Goal: Task Accomplishment & Management: Manage account settings

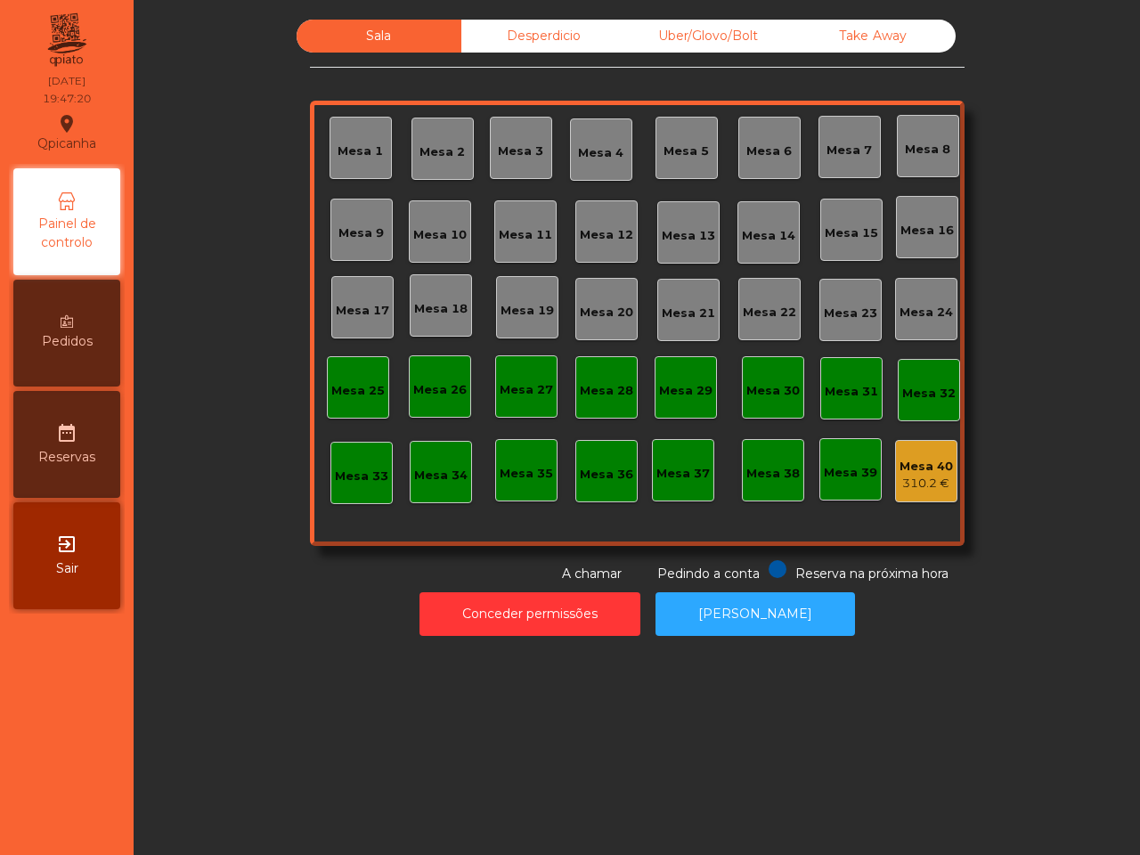
click at [504, 298] on div "Mesa 19" at bounding box center [527, 307] width 53 height 25
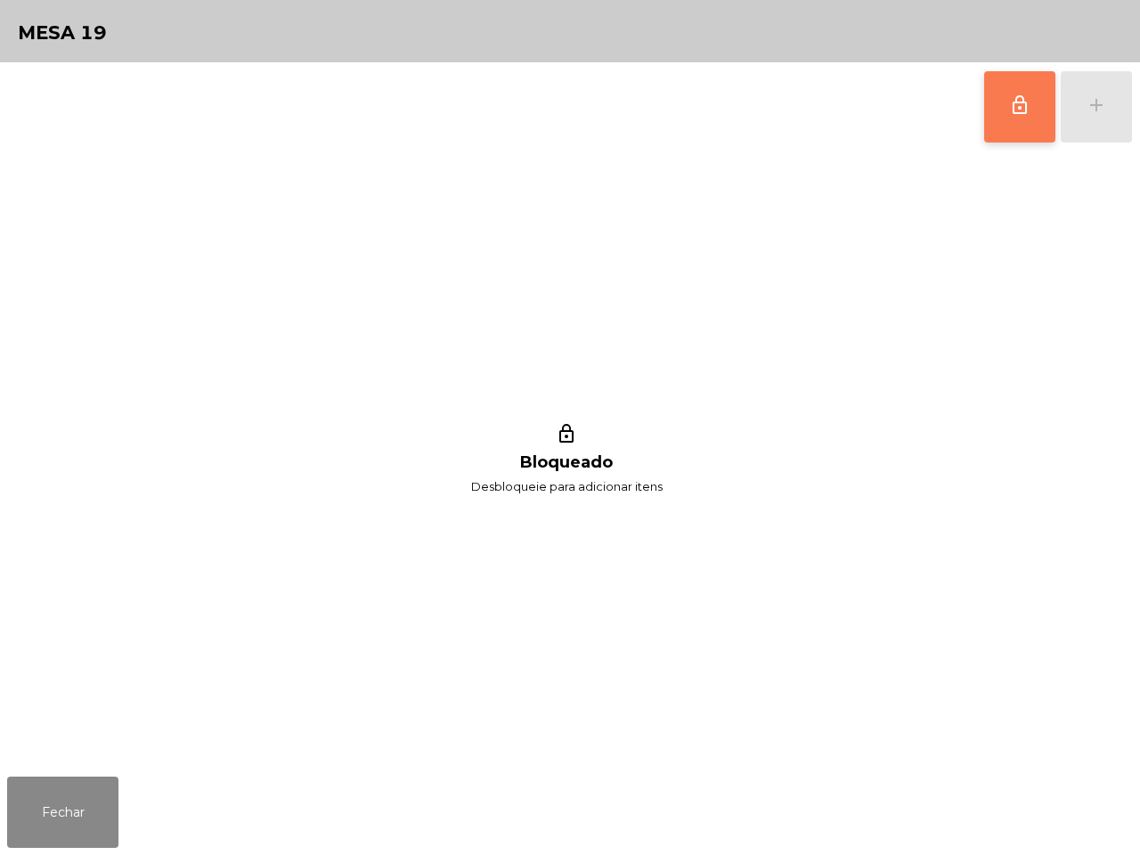
click at [1020, 111] on span "lock_outline" at bounding box center [1019, 104] width 21 height 21
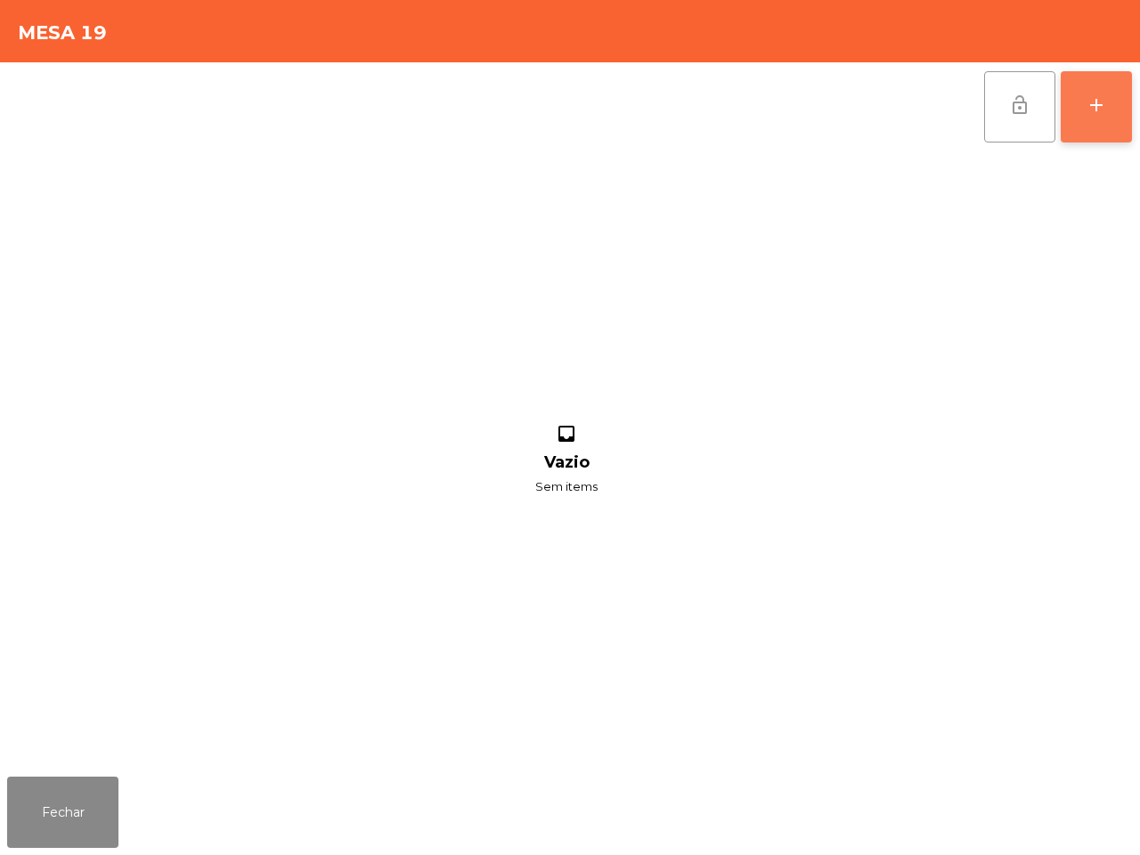
click at [1100, 109] on div "add" at bounding box center [1096, 104] width 21 height 21
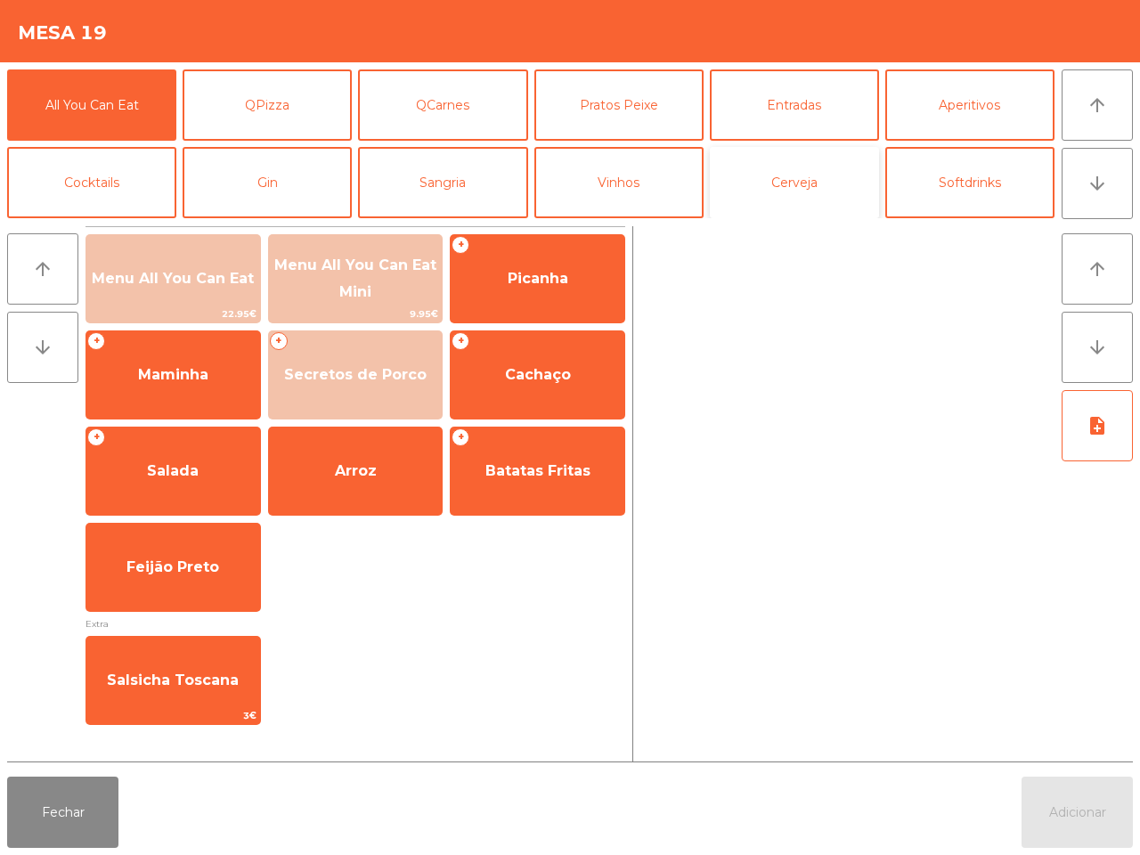
click at [797, 189] on button "Cerveja" at bounding box center [794, 182] width 169 height 71
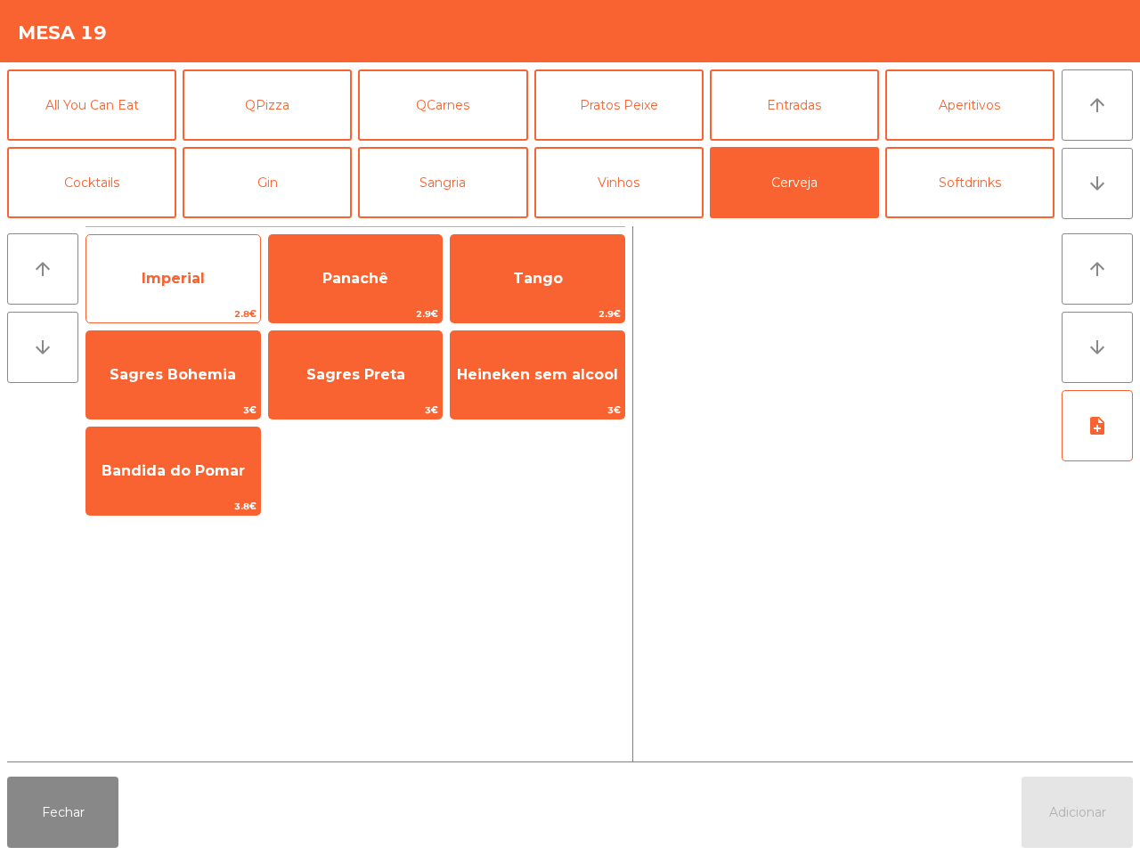
click at [228, 278] on span "Imperial" at bounding box center [173, 279] width 174 height 48
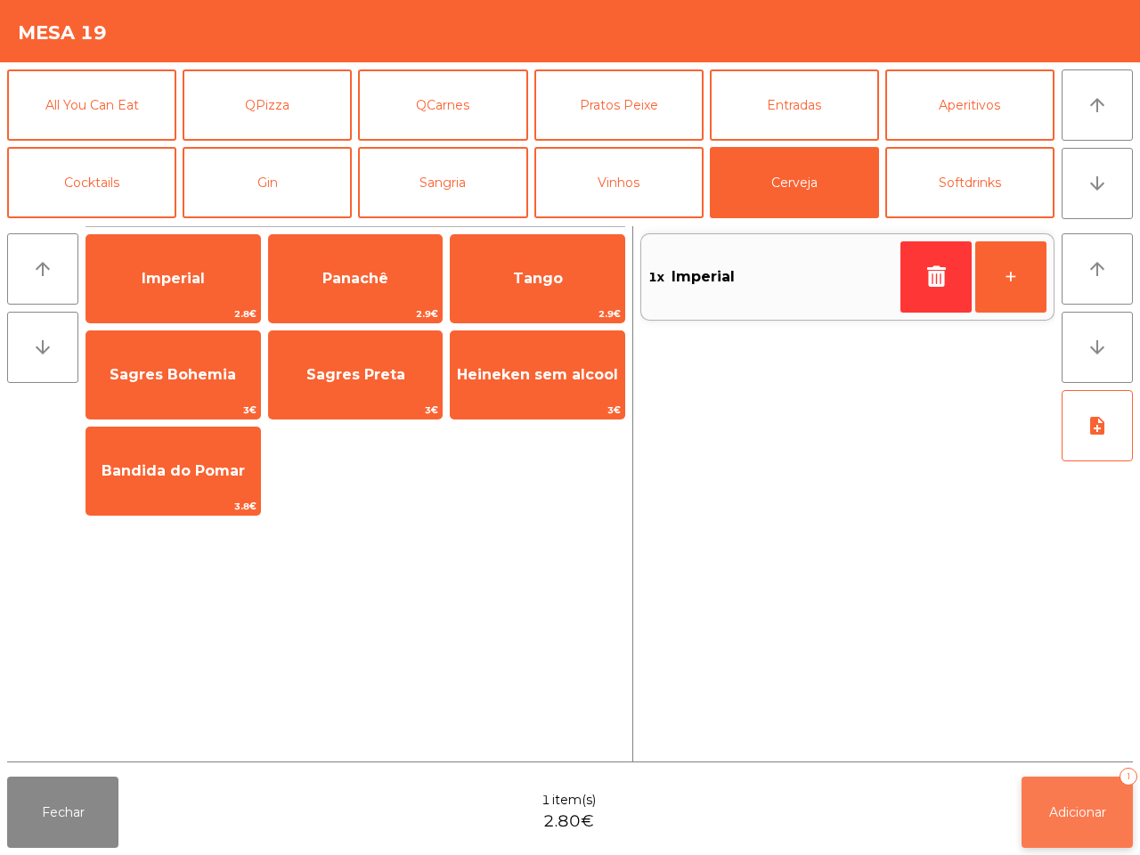
click at [1027, 811] on button "Adicionar 1" at bounding box center [1077, 812] width 111 height 71
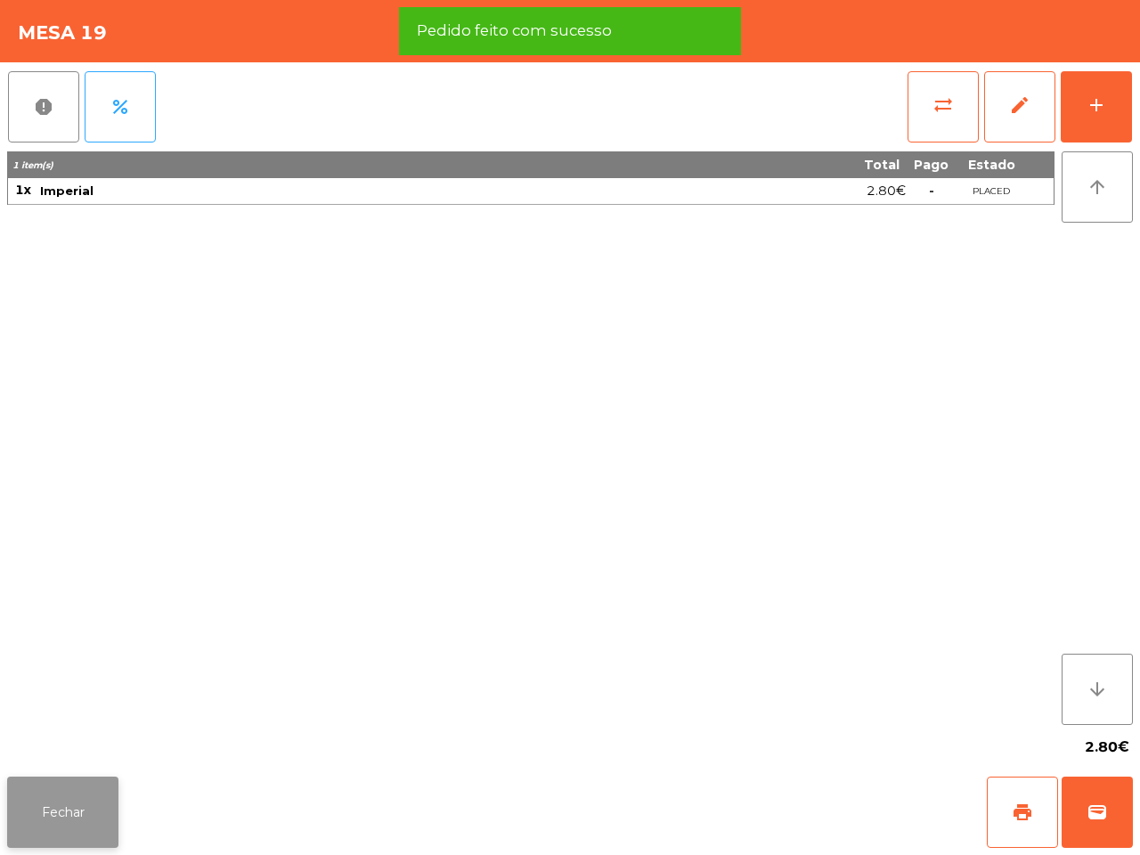
click at [33, 811] on button "Fechar" at bounding box center [62, 812] width 111 height 71
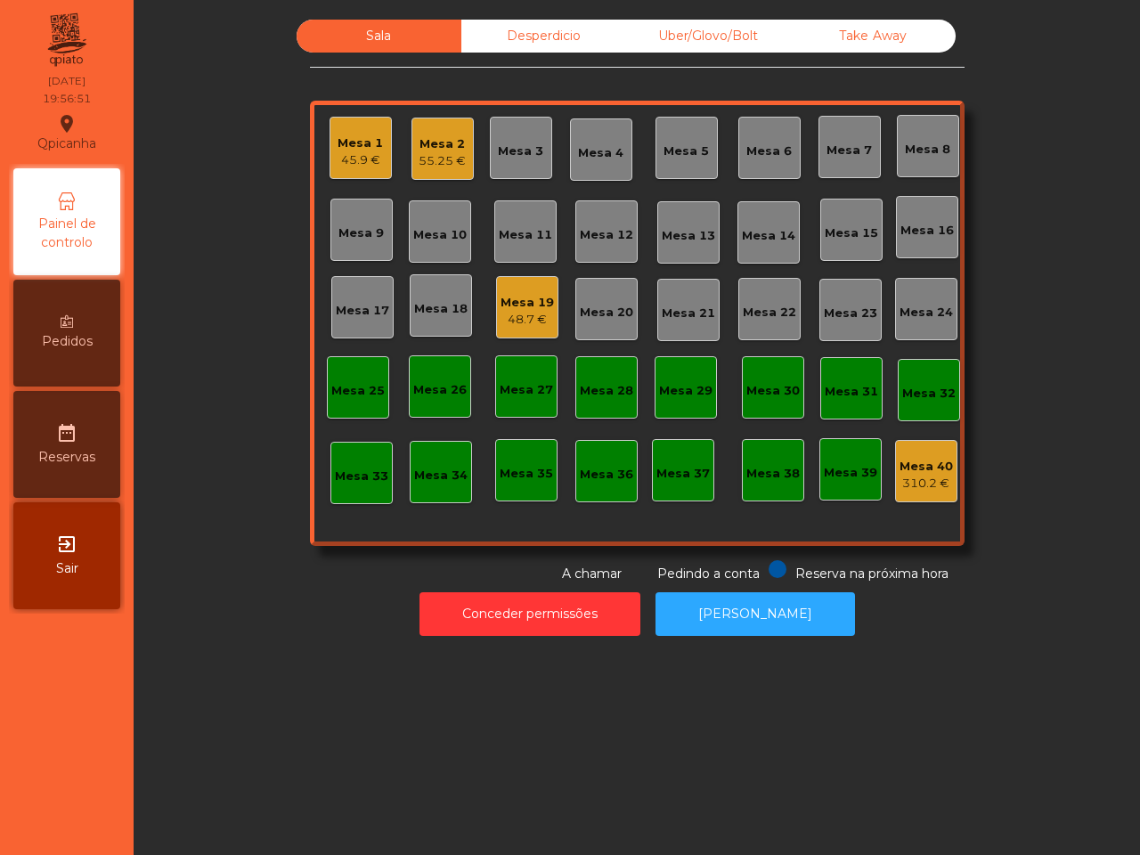
click at [347, 123] on div "Mesa 1 45.9 €" at bounding box center [361, 148] width 62 height 62
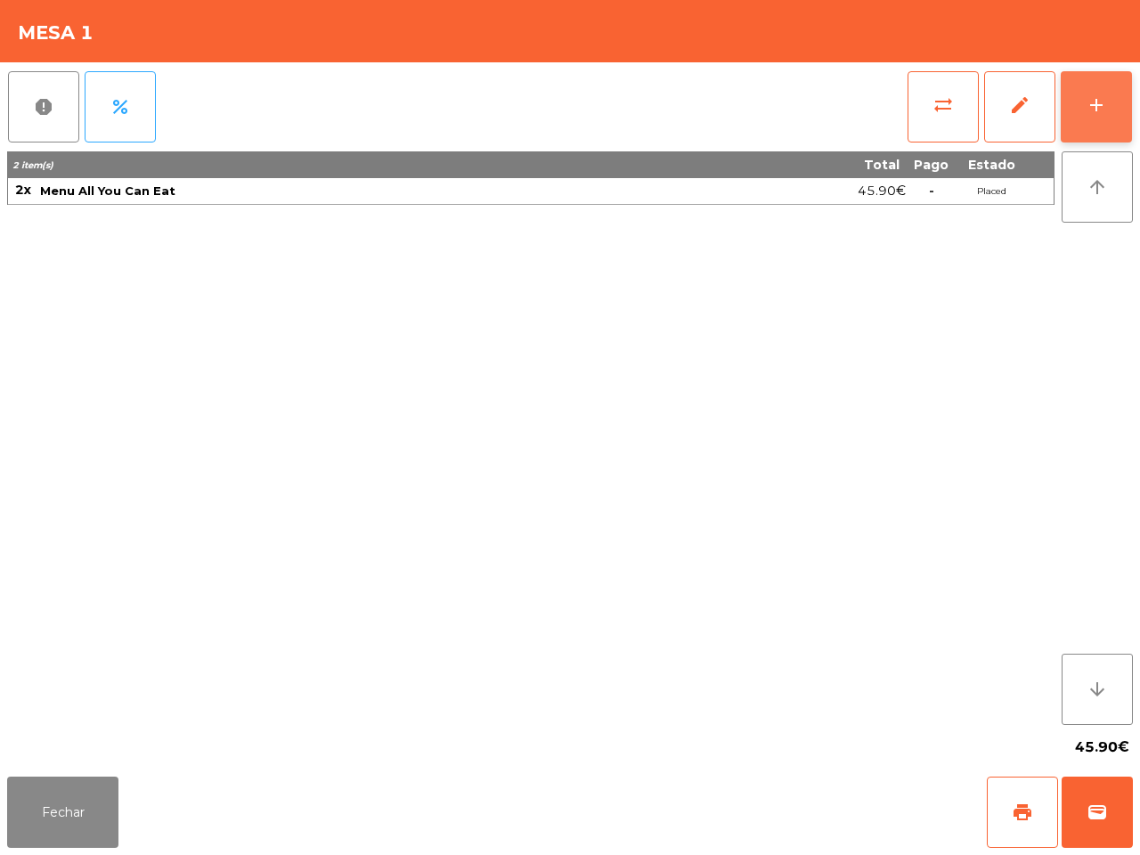
click at [1089, 111] on div "add" at bounding box center [1096, 104] width 21 height 21
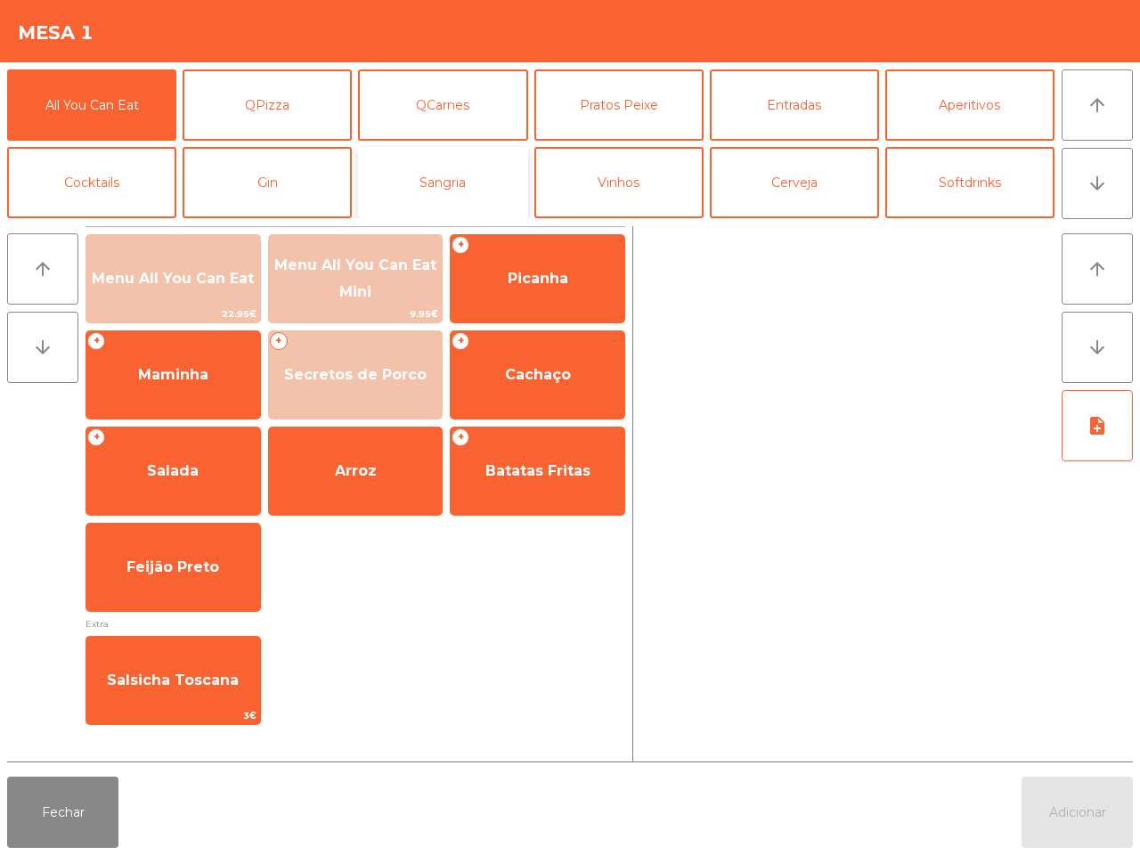
click at [435, 180] on button "Sangria" at bounding box center [442, 182] width 169 height 71
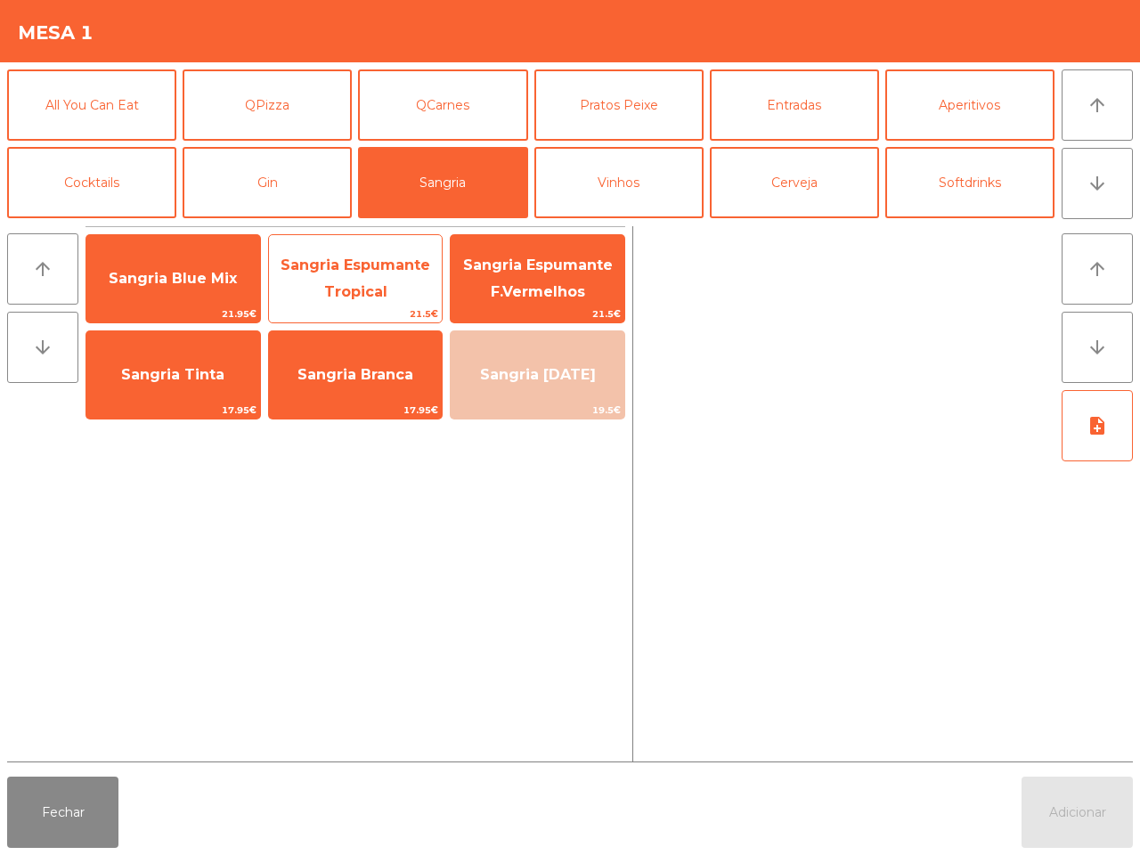
click at [375, 304] on span "Sangria Espumante Tropical" at bounding box center [356, 279] width 174 height 76
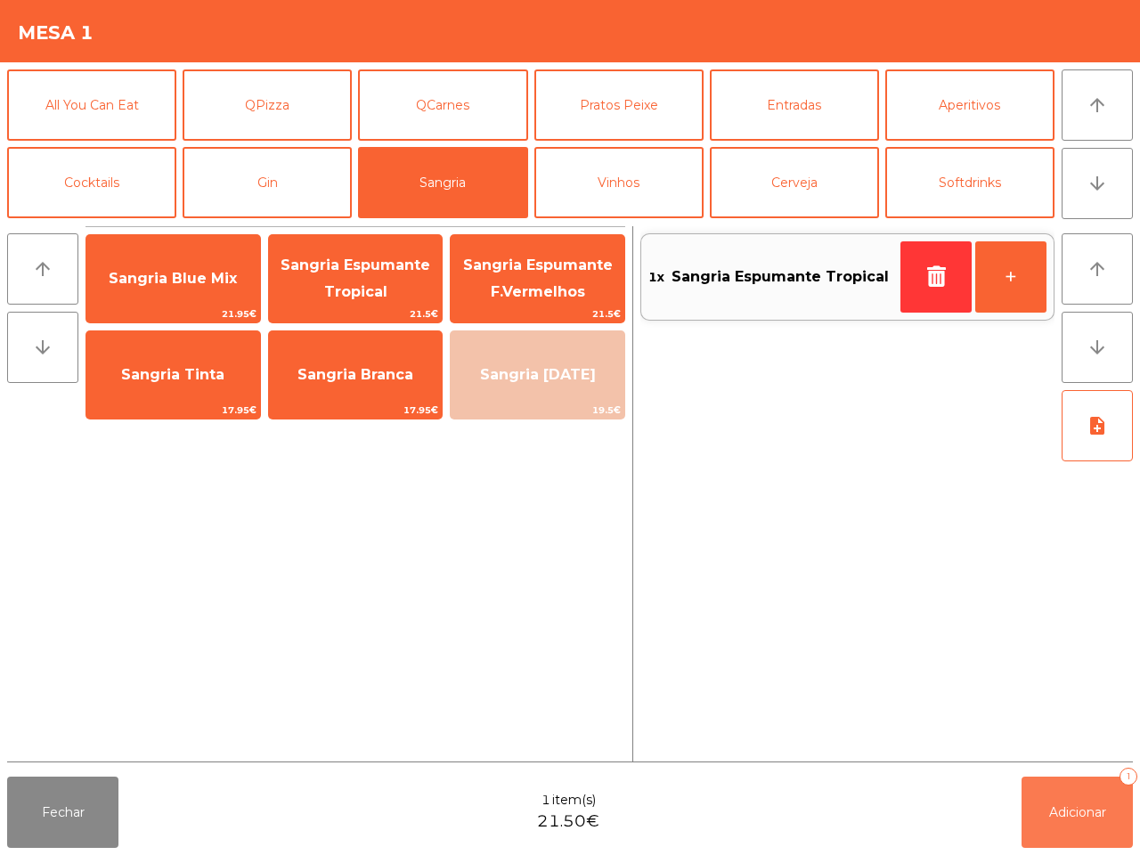
click at [1096, 812] on span "Adicionar" at bounding box center [1077, 812] width 57 height 16
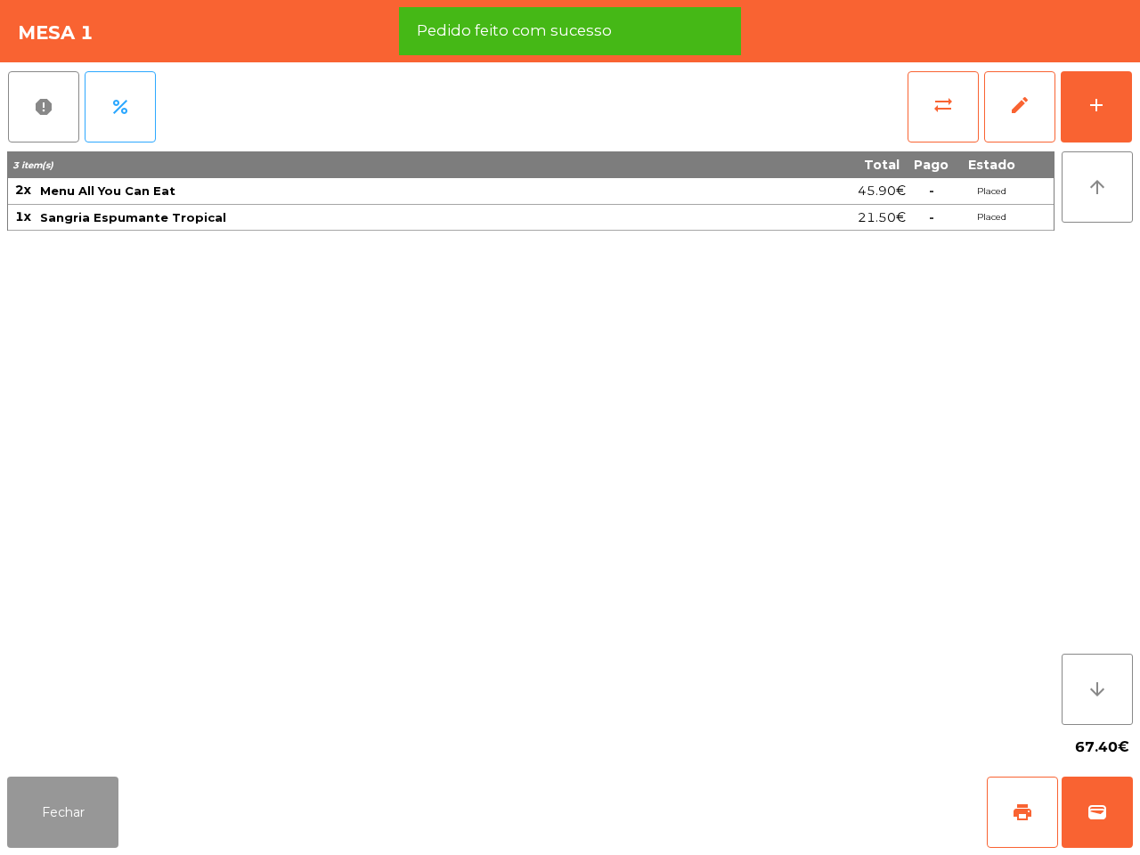
click at [101, 821] on button "Fechar" at bounding box center [62, 812] width 111 height 71
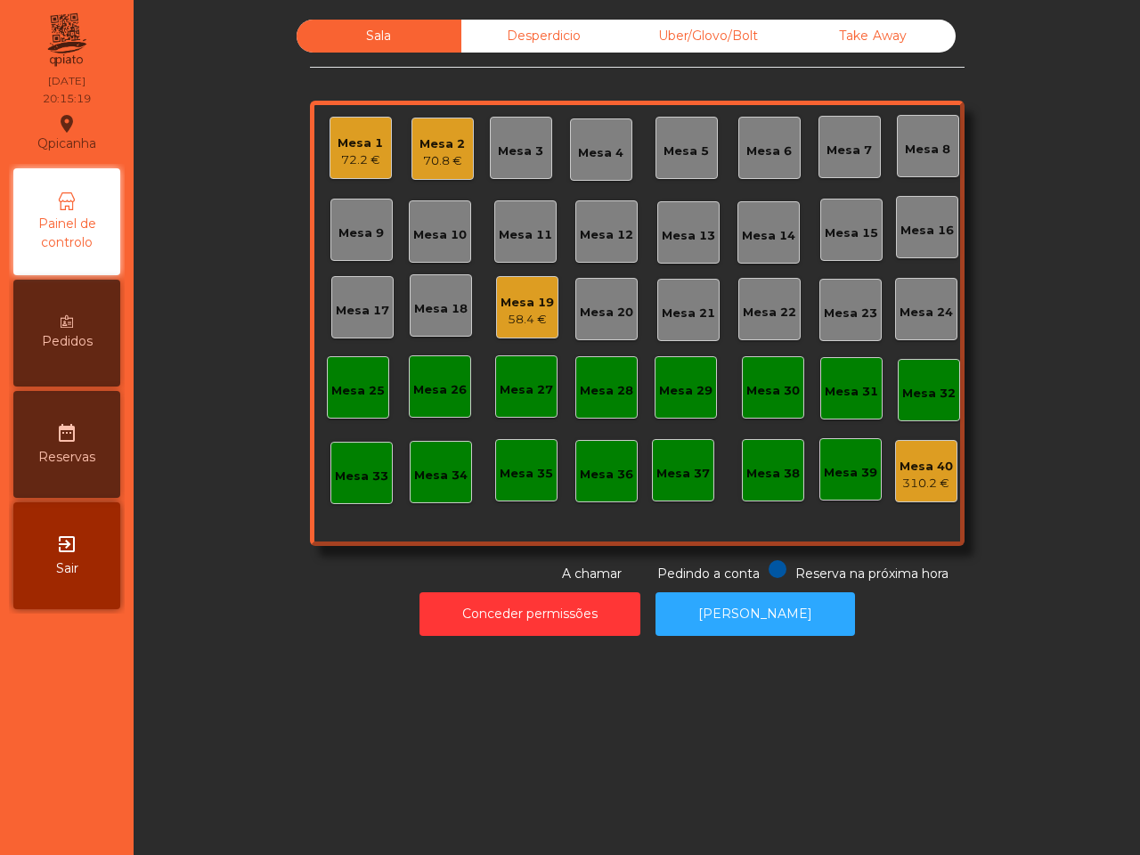
click at [102, 822] on nav "Qpicanha location_on [DATE] 20:15:19 Painel de controlo Pedidos date_range Rese…" at bounding box center [67, 427] width 134 height 855
click at [530, 317] on div "58.4 €" at bounding box center [527, 320] width 53 height 18
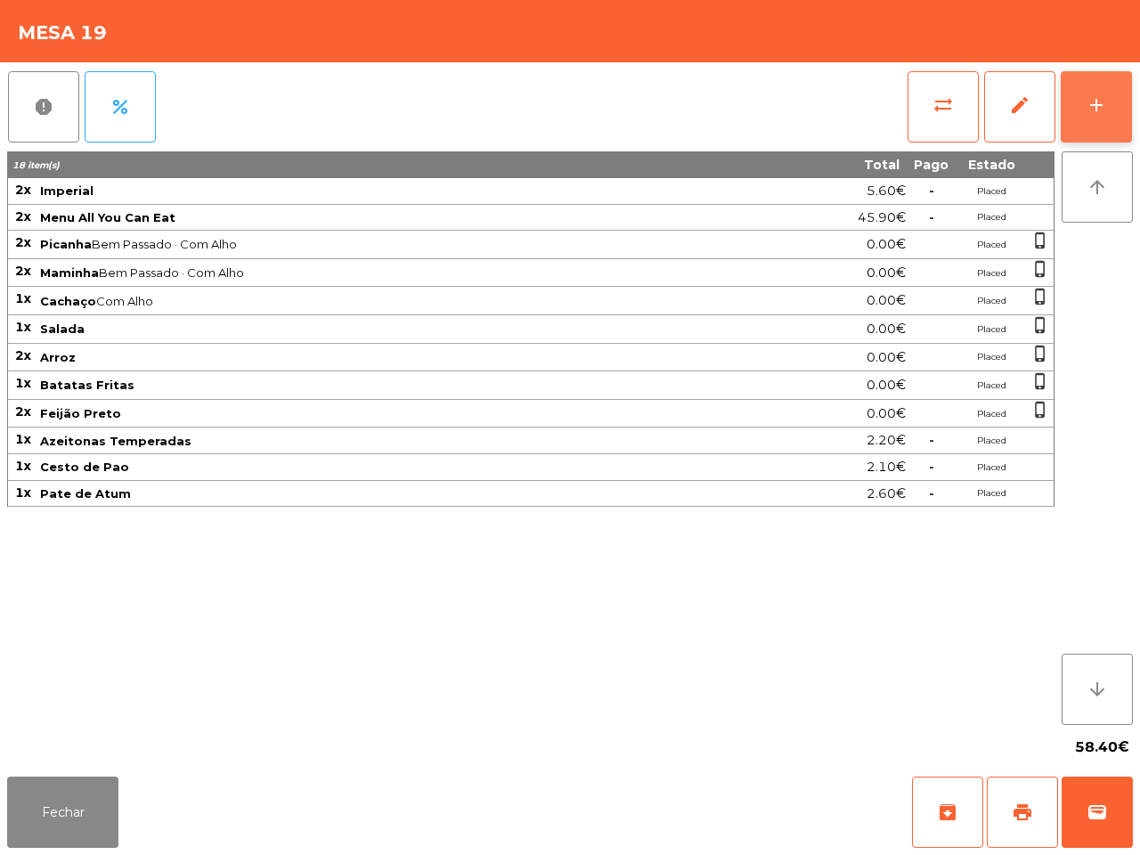
click at [1082, 96] on button "add" at bounding box center [1096, 106] width 71 height 71
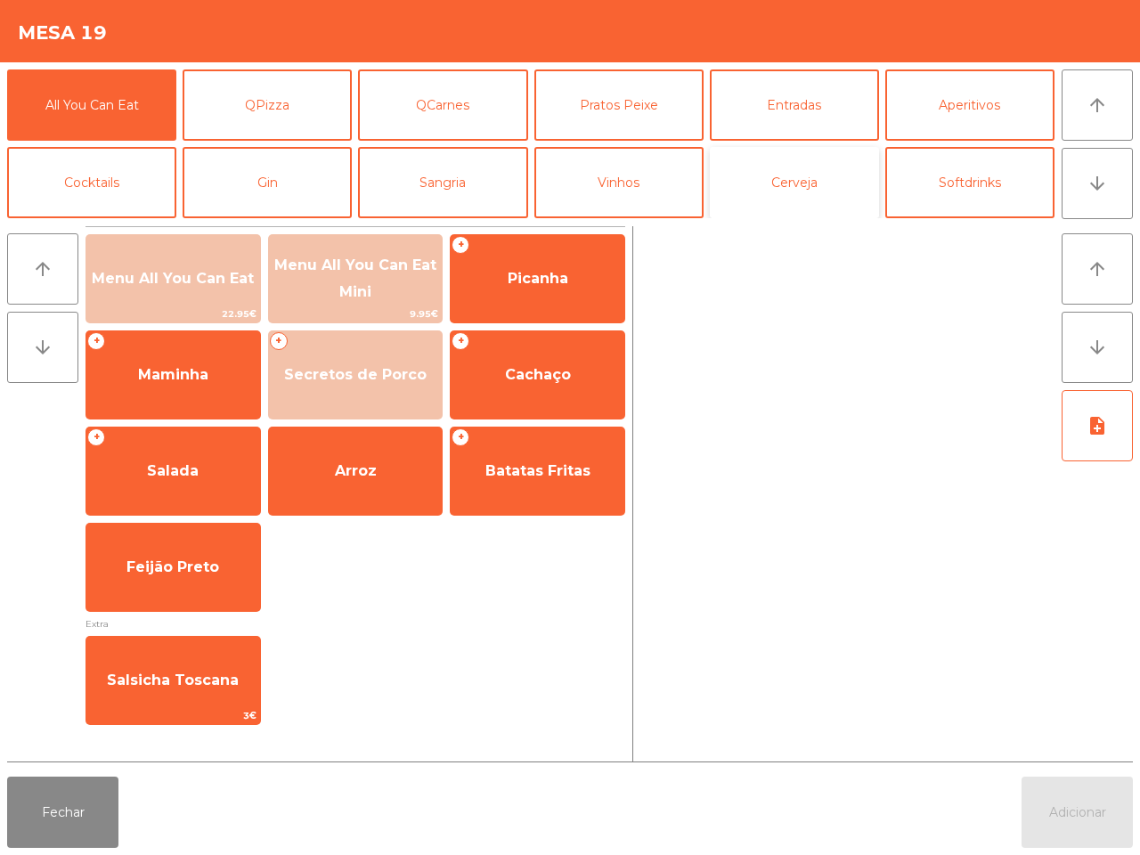
click at [782, 185] on button "Cerveja" at bounding box center [794, 182] width 169 height 71
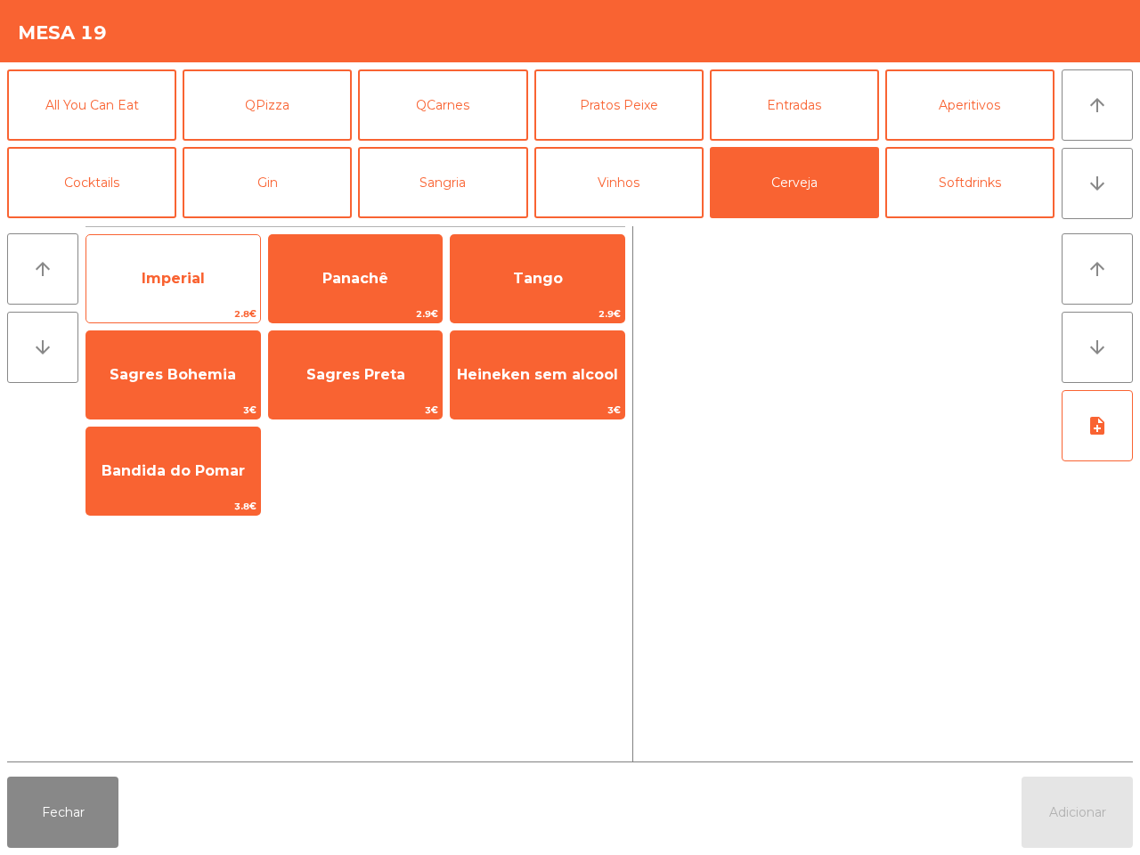
click at [191, 292] on span "Imperial" at bounding box center [173, 279] width 174 height 48
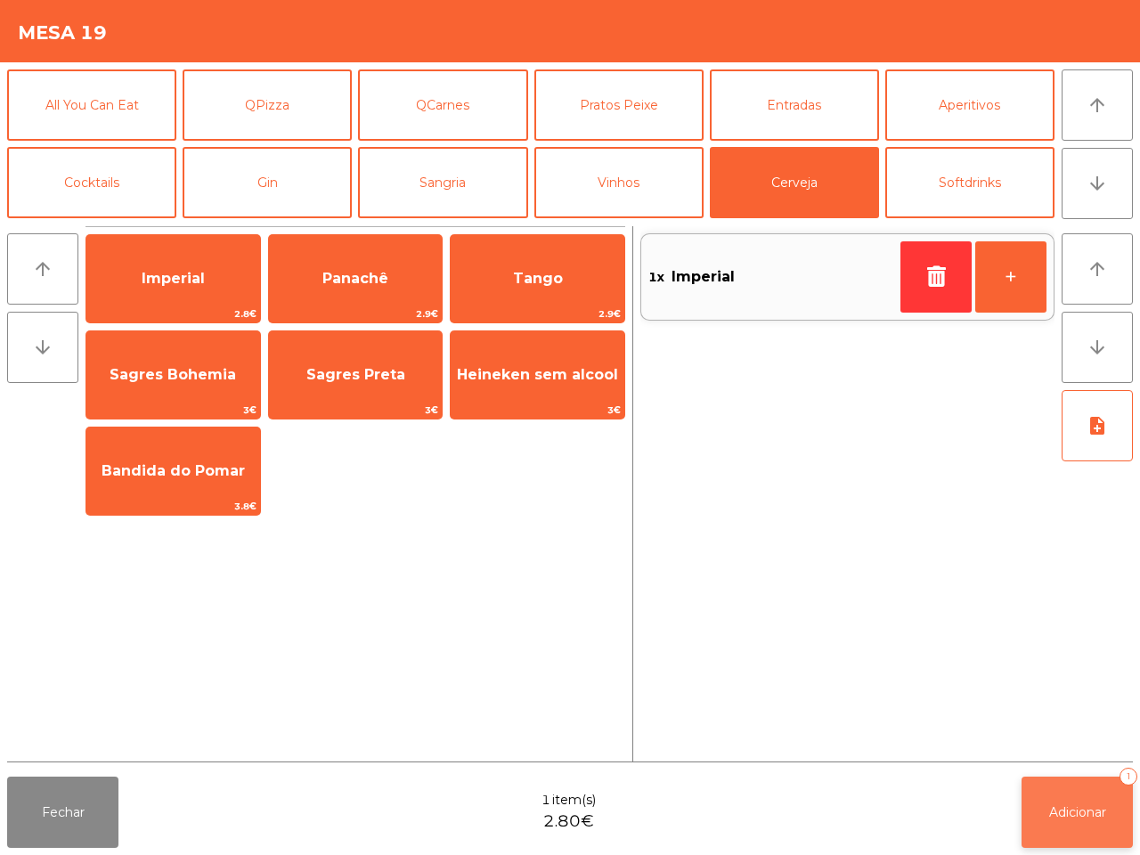
click at [1044, 818] on button "Adicionar 1" at bounding box center [1077, 812] width 111 height 71
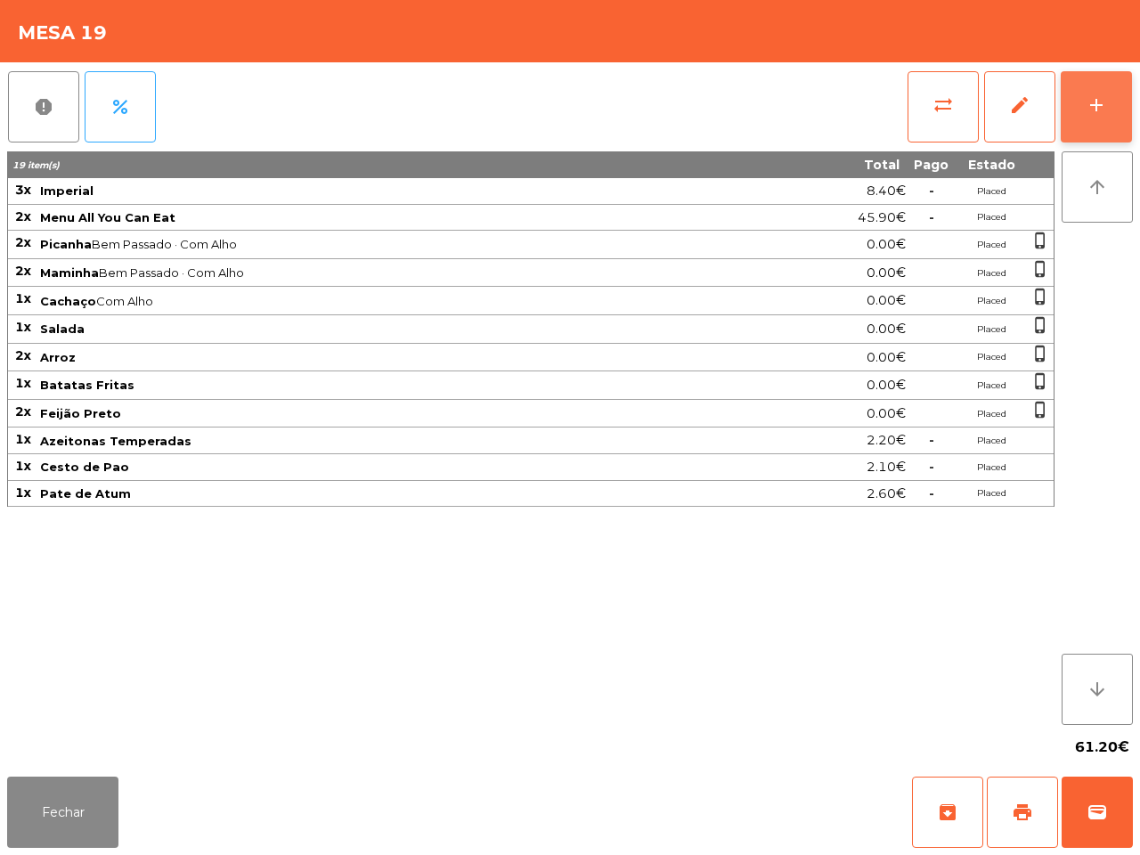
click at [1119, 89] on button "add" at bounding box center [1096, 106] width 71 height 71
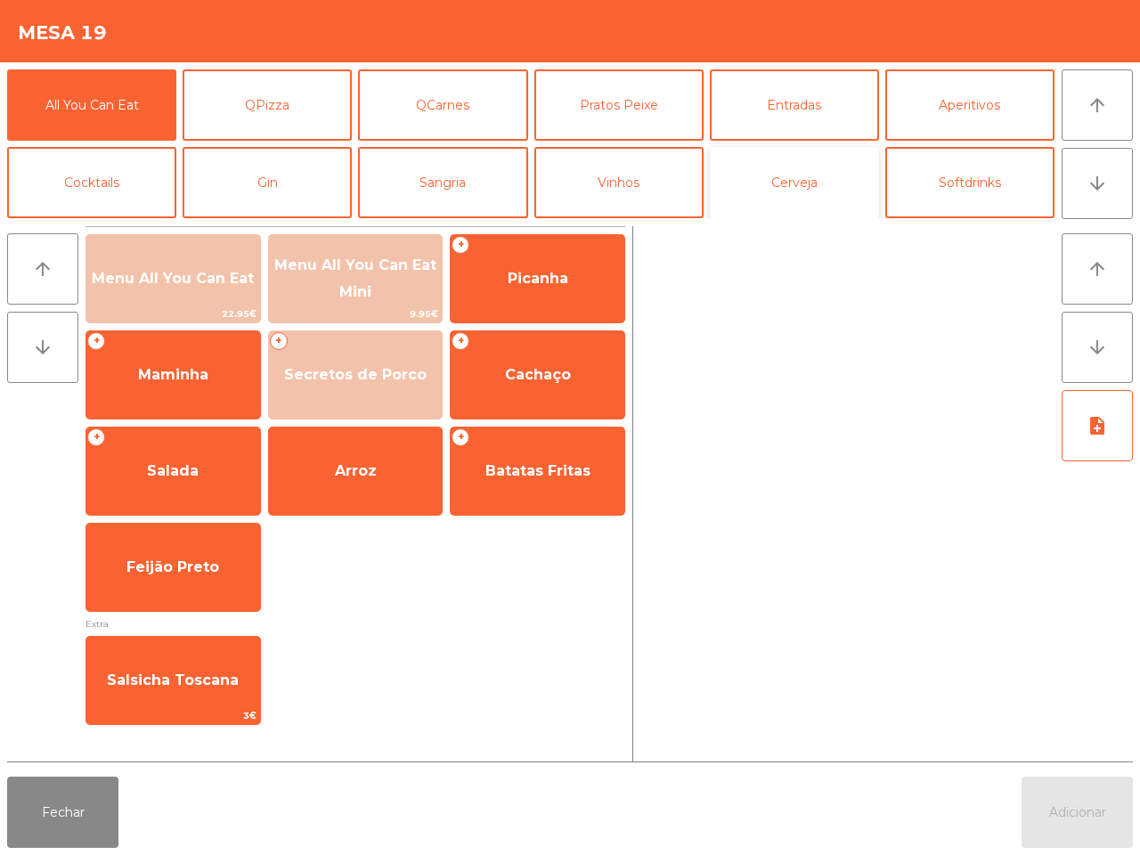
click at [807, 179] on button "Cerveja" at bounding box center [794, 182] width 169 height 71
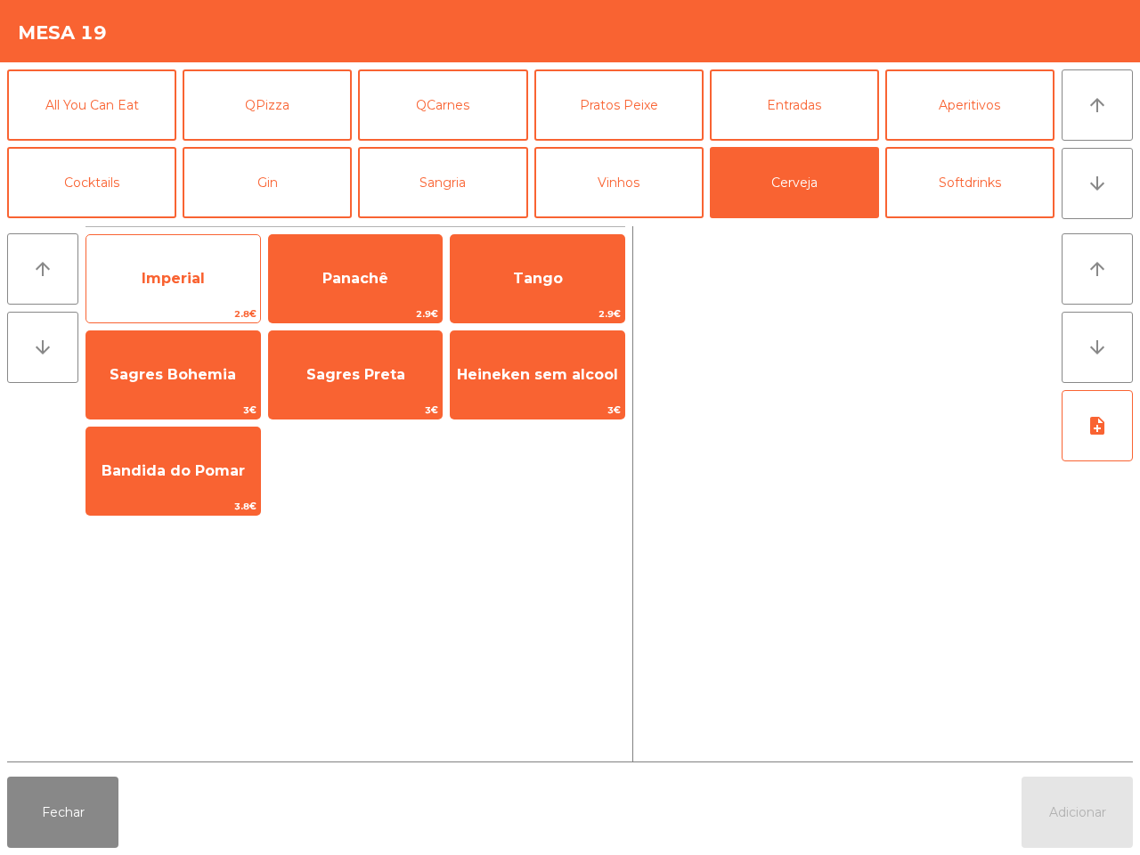
click at [212, 295] on span "Imperial" at bounding box center [173, 279] width 174 height 48
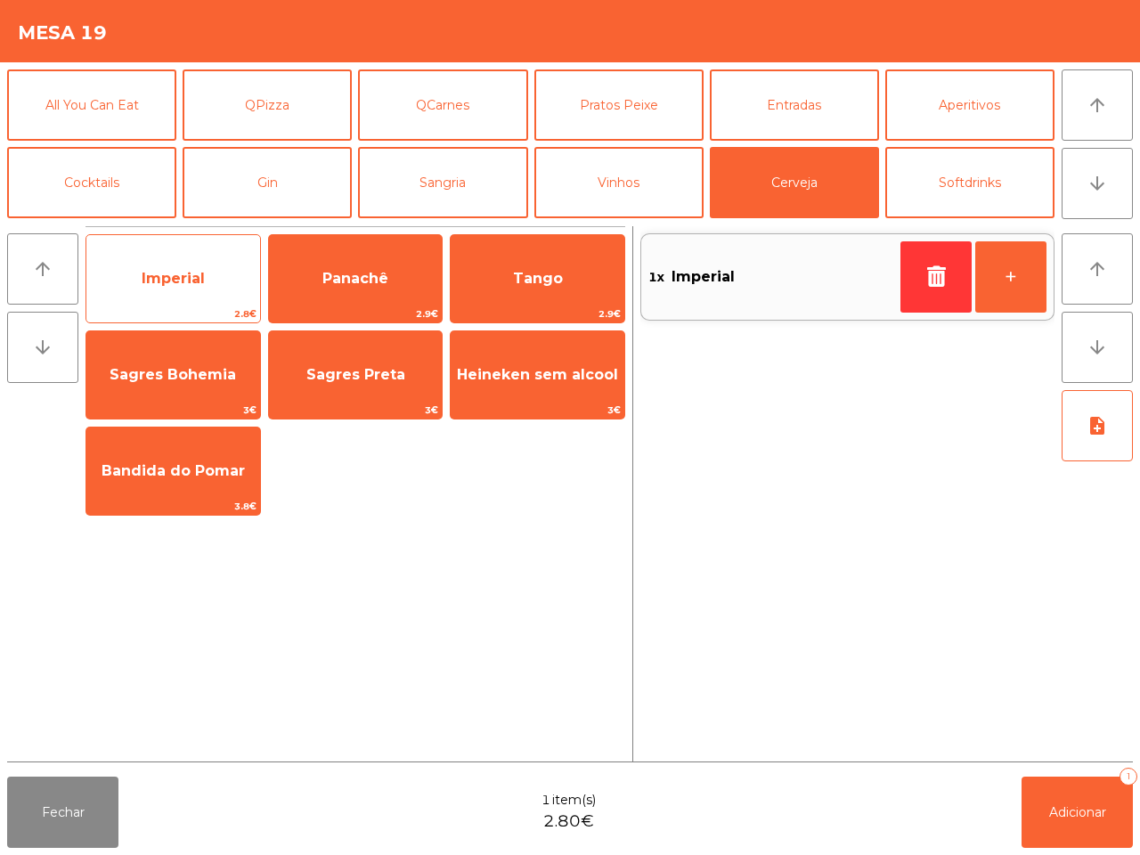
click at [212, 295] on span "Imperial" at bounding box center [173, 279] width 174 height 48
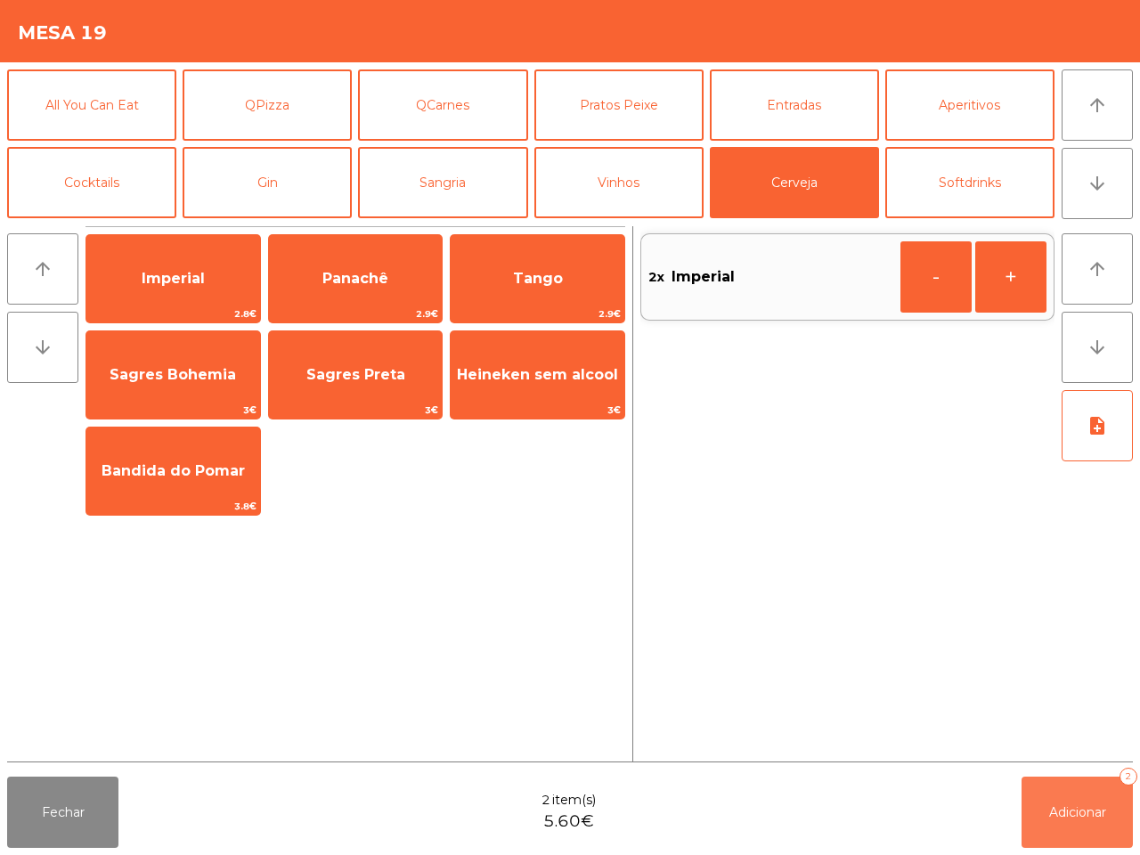
click at [1096, 808] on span "Adicionar" at bounding box center [1077, 812] width 57 height 16
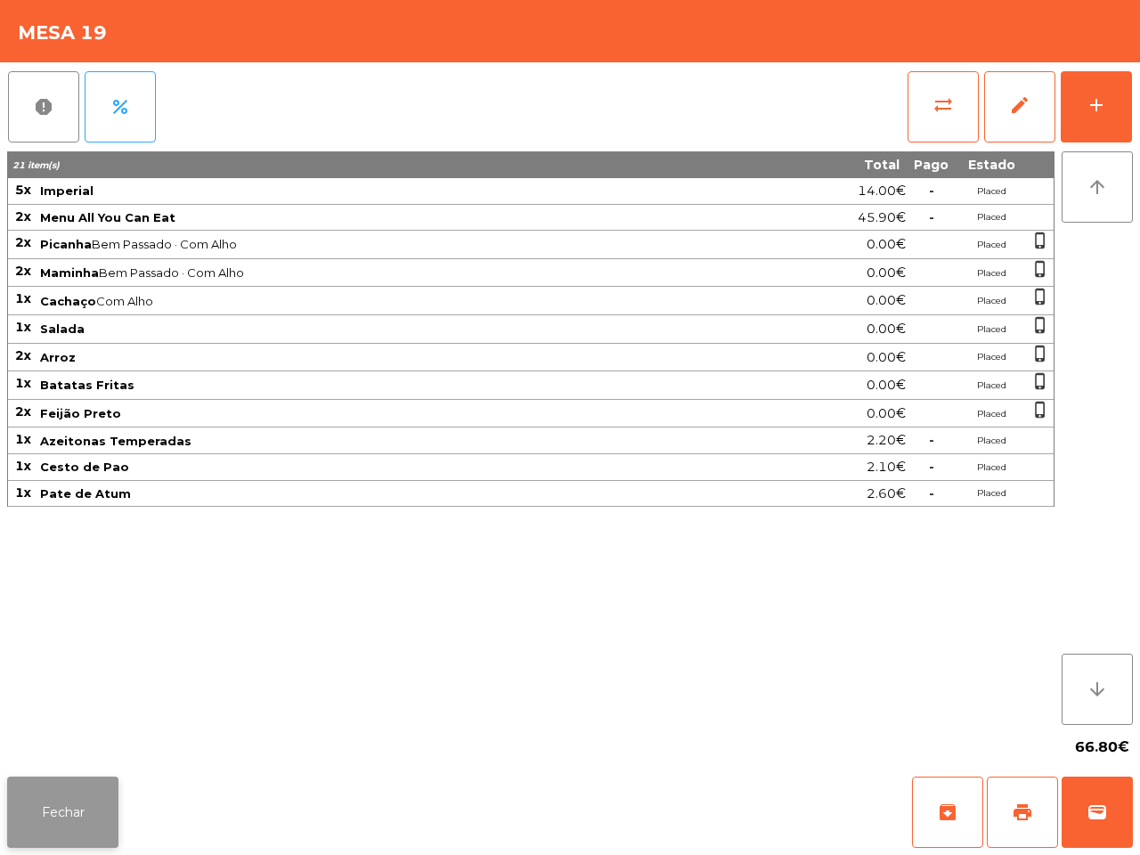
click at [59, 817] on button "Fechar" at bounding box center [62, 812] width 111 height 71
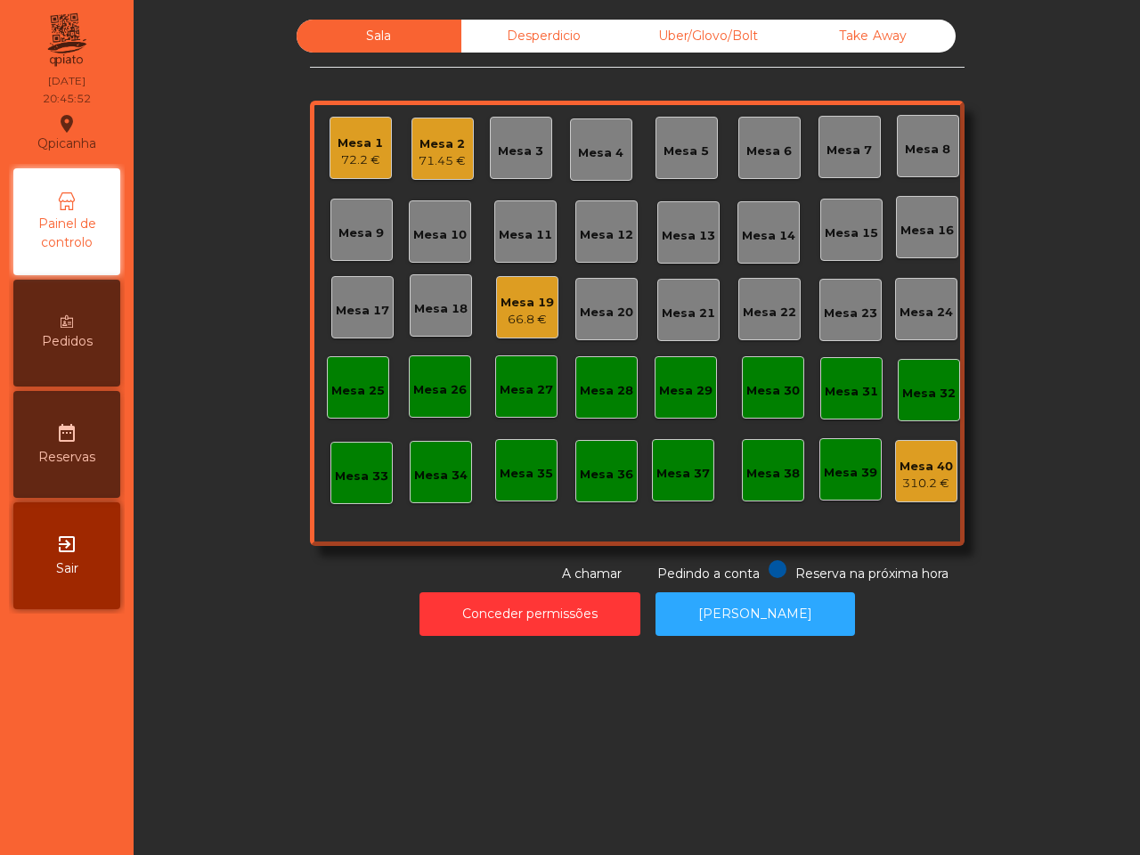
click at [510, 242] on div "Mesa 11" at bounding box center [525, 235] width 53 height 18
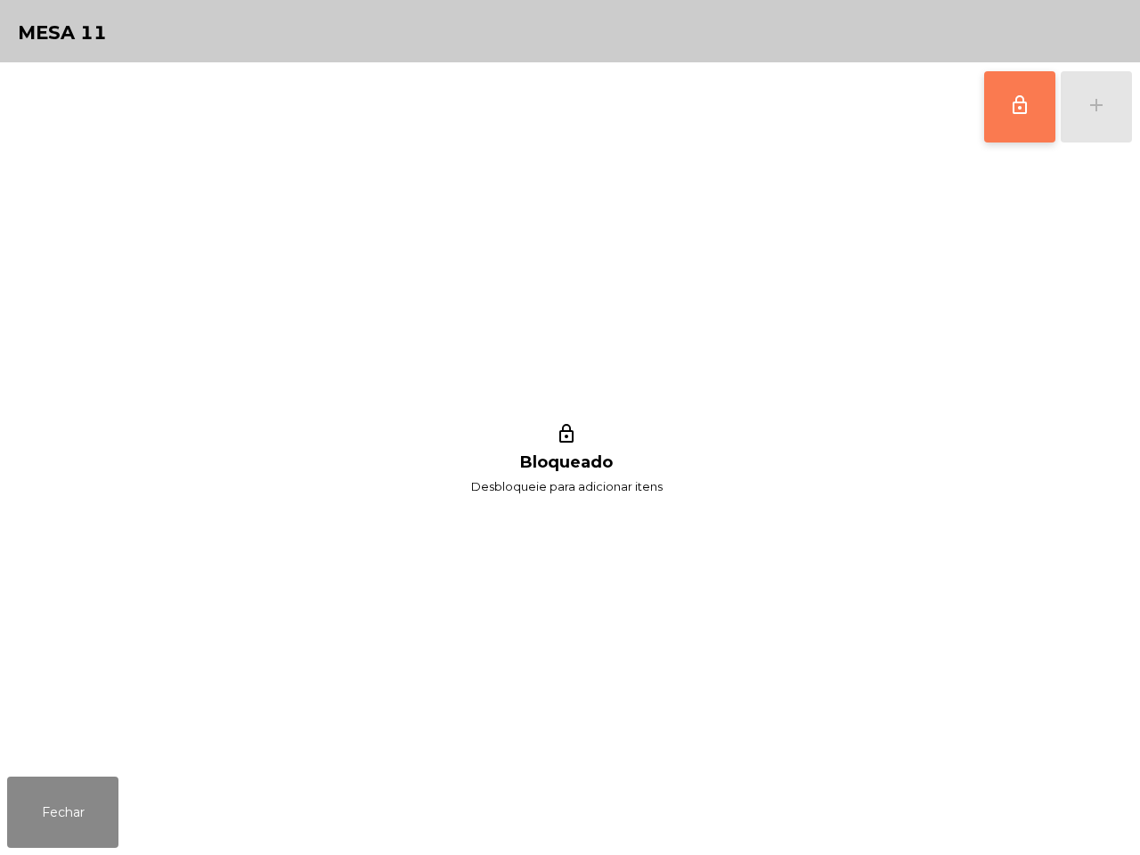
click at [1036, 102] on button "lock_outline" at bounding box center [1019, 106] width 71 height 71
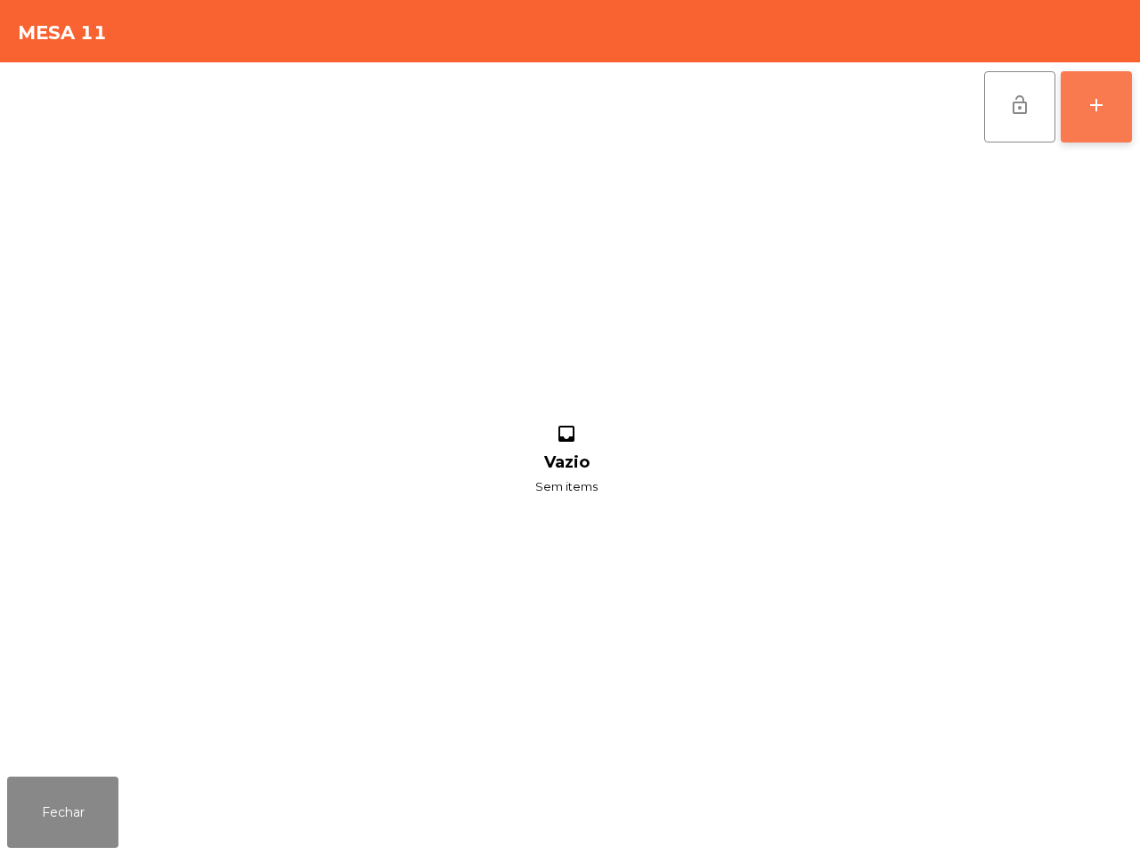
click at [1112, 121] on button "add" at bounding box center [1096, 106] width 71 height 71
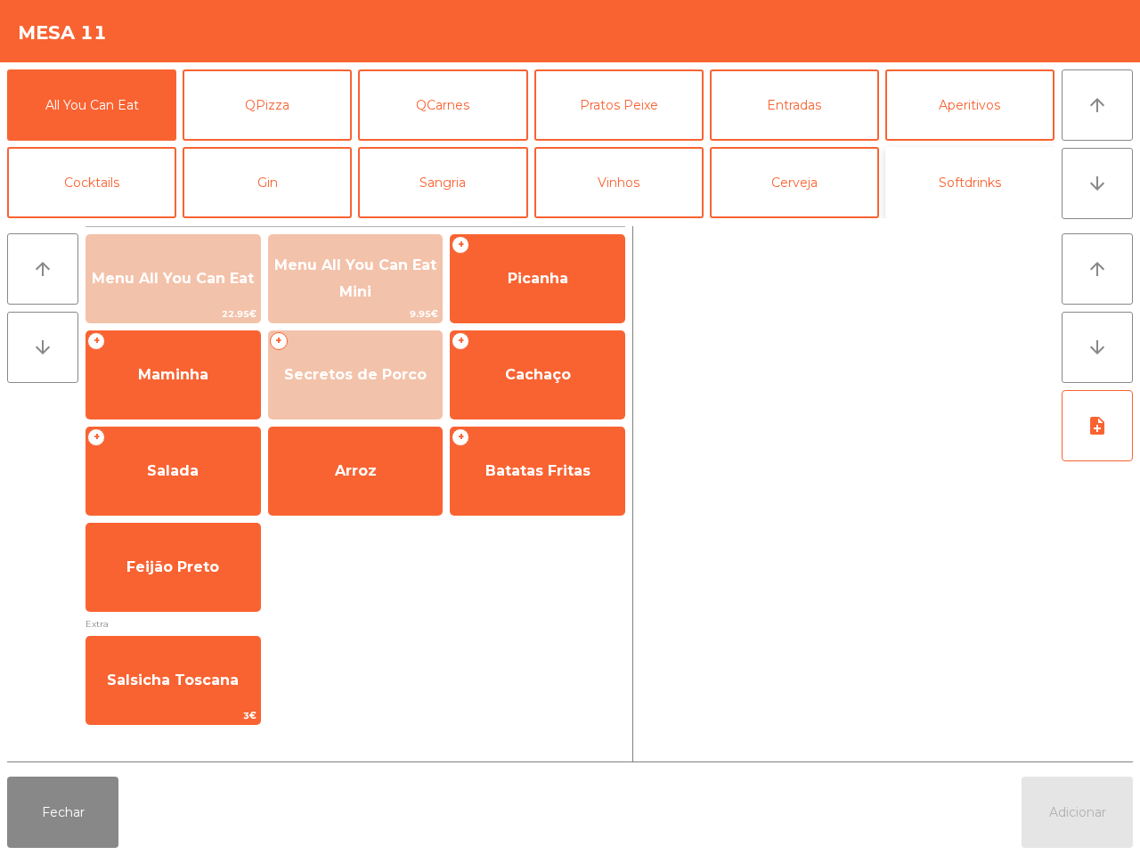
click at [1043, 175] on button "Softdrinks" at bounding box center [969, 182] width 169 height 71
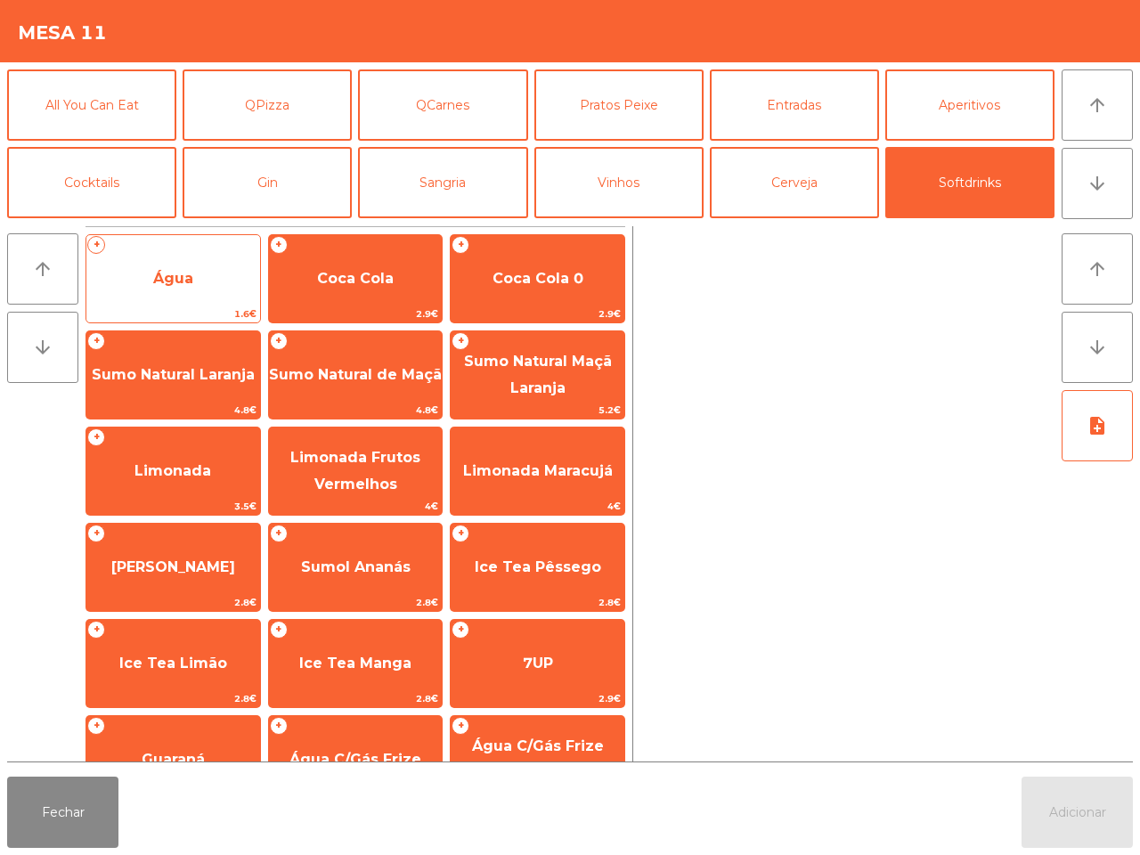
click at [203, 276] on span "Água" at bounding box center [173, 279] width 174 height 48
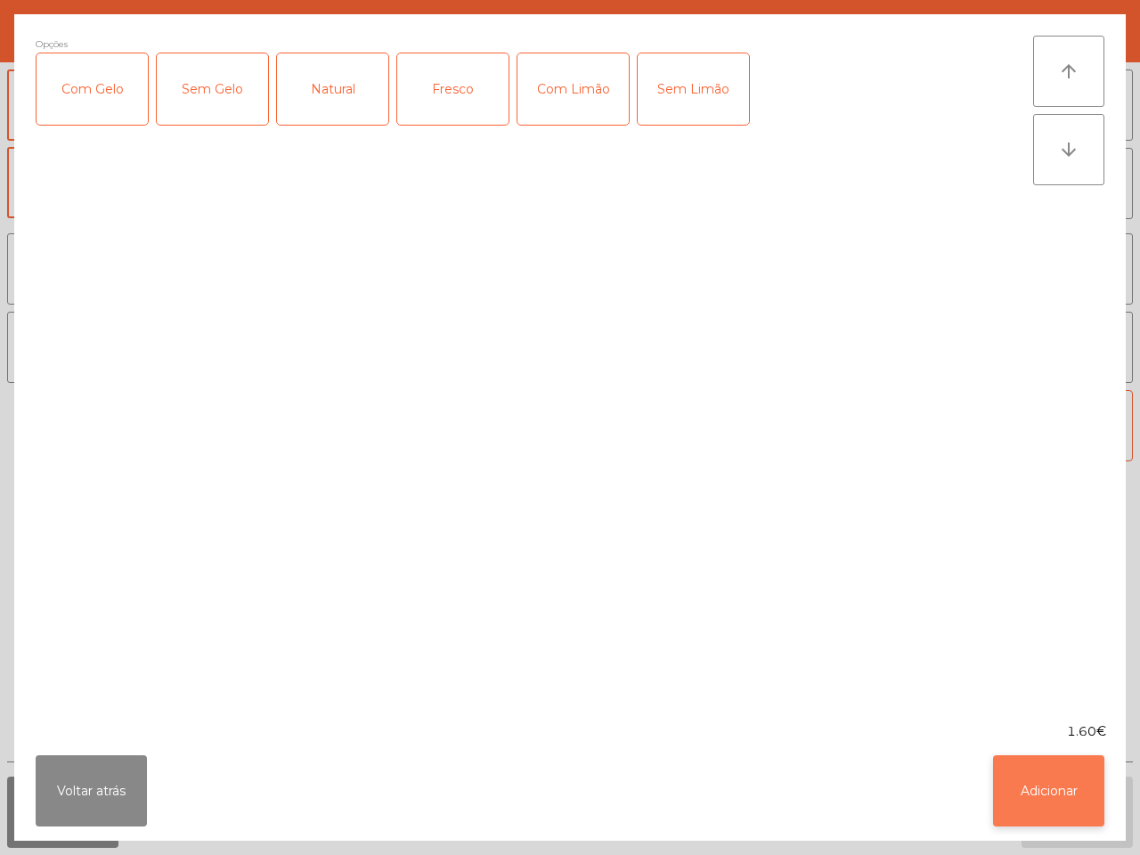
click at [1071, 791] on button "Adicionar" at bounding box center [1048, 790] width 111 height 71
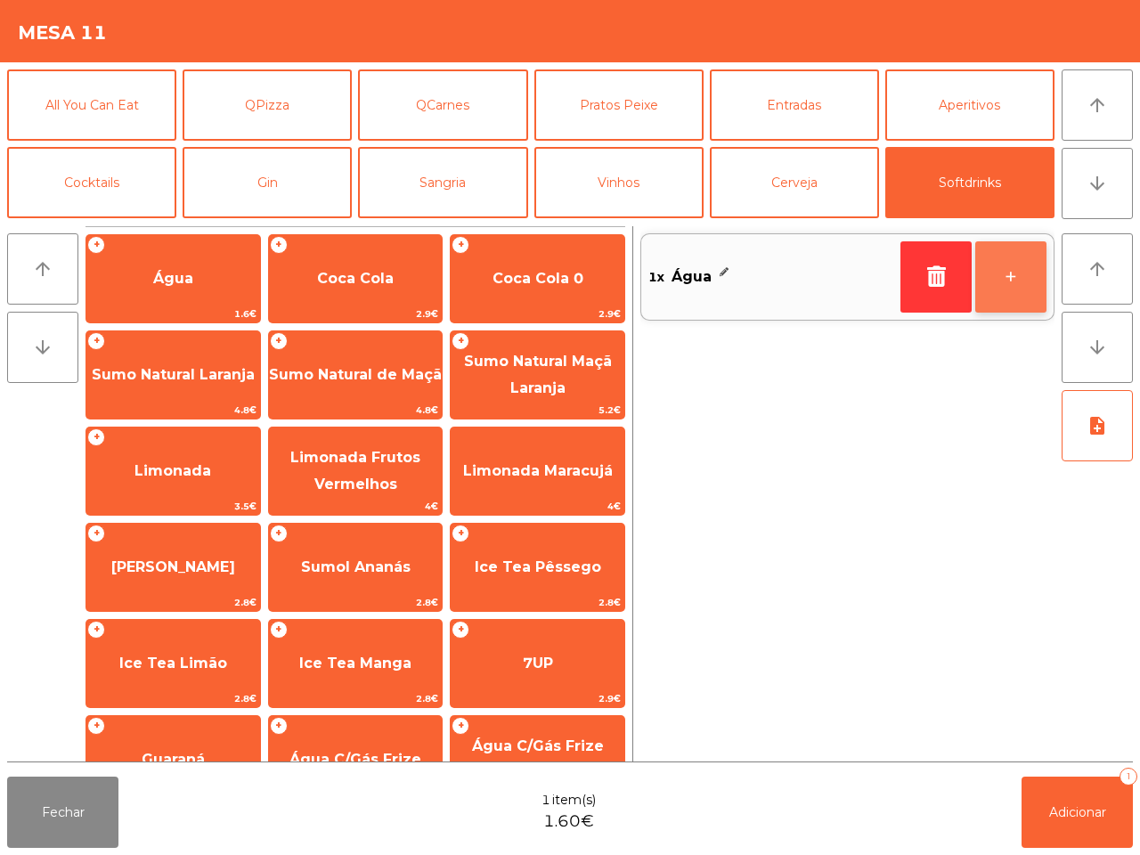
click at [1005, 294] on button "+" at bounding box center [1010, 276] width 71 height 71
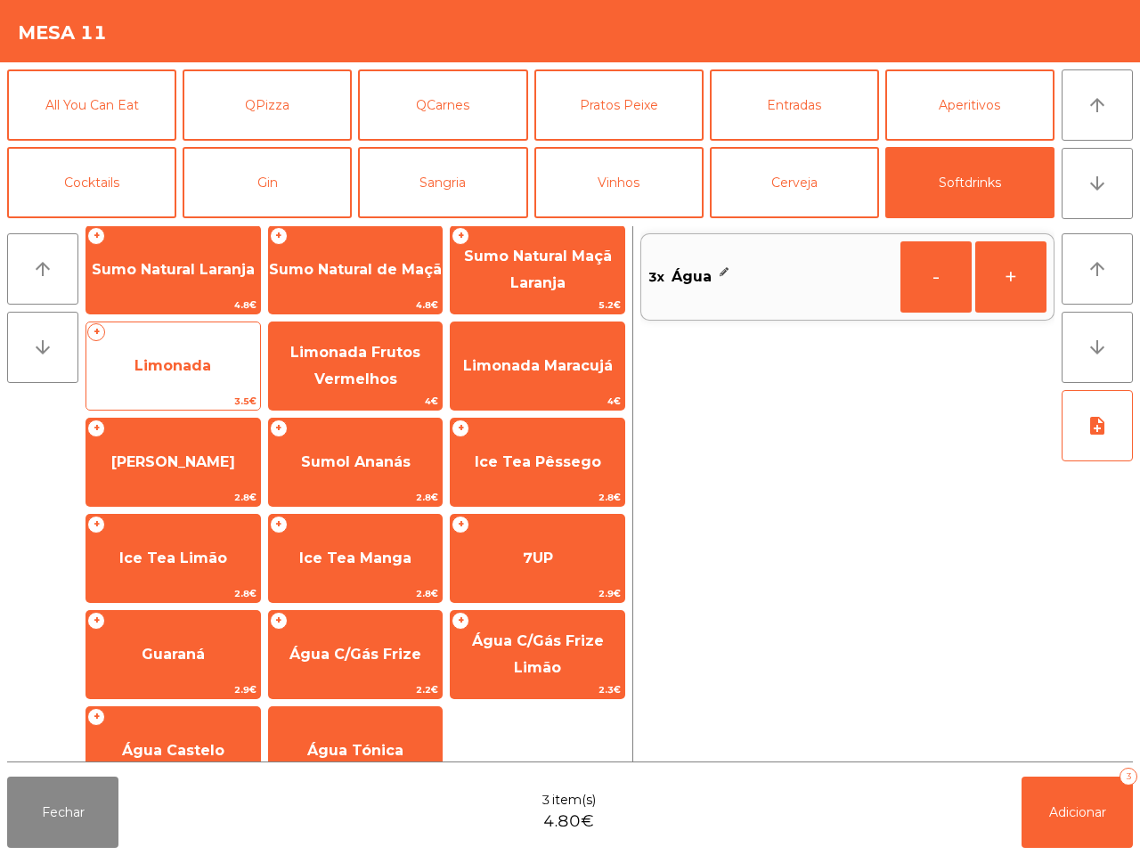
scroll to position [111, 0]
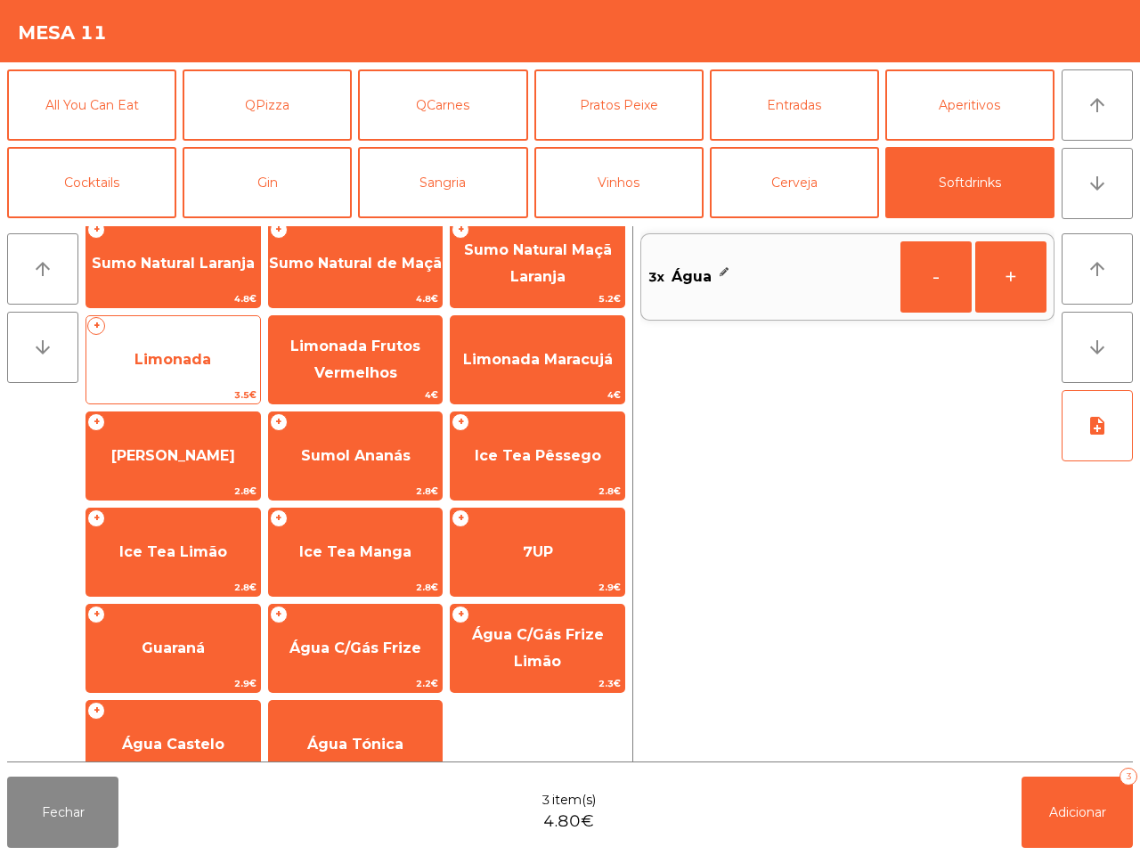
click at [183, 381] on span "Limonada" at bounding box center [173, 360] width 174 height 48
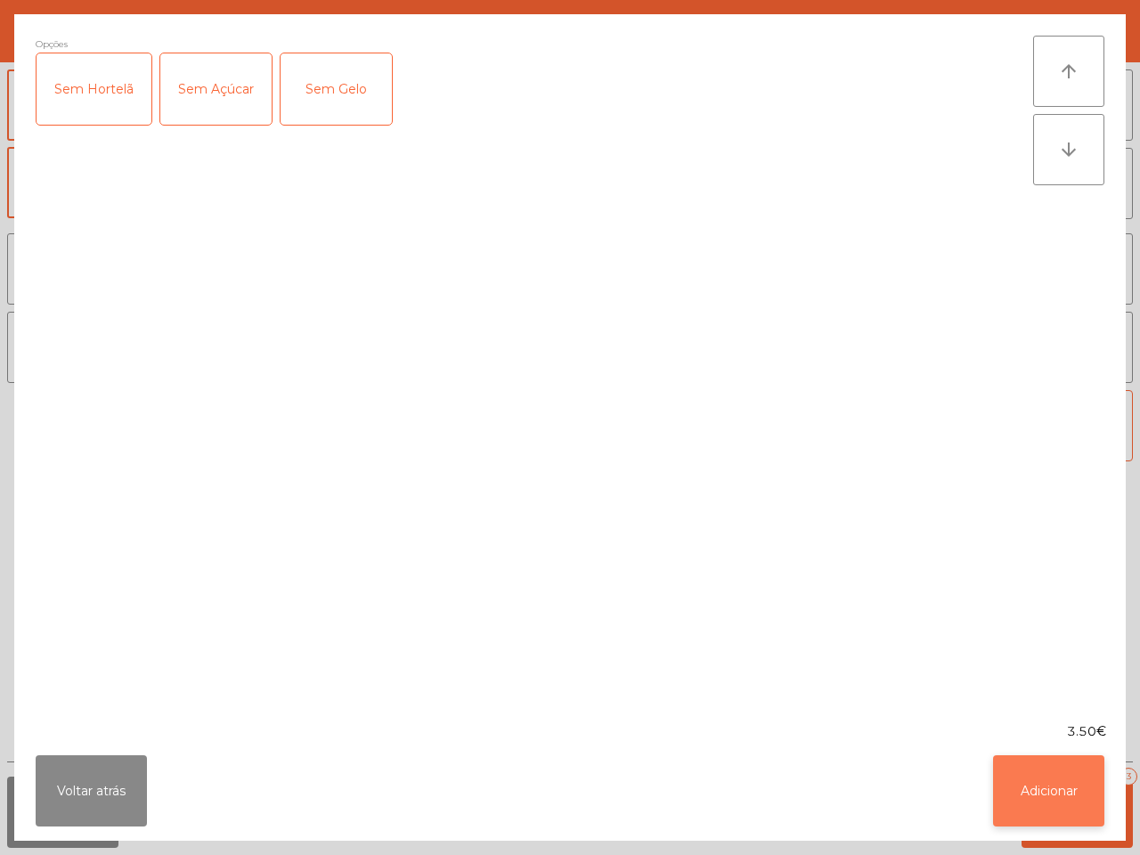
click at [1029, 797] on button "Adicionar" at bounding box center [1048, 790] width 111 height 71
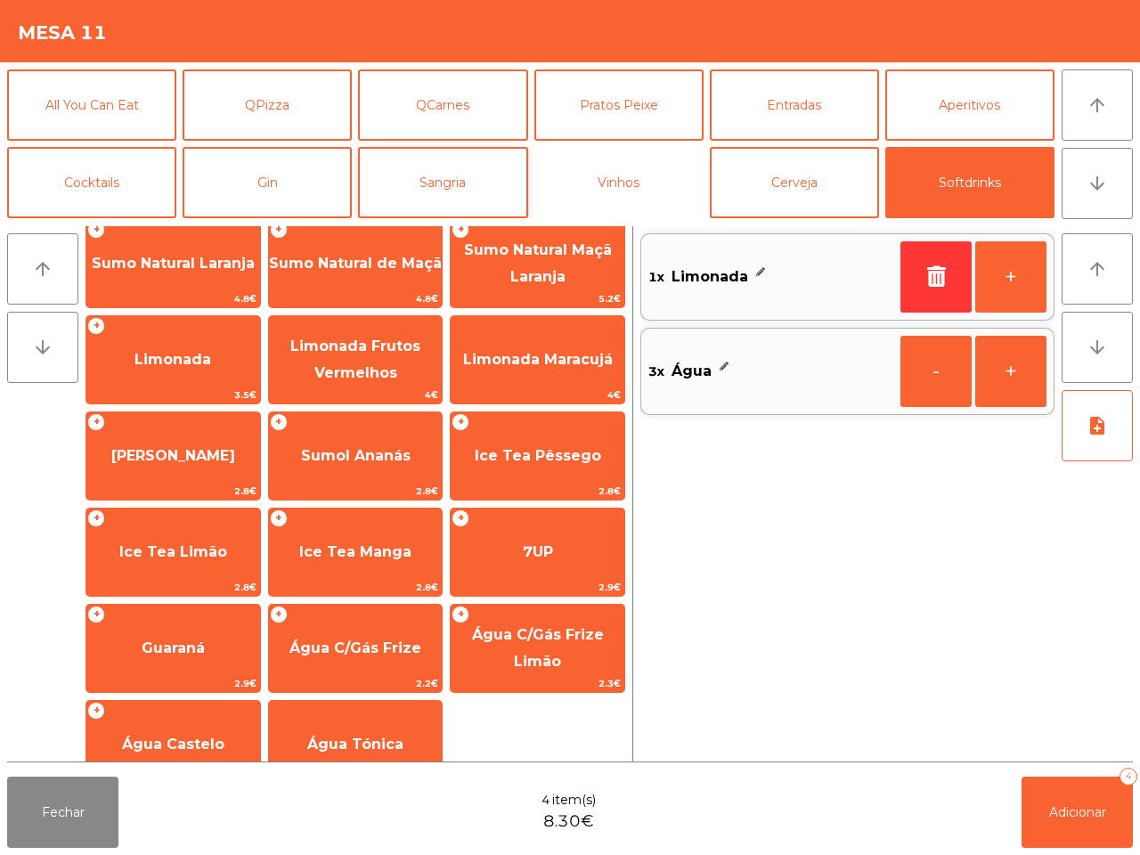
click at [607, 170] on button "Vinhos" at bounding box center [618, 182] width 169 height 71
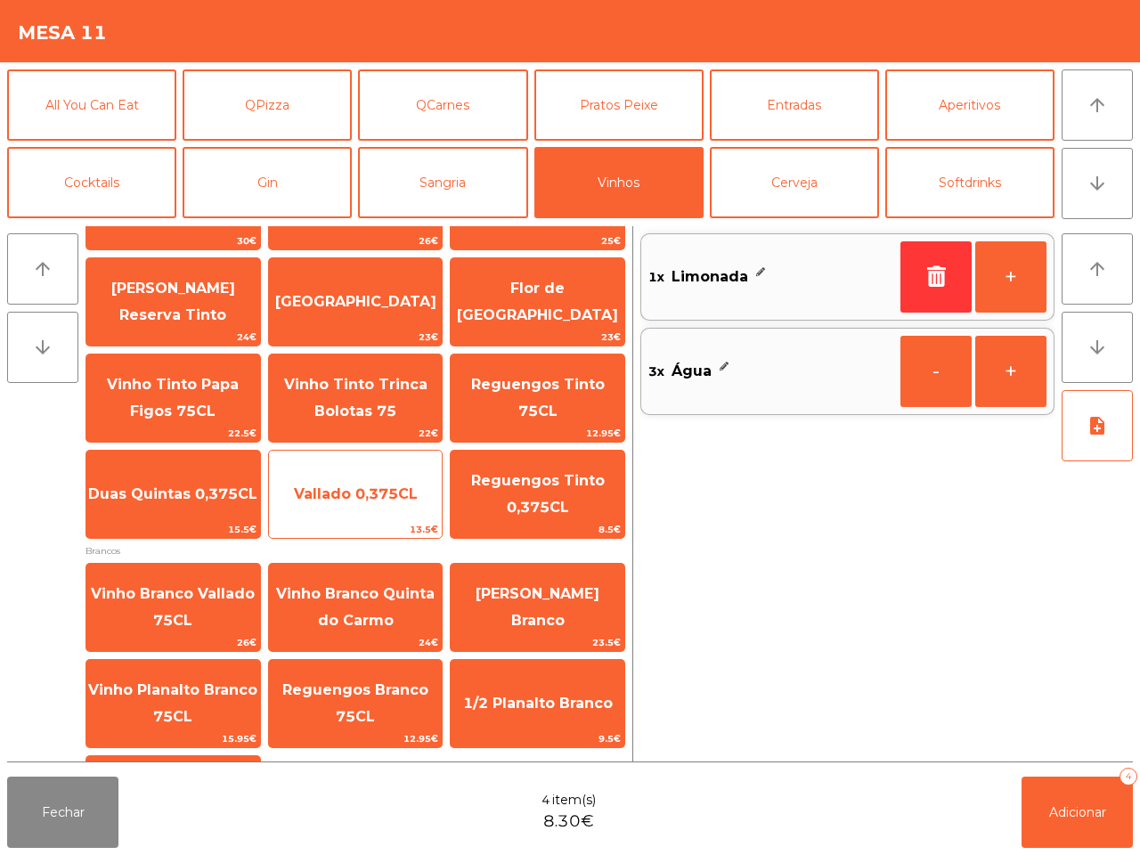
scroll to position [54, 0]
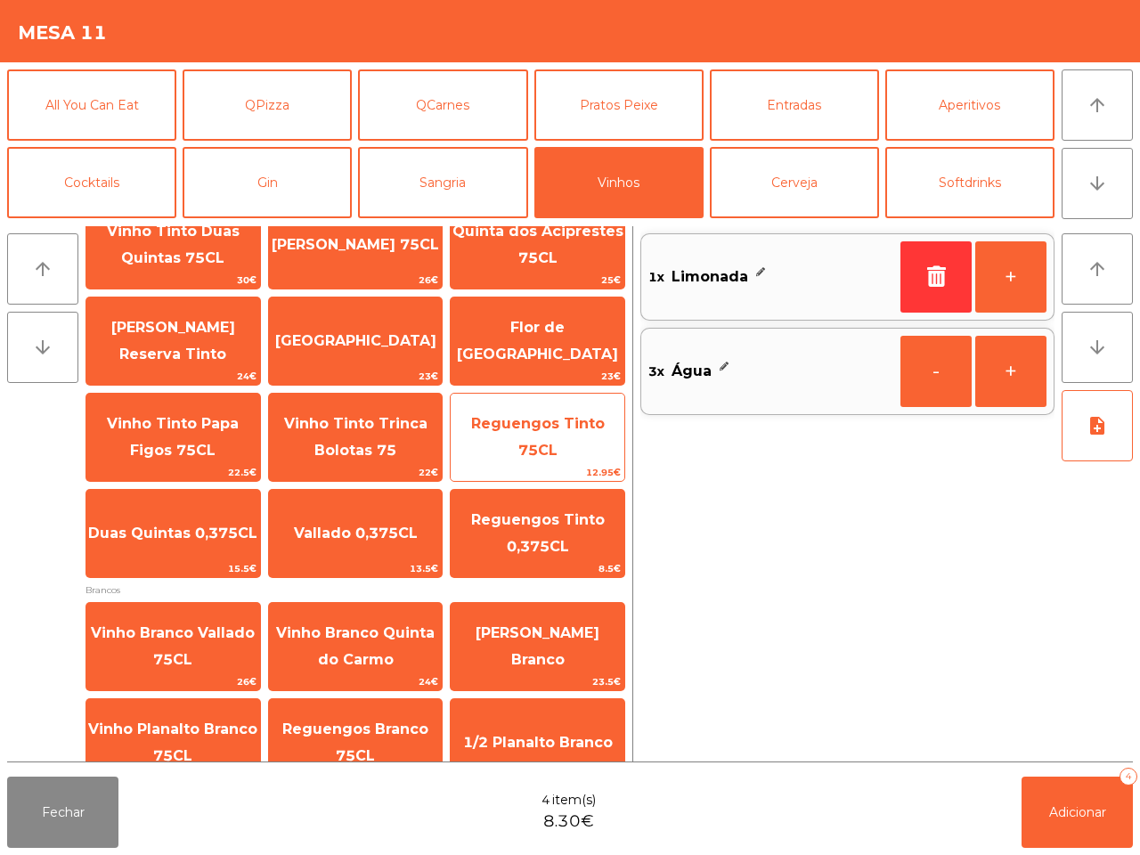
click at [545, 434] on span "Reguengos Tinto 75CL" at bounding box center [538, 438] width 174 height 76
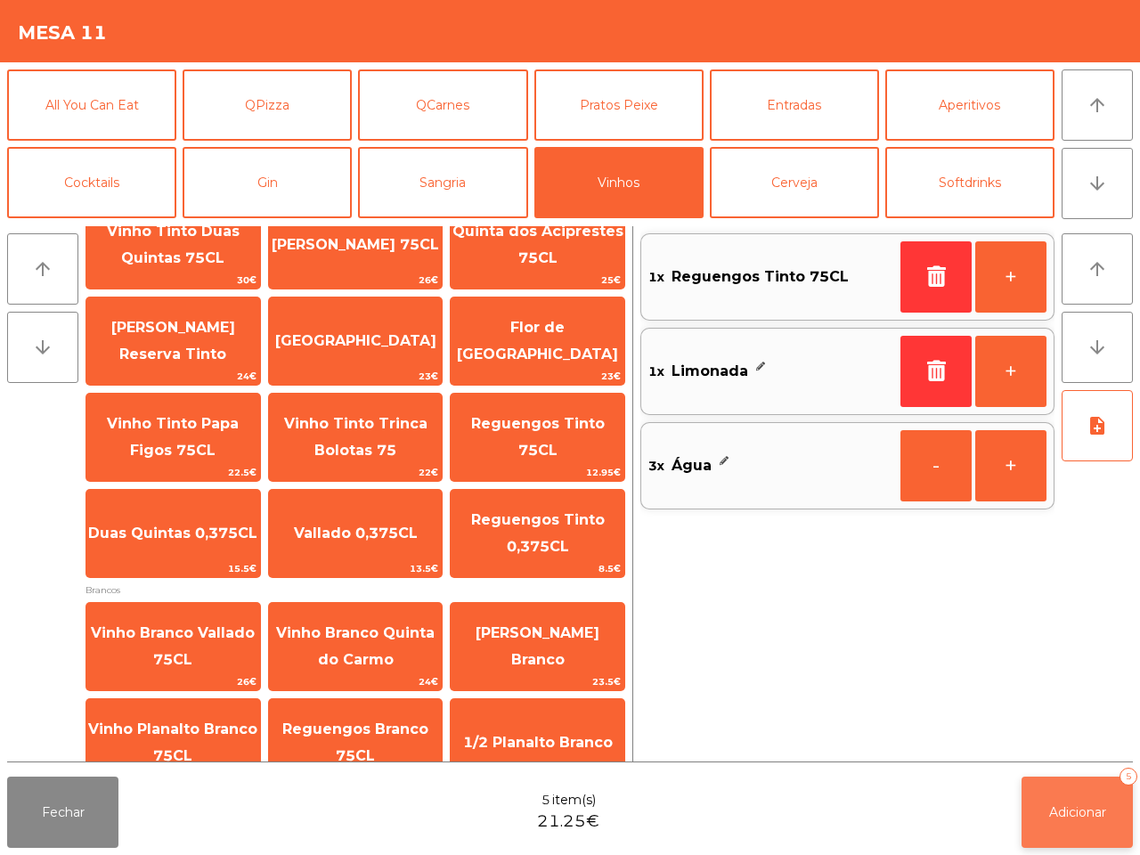
click at [1114, 812] on button "Adicionar 5" at bounding box center [1077, 812] width 111 height 71
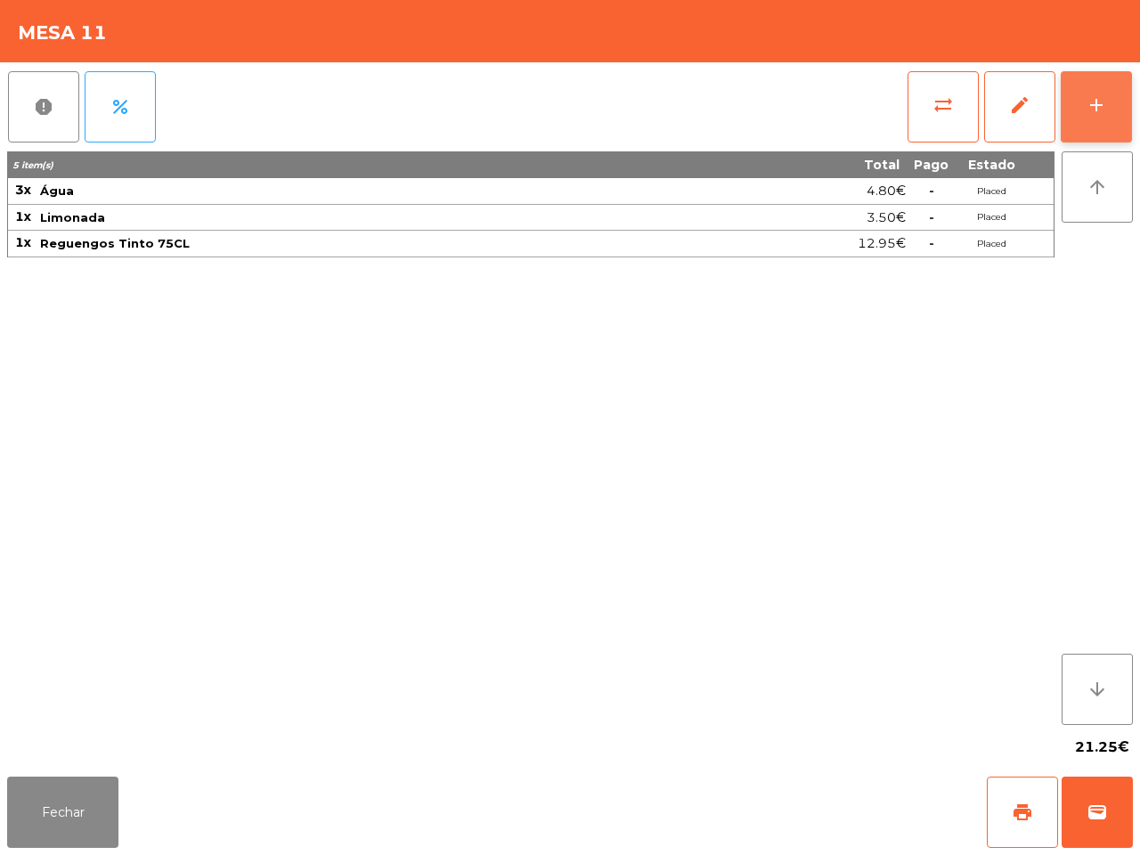
click at [1113, 104] on button "add" at bounding box center [1096, 106] width 71 height 71
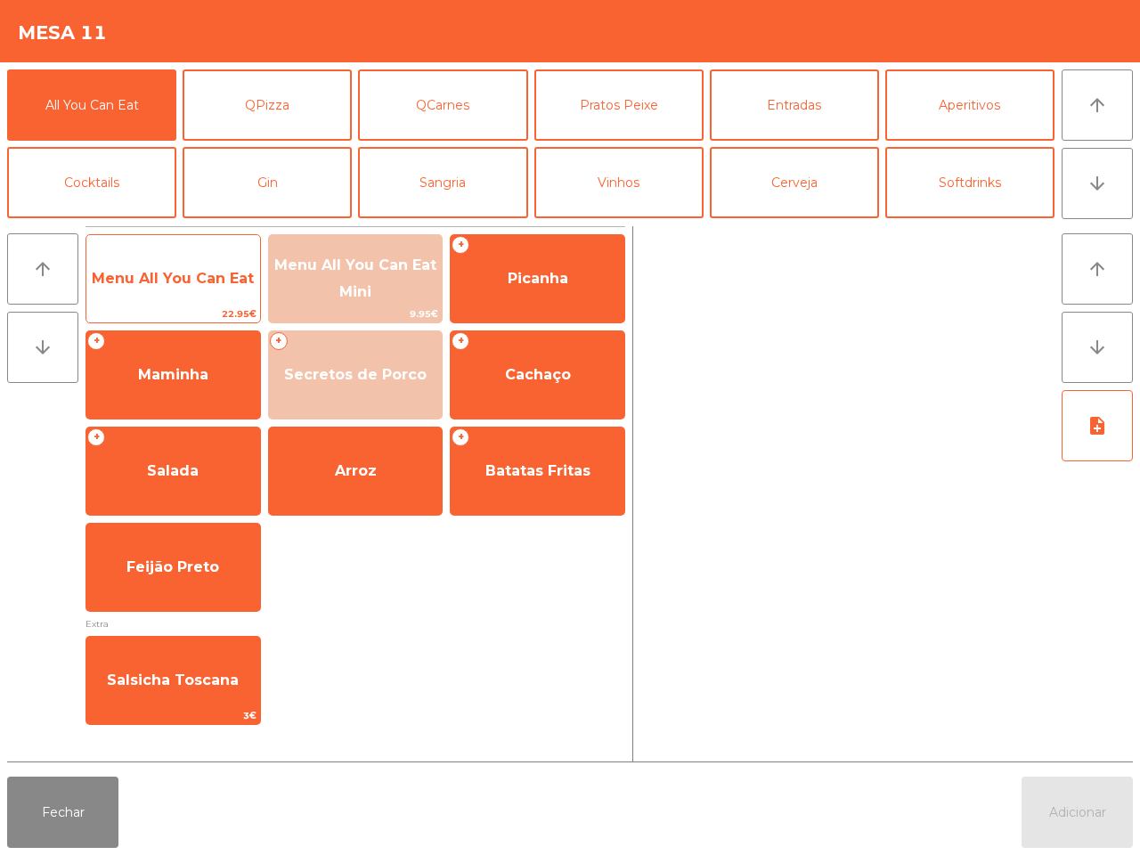
click at [166, 299] on span "Menu All You Can Eat" at bounding box center [173, 279] width 174 height 48
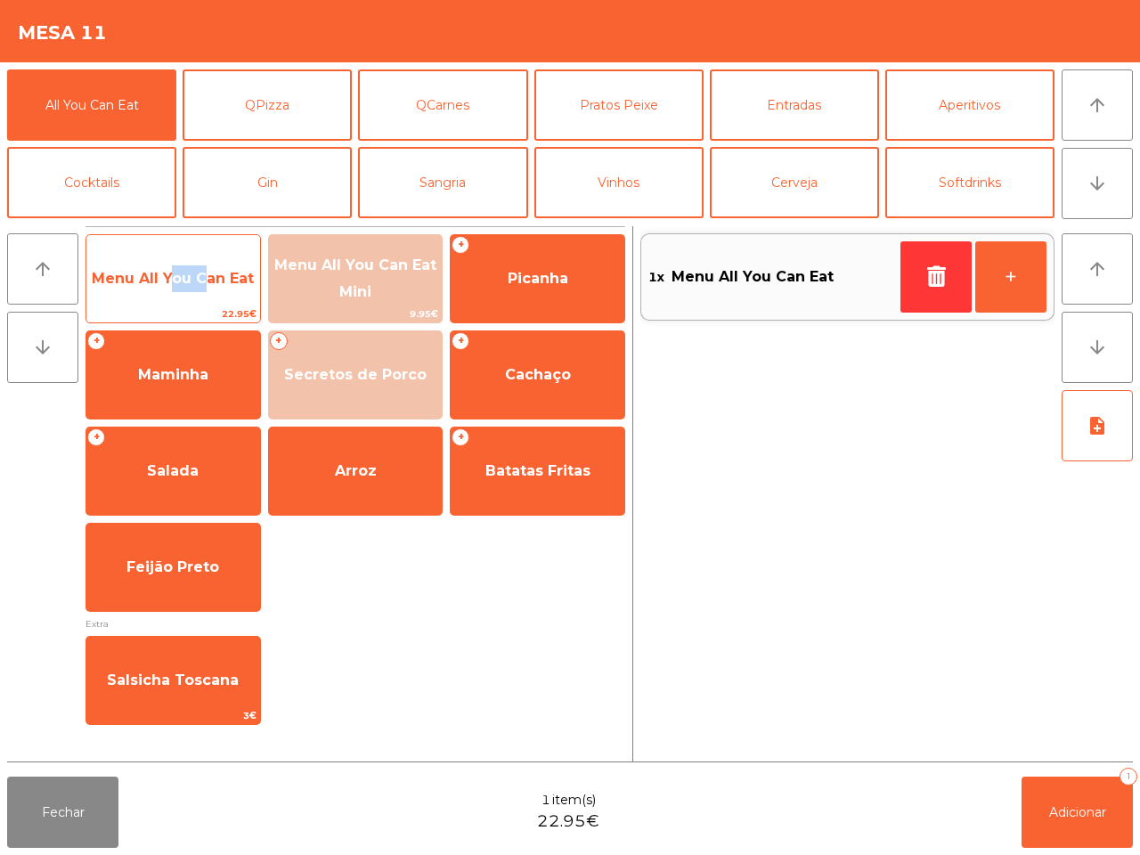
click at [166, 299] on span "Menu All You Can Eat" at bounding box center [173, 279] width 174 height 48
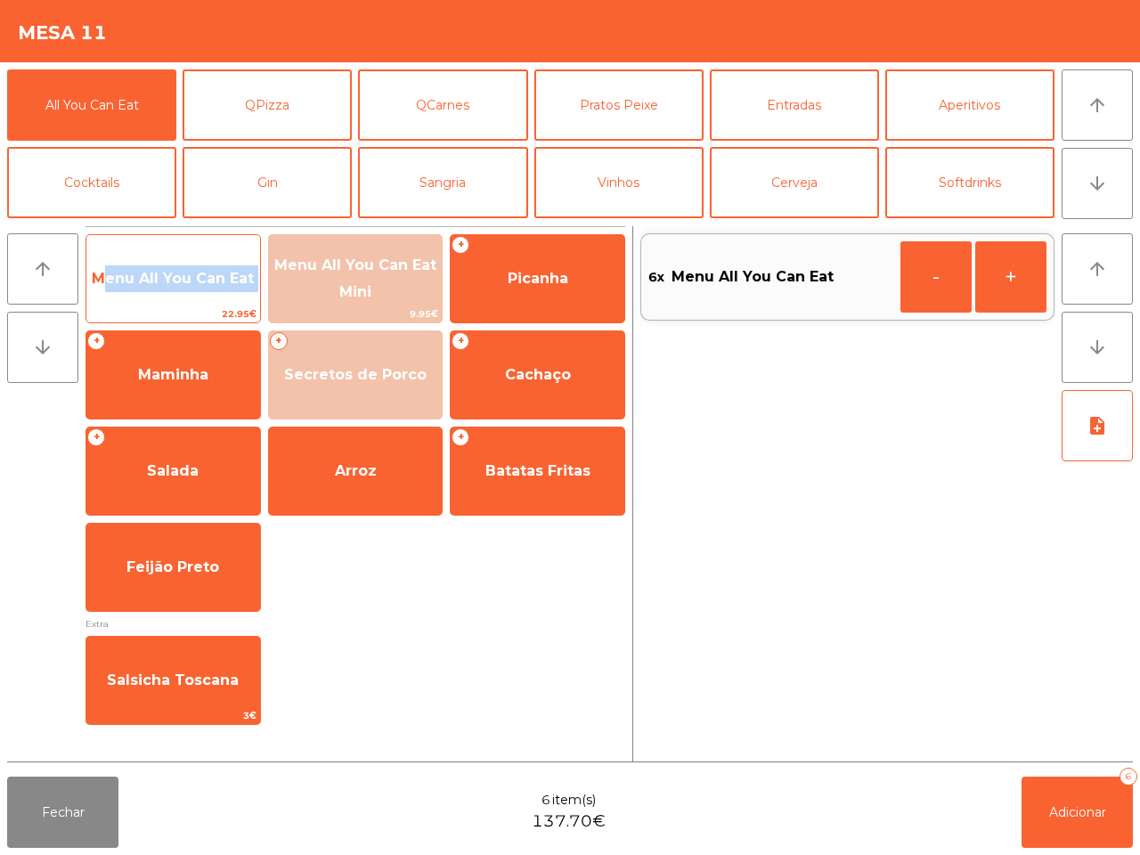
click at [166, 299] on span "Menu All You Can Eat" at bounding box center [173, 279] width 174 height 48
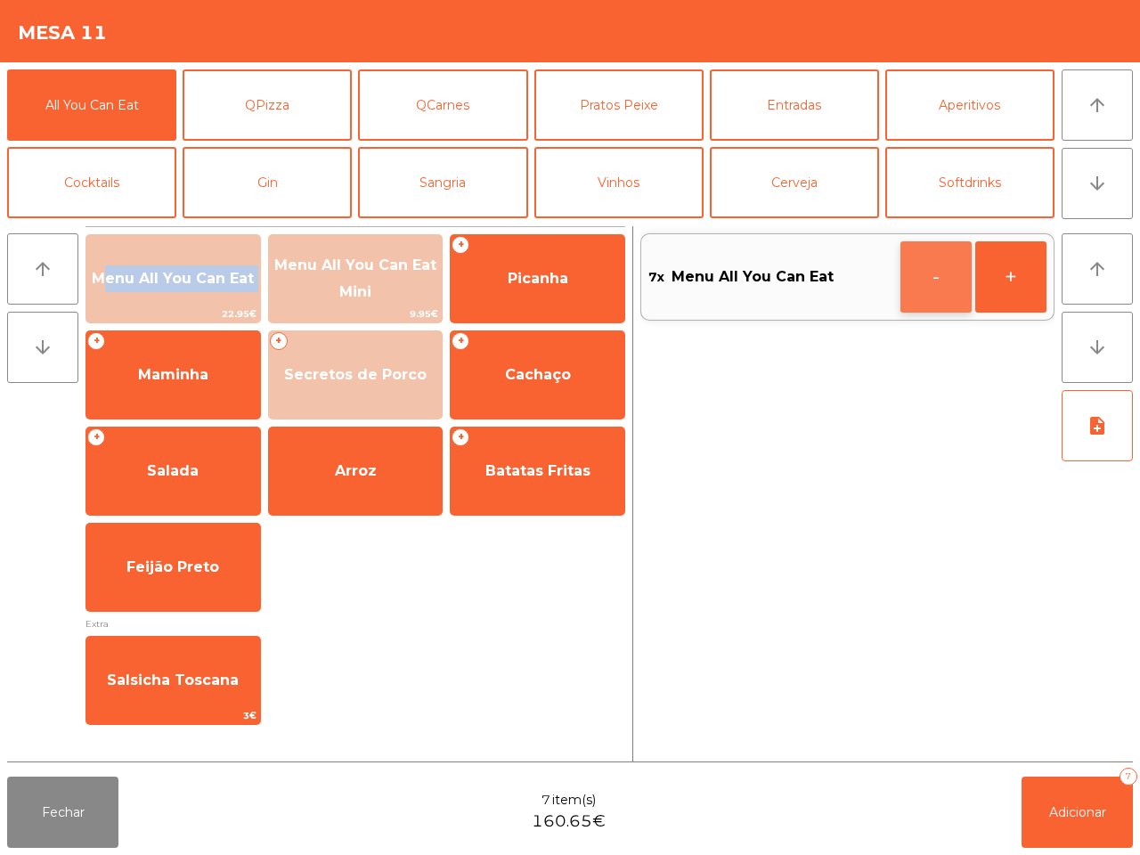
click at [936, 308] on button "-" at bounding box center [935, 276] width 71 height 71
click at [936, 290] on button "-" at bounding box center [935, 276] width 71 height 71
click at [1089, 808] on span "Adicionar" at bounding box center [1077, 812] width 57 height 16
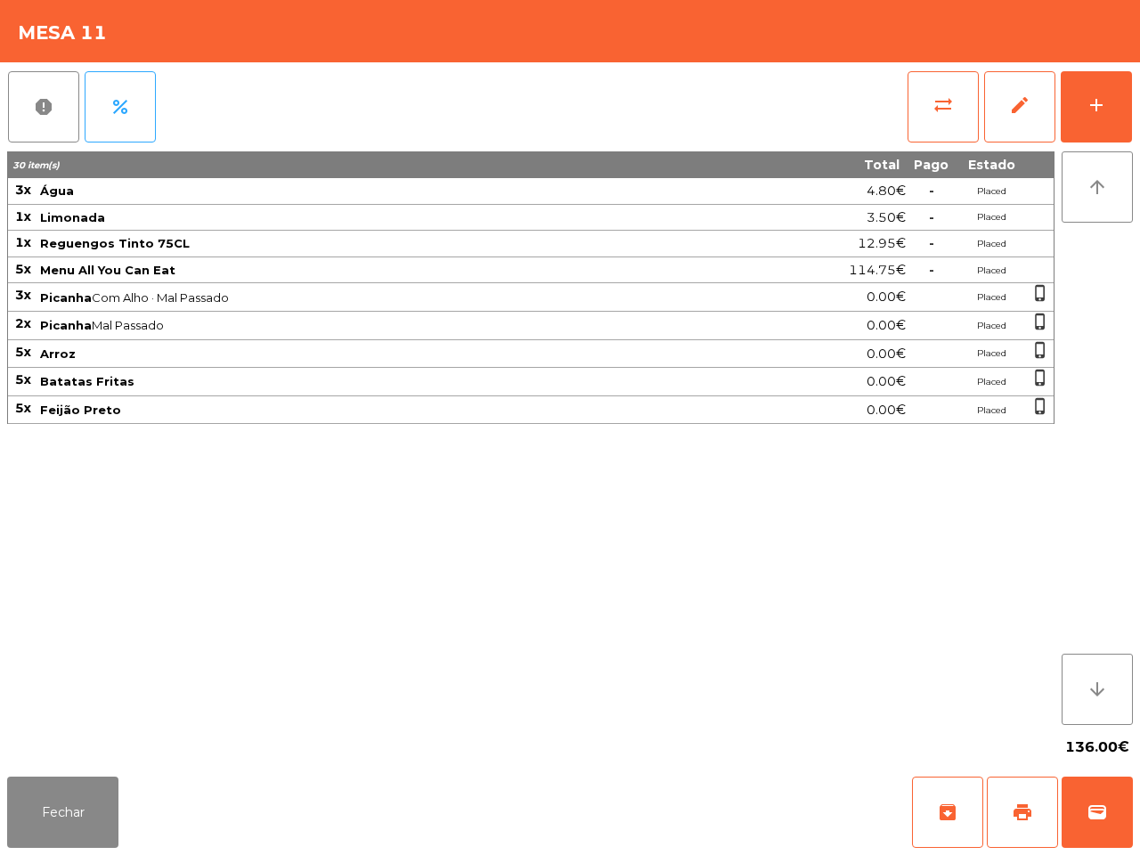
click at [1061, 762] on div "136.00€" at bounding box center [570, 747] width 1126 height 45
click at [86, 806] on button "Fechar" at bounding box center [62, 812] width 111 height 71
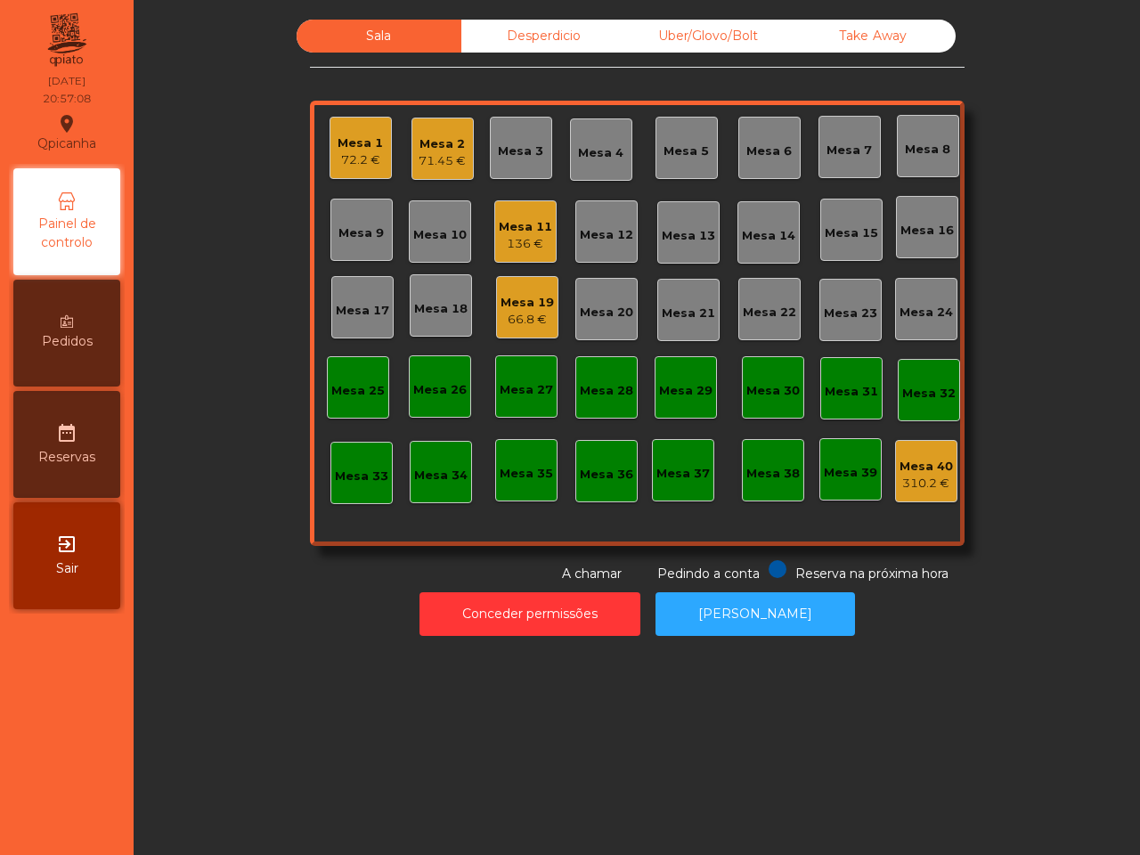
click at [515, 314] on div "66.8 €" at bounding box center [527, 320] width 53 height 18
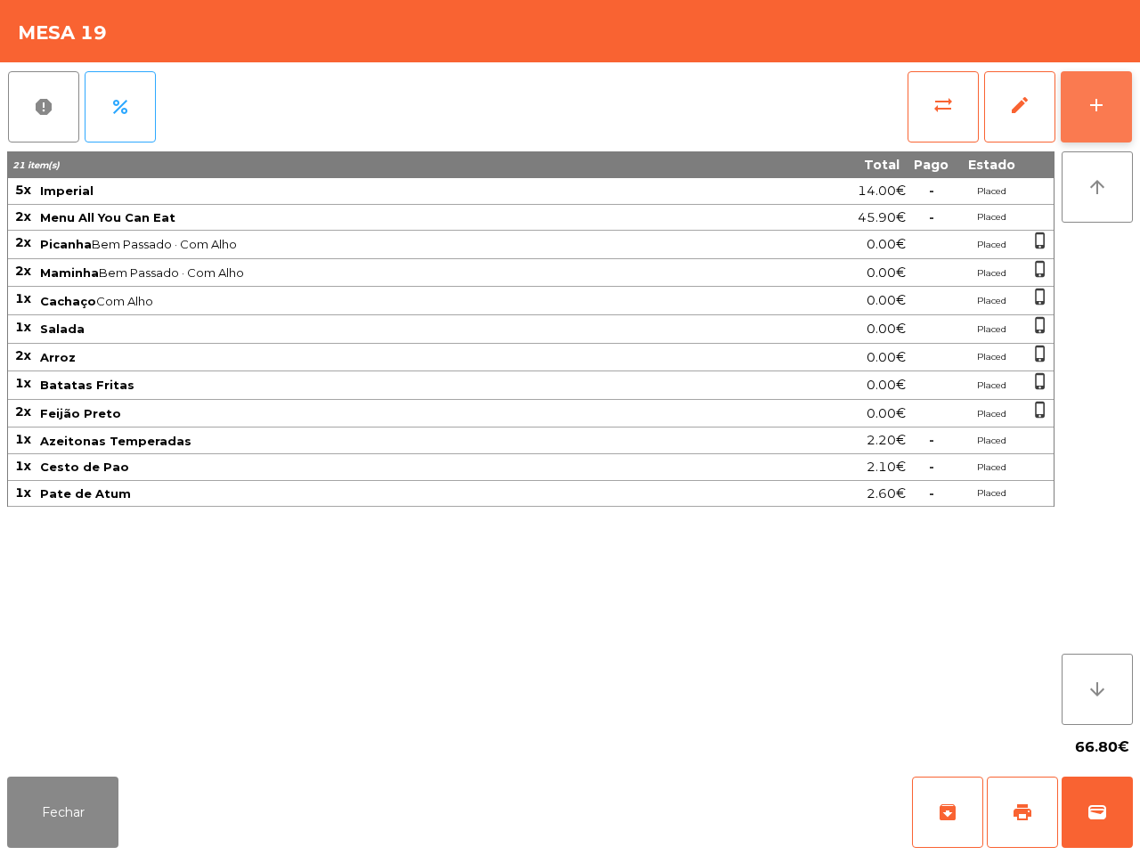
click at [1080, 95] on button "add" at bounding box center [1096, 106] width 71 height 71
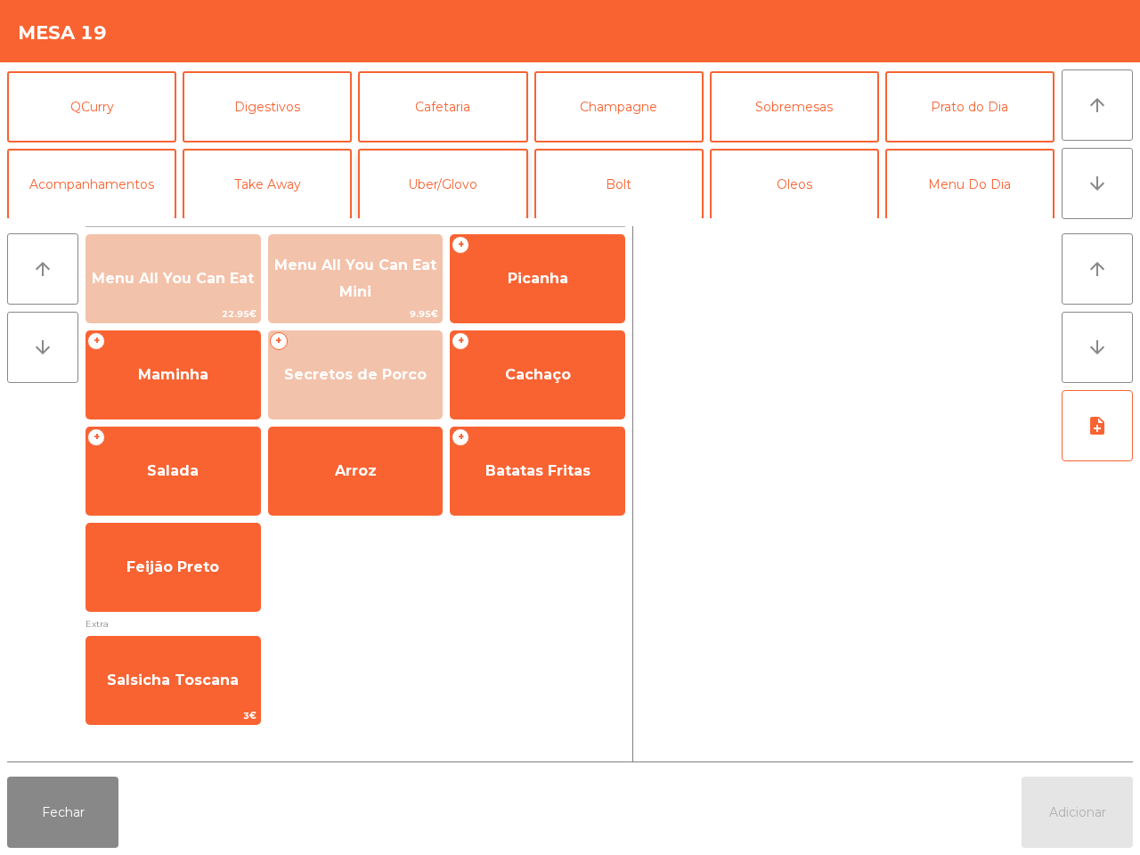
scroll to position [154, 0]
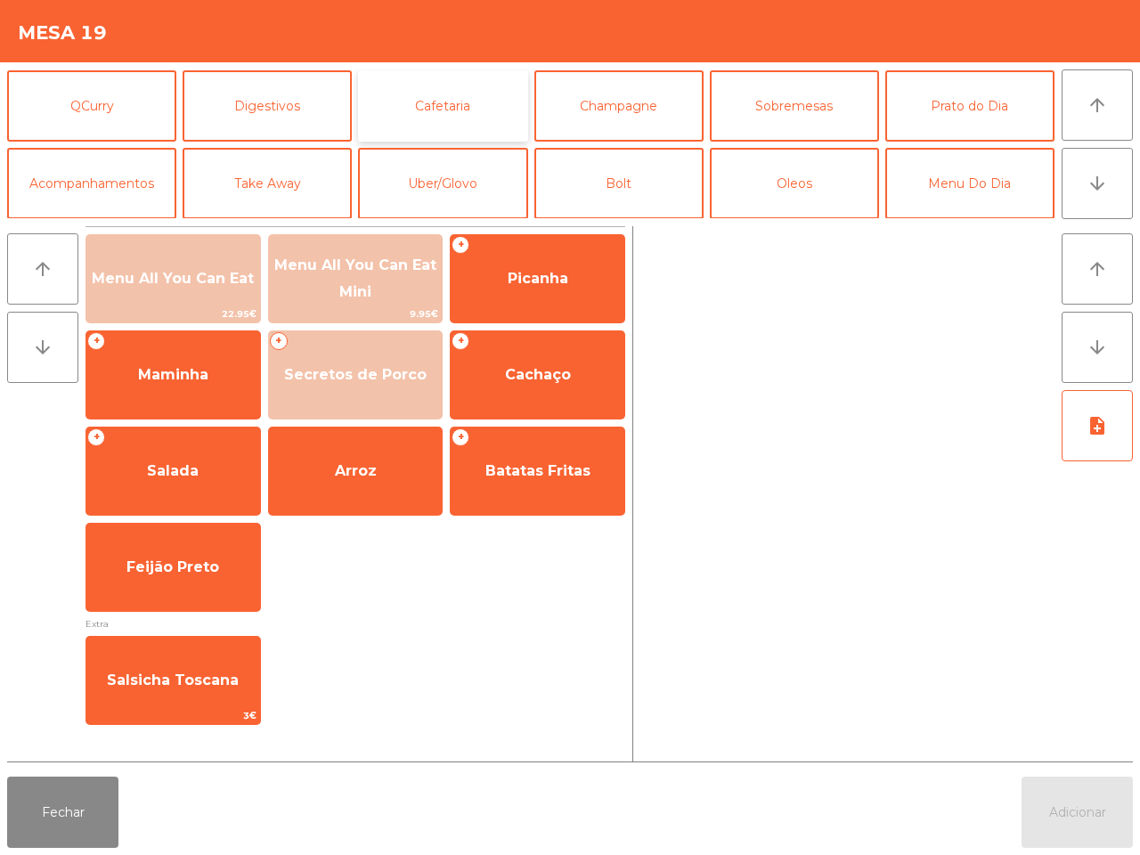
click at [442, 111] on button "Cafetaria" at bounding box center [442, 105] width 169 height 71
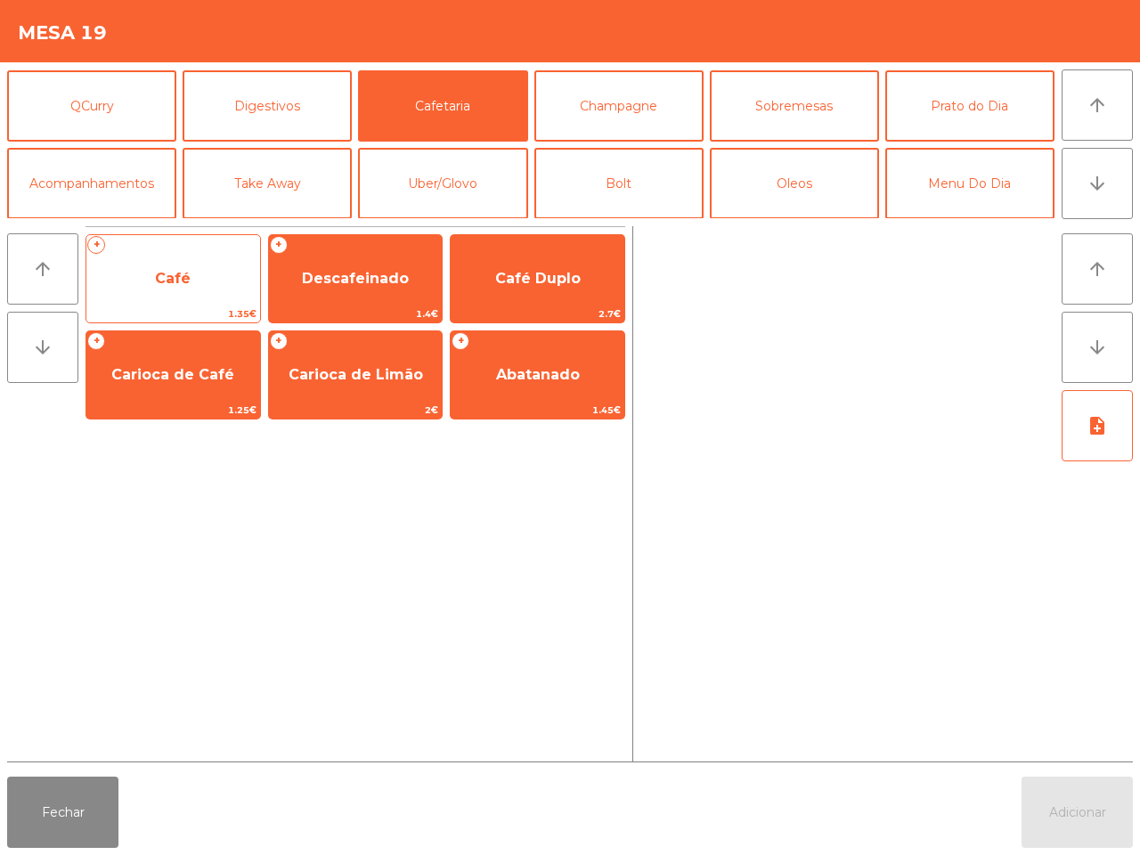
click at [199, 309] on span "1.35€" at bounding box center [173, 314] width 174 height 17
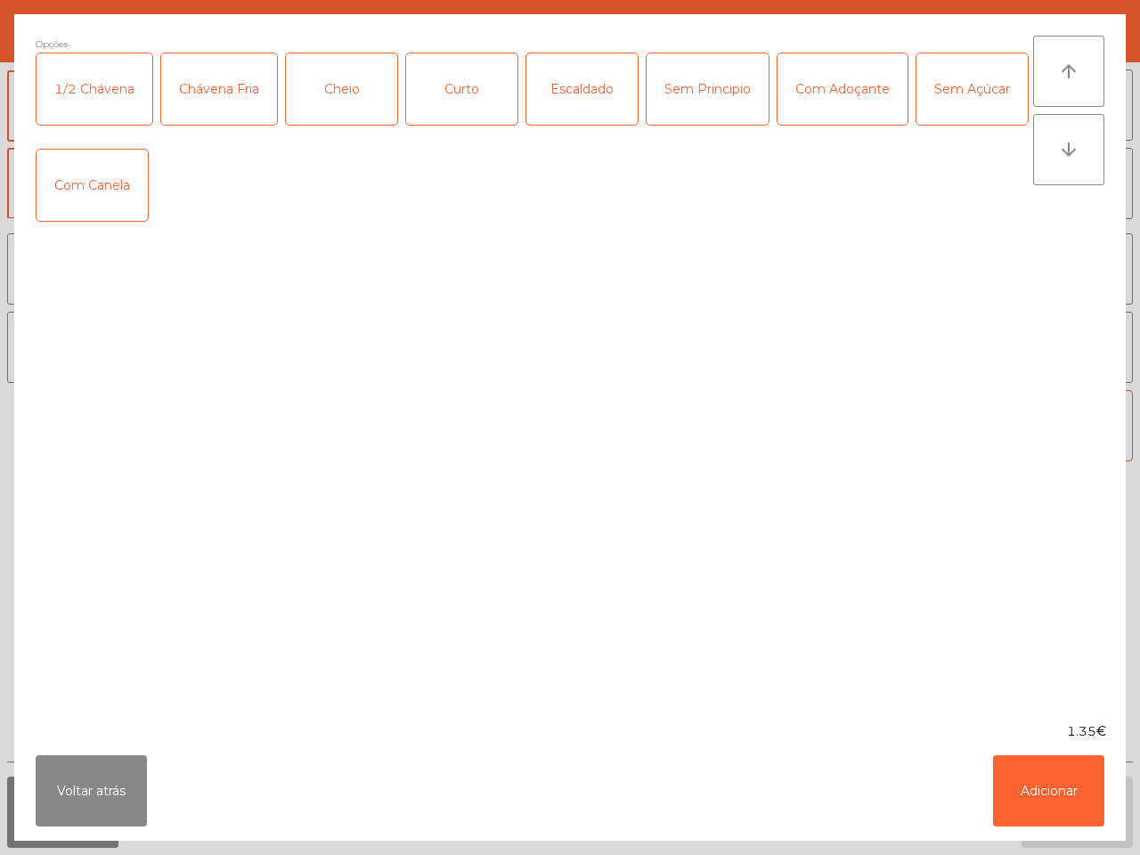
click at [709, 99] on div "Sem Principio" at bounding box center [708, 88] width 122 height 71
click at [1080, 786] on button "Adicionar" at bounding box center [1048, 790] width 111 height 71
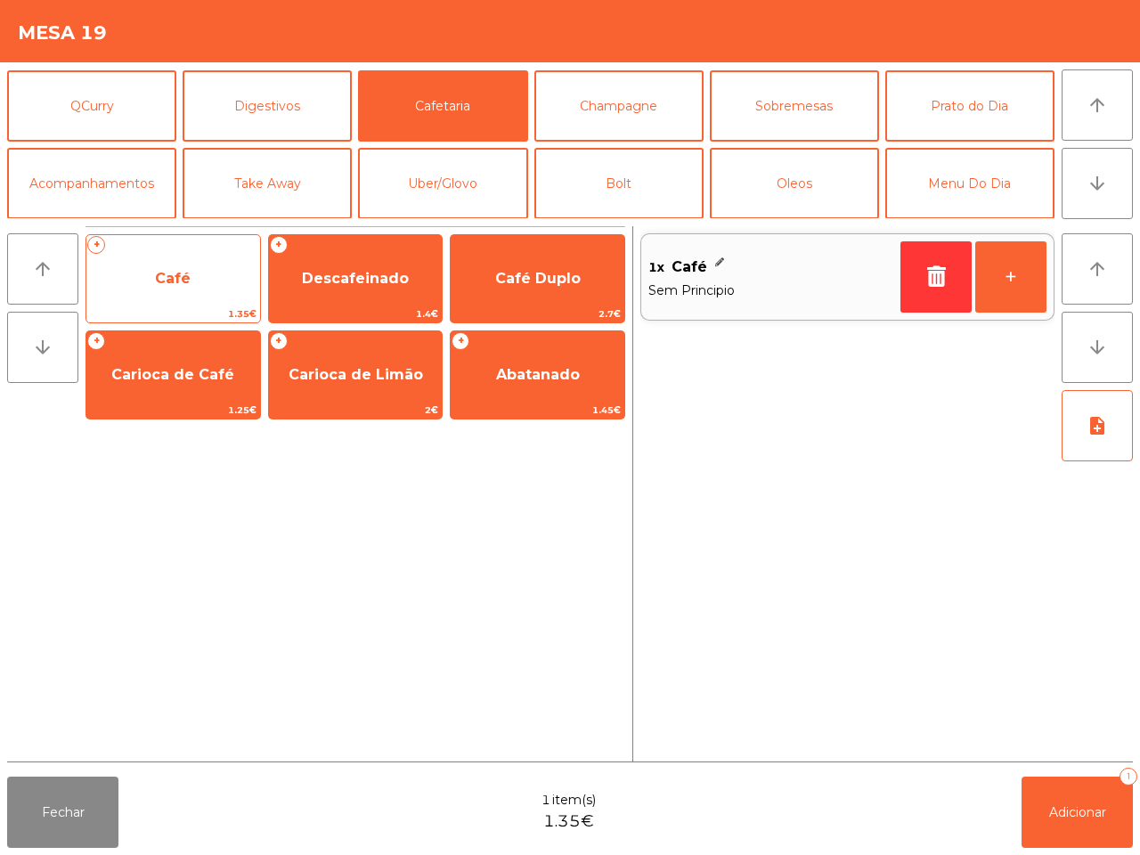
click at [232, 287] on span "Café" at bounding box center [173, 279] width 174 height 48
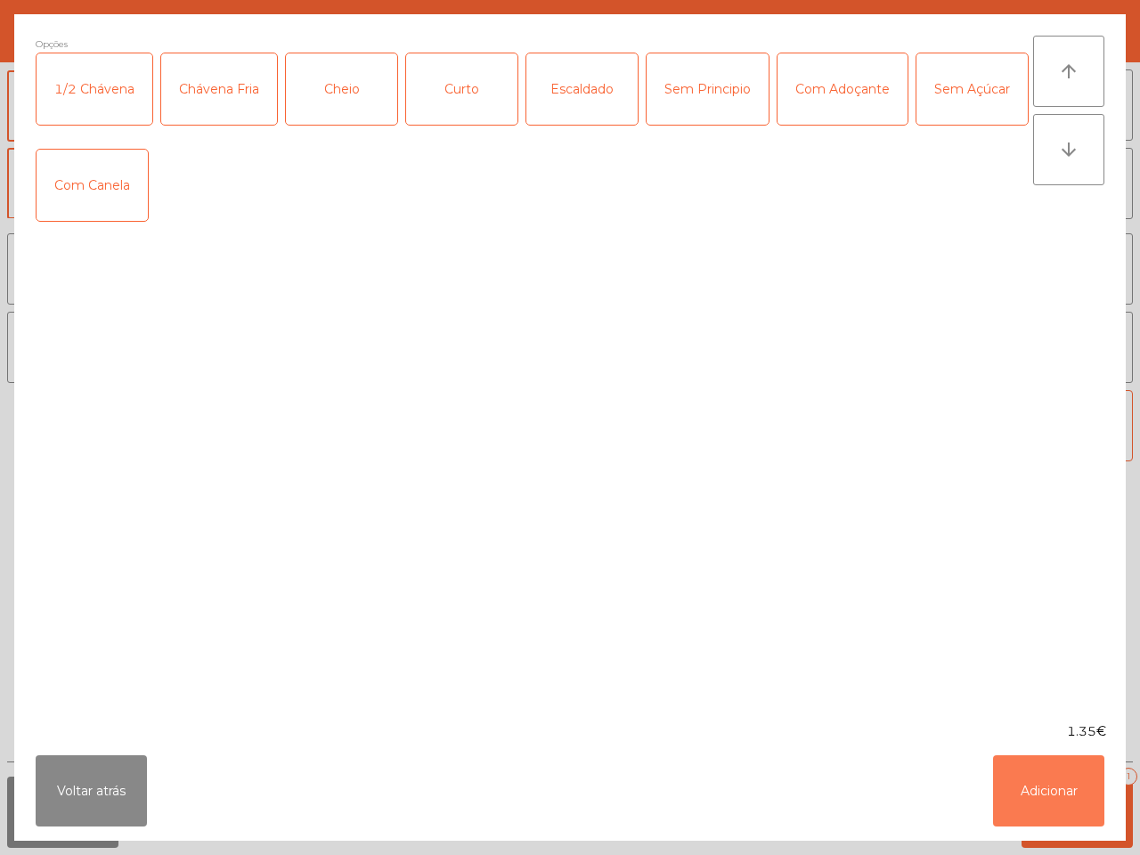
click at [1071, 799] on button "Adicionar" at bounding box center [1048, 790] width 111 height 71
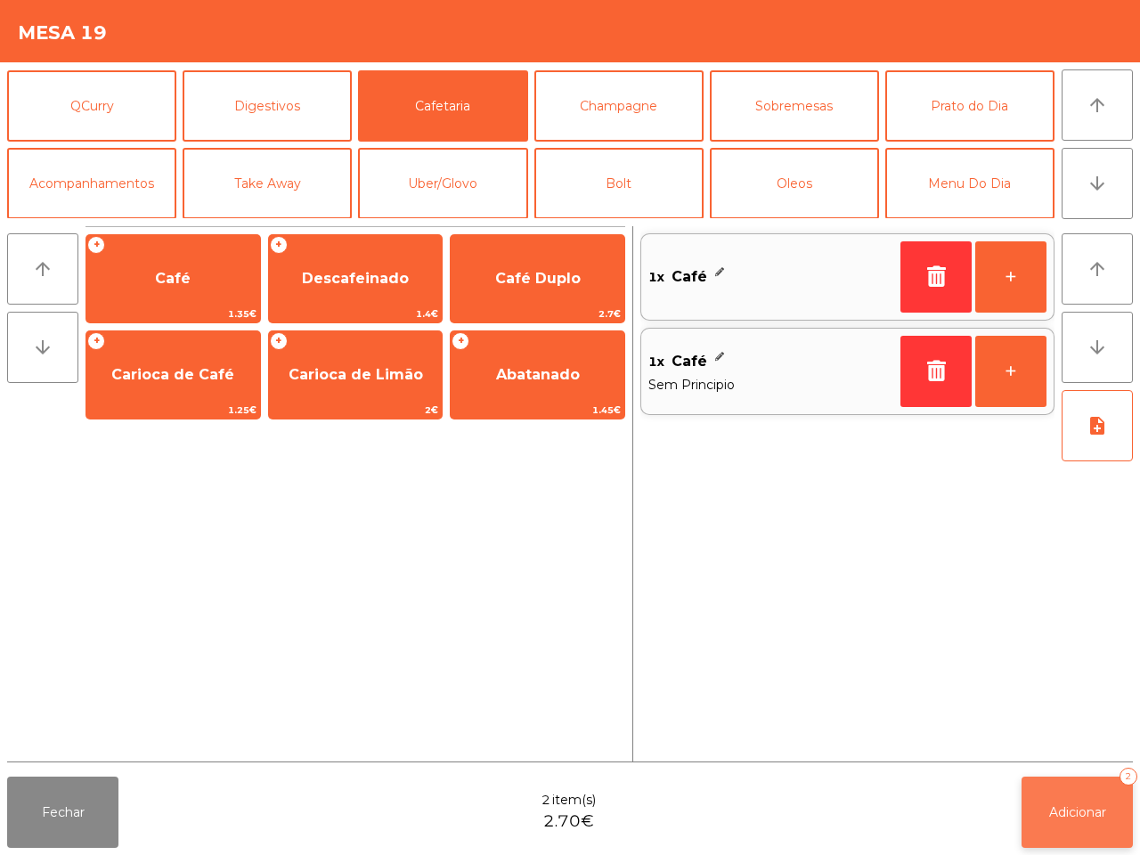
click at [1076, 790] on button "Adicionar 2" at bounding box center [1077, 812] width 111 height 71
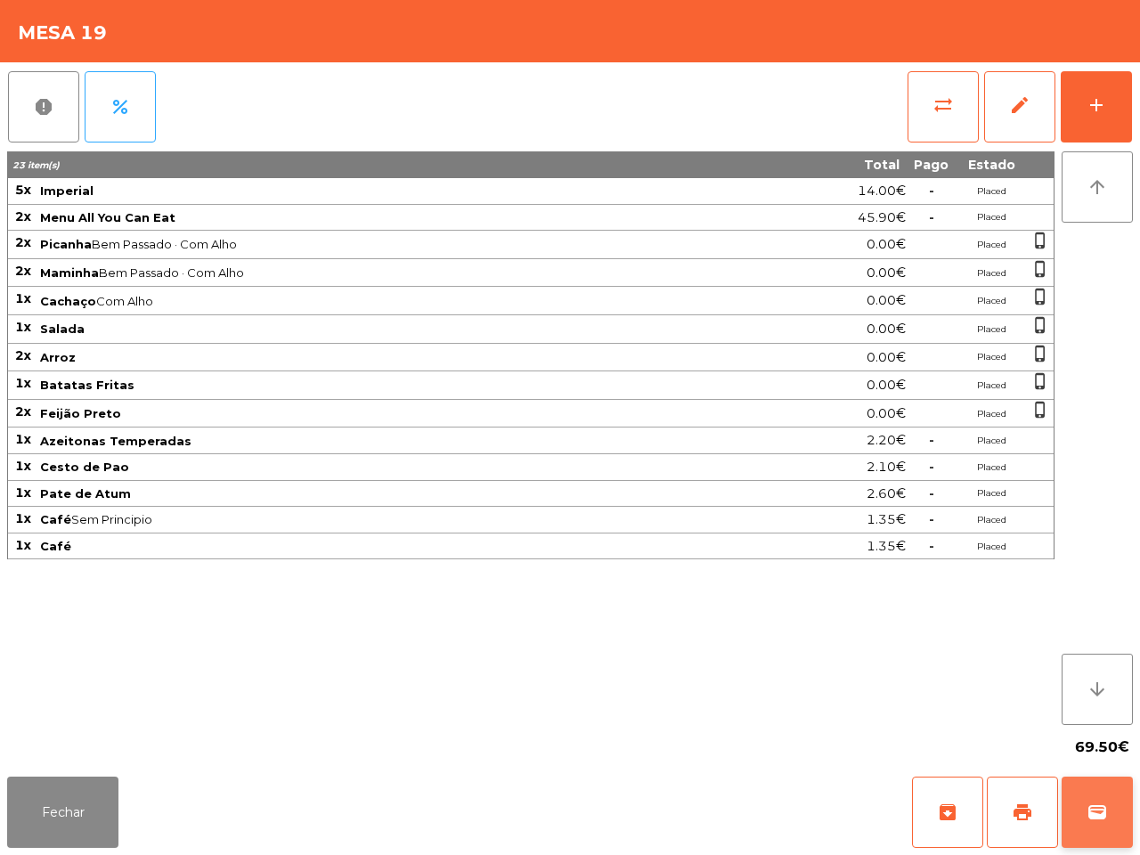
click at [1089, 800] on button "wallet" at bounding box center [1097, 812] width 71 height 71
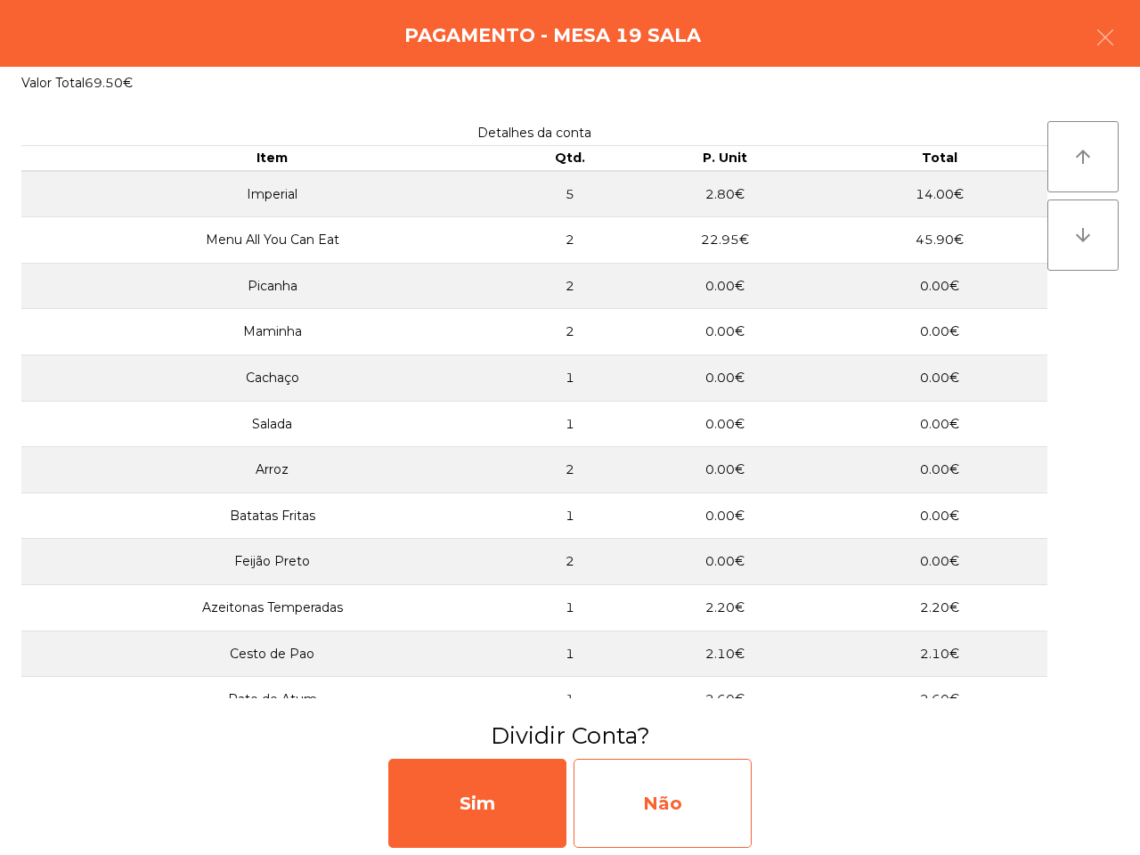
click at [657, 804] on div "Não" at bounding box center [663, 803] width 178 height 89
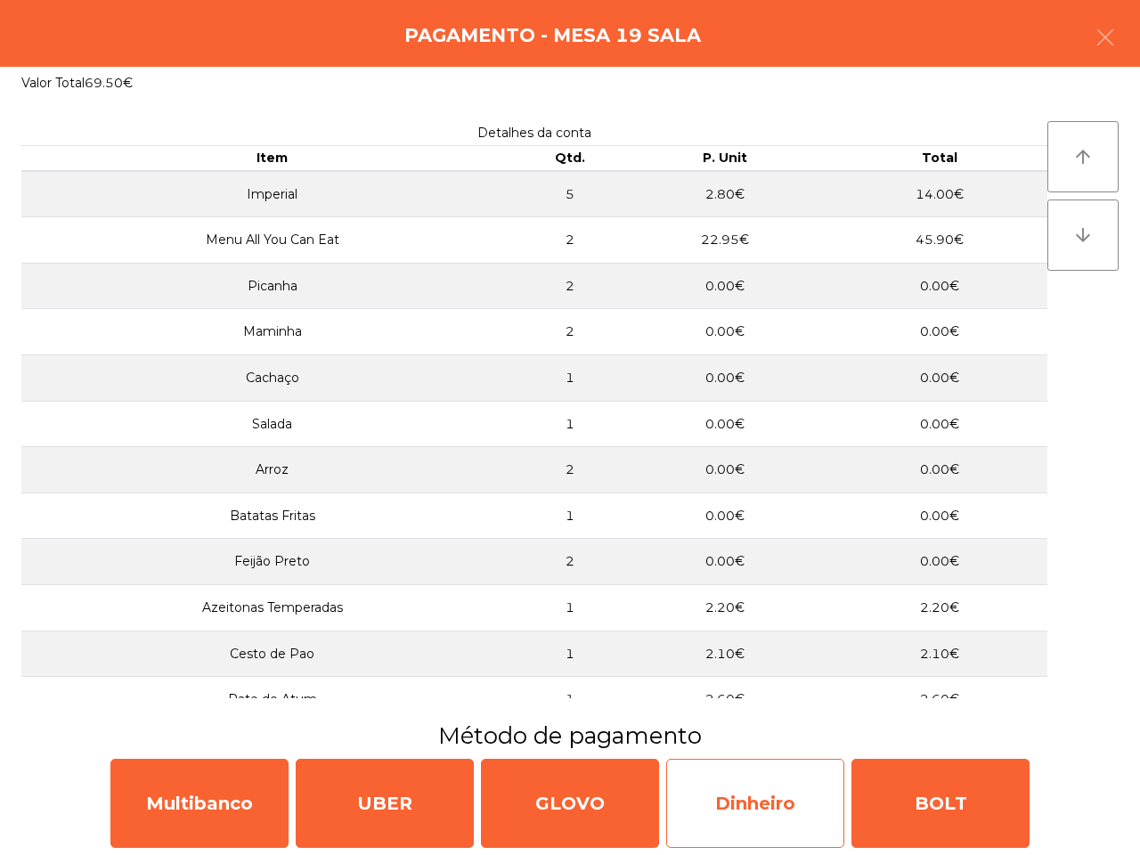
click at [790, 806] on div "Dinheiro" at bounding box center [755, 803] width 178 height 89
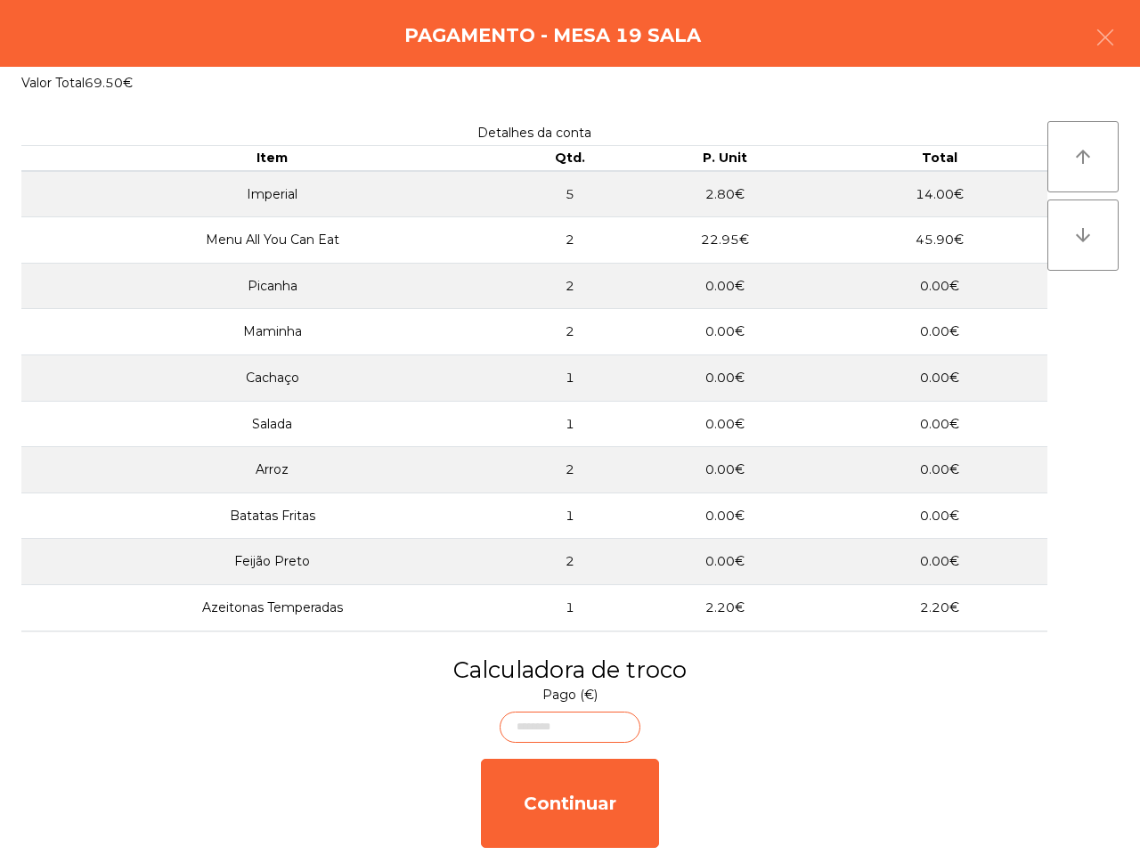
click at [523, 730] on body "[GEOGRAPHIC_DATA] location_on [DATE] 21:08:14 Painel de controlo Pedidos date_r…" at bounding box center [570, 427] width 1140 height 855
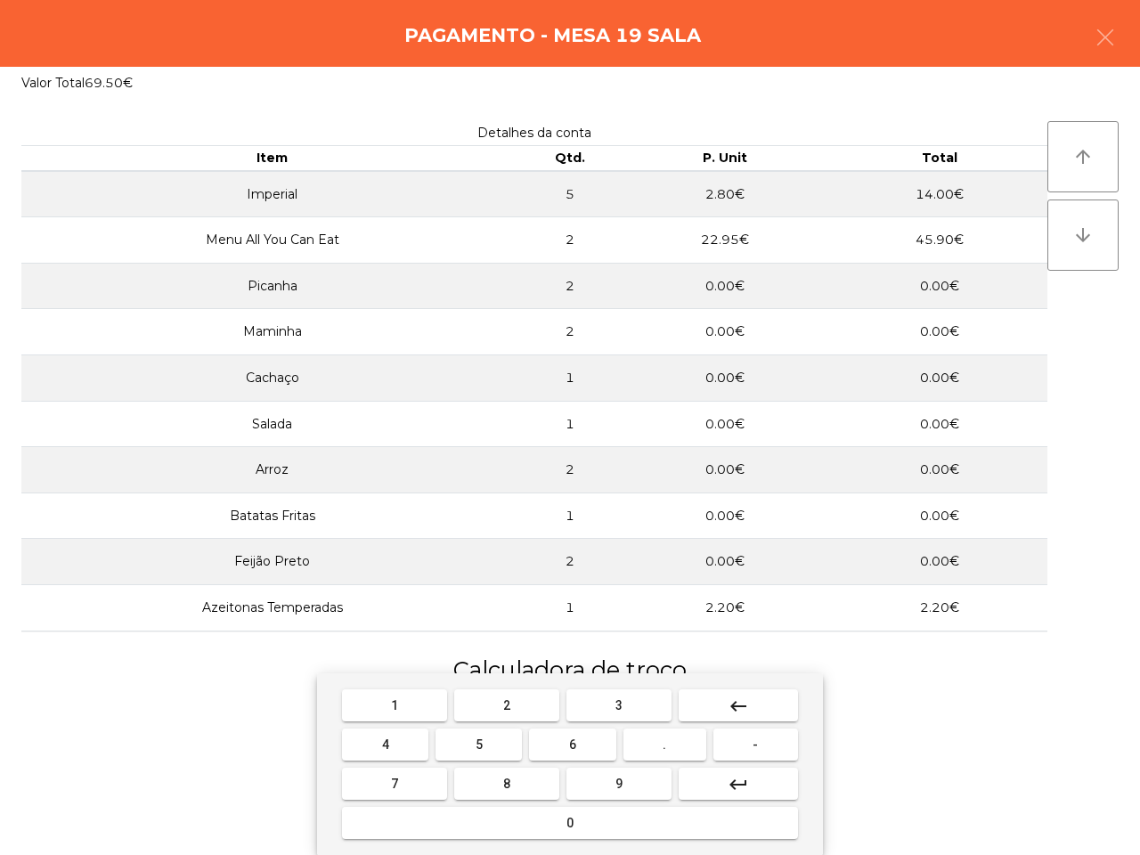
click at [530, 782] on button "8" at bounding box center [506, 784] width 105 height 32
type input "*"
click at [550, 820] on button "0" at bounding box center [570, 823] width 456 height 32
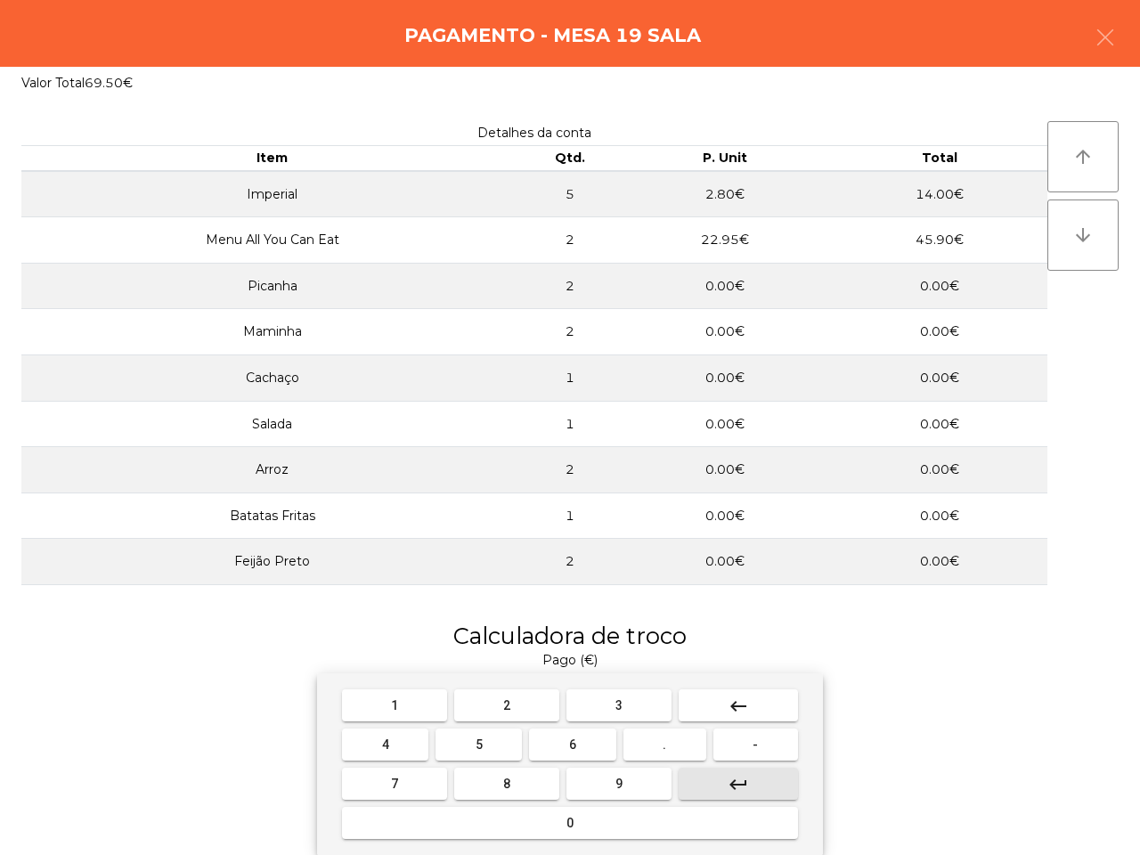
click at [717, 781] on button "keyboard_return" at bounding box center [738, 784] width 119 height 32
click at [522, 789] on button "8" at bounding box center [506, 784] width 105 height 32
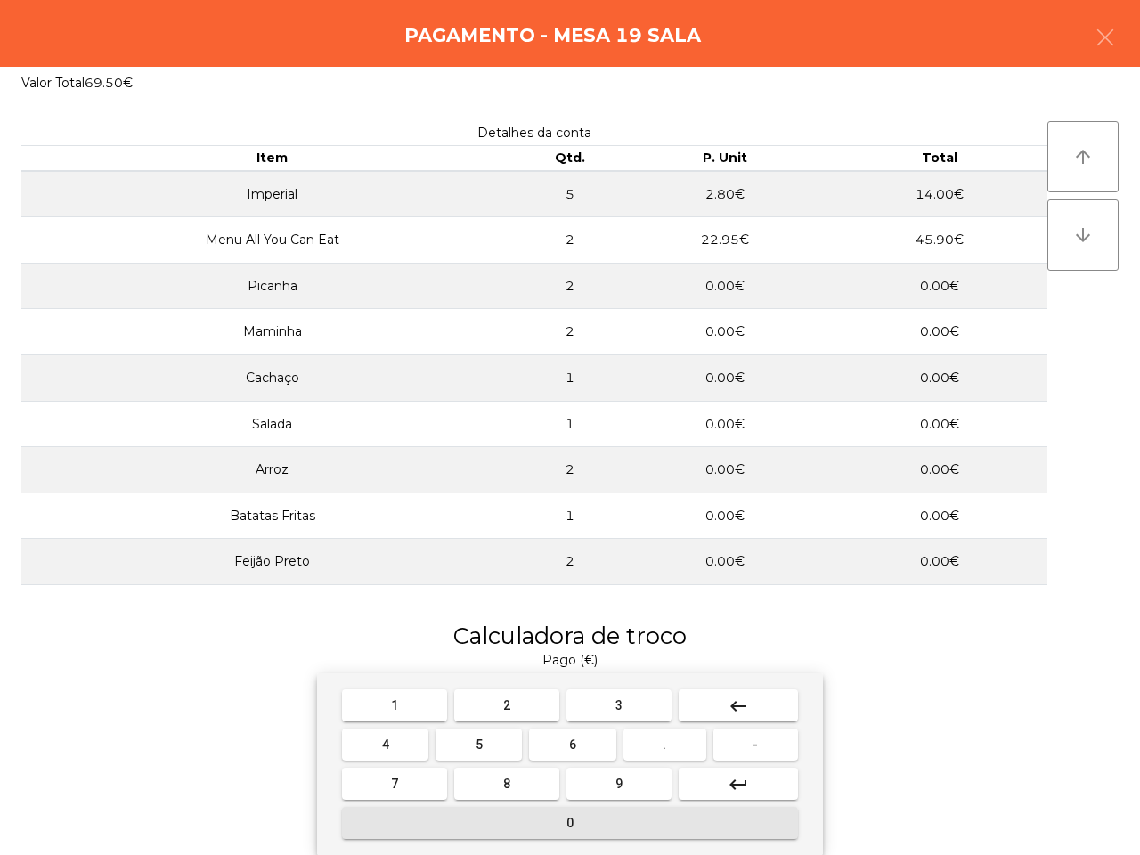
click at [533, 833] on button "0" at bounding box center [570, 823] width 456 height 32
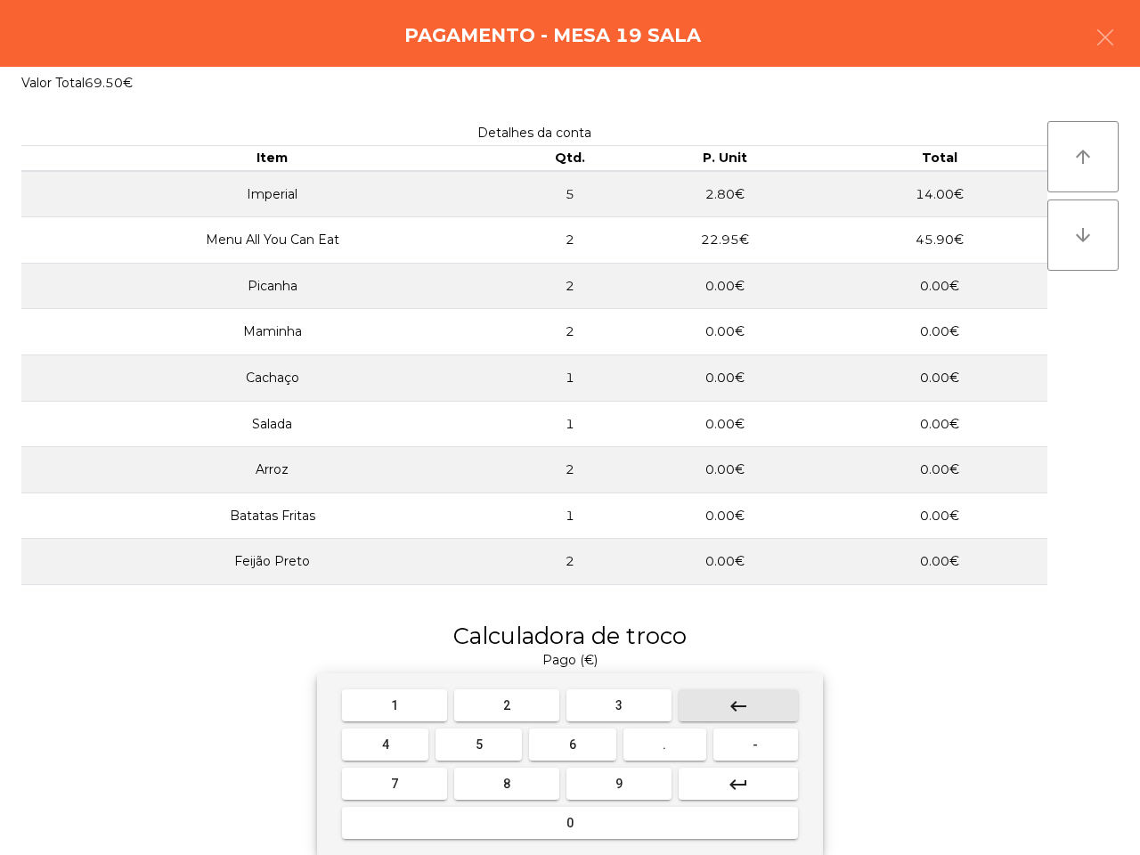
click at [713, 699] on button "keyboard_backspace" at bounding box center [738, 705] width 119 height 32
click at [713, 700] on button "keyboard_backspace" at bounding box center [738, 705] width 119 height 32
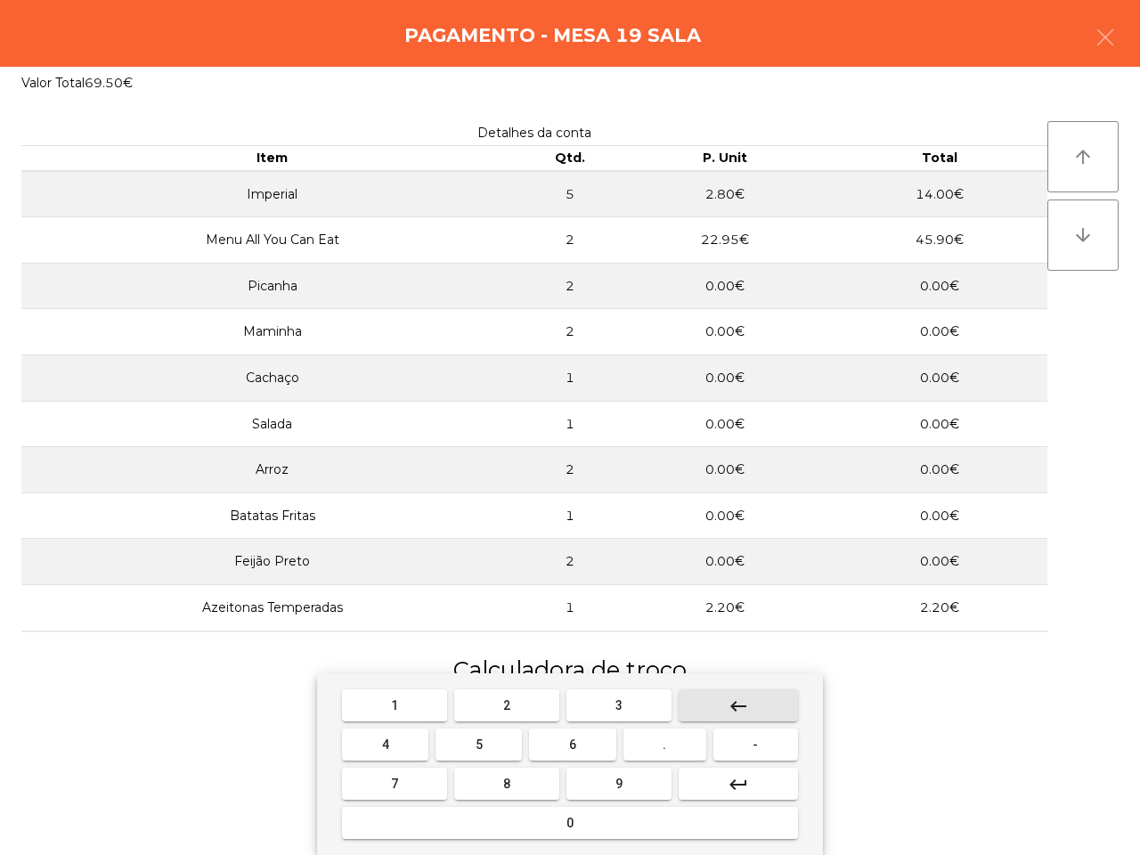
click at [713, 702] on button "keyboard_backspace" at bounding box center [738, 705] width 119 height 32
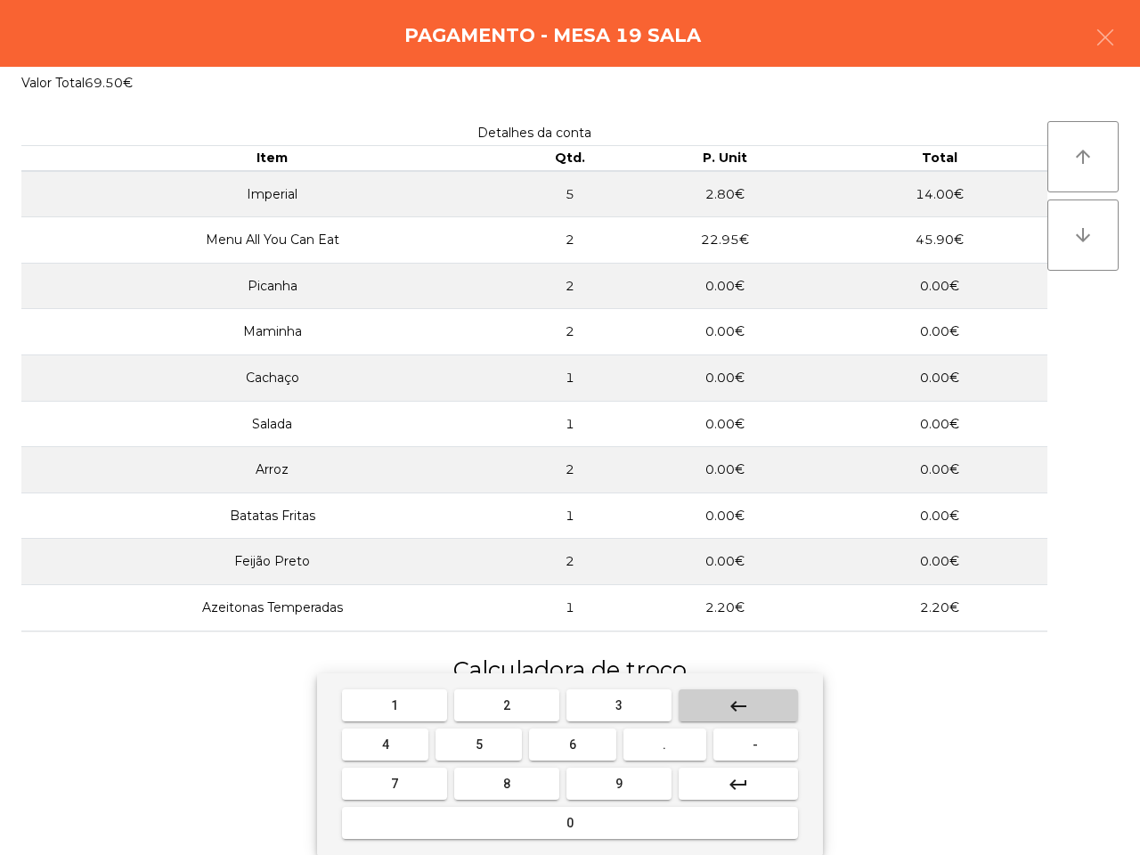
click at [713, 702] on button "keyboard_backspace" at bounding box center [738, 705] width 119 height 32
click at [494, 785] on button "8" at bounding box center [506, 784] width 105 height 32
click at [506, 830] on button "0" at bounding box center [570, 823] width 456 height 32
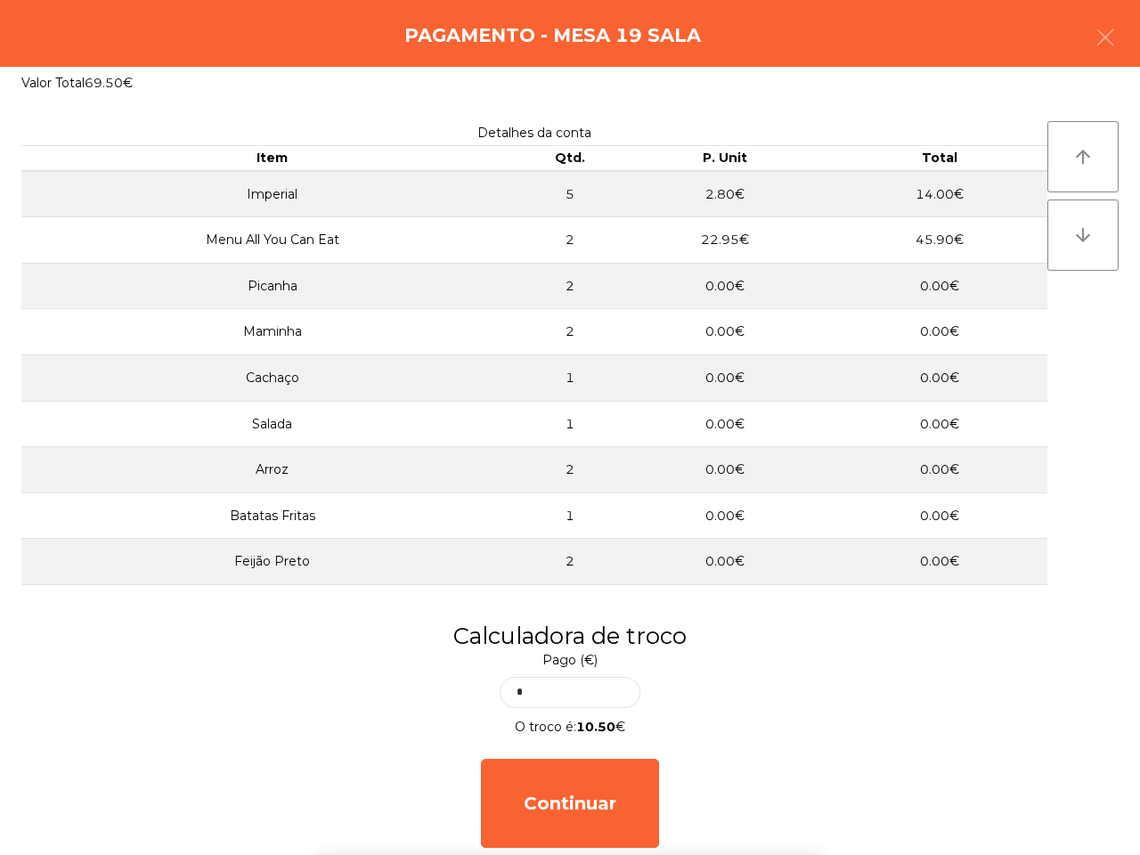
click at [1044, 661] on div "Calculadora de troco Pago (€) * O troco é: 10.50 € Continuar" at bounding box center [570, 737] width 1140 height 235
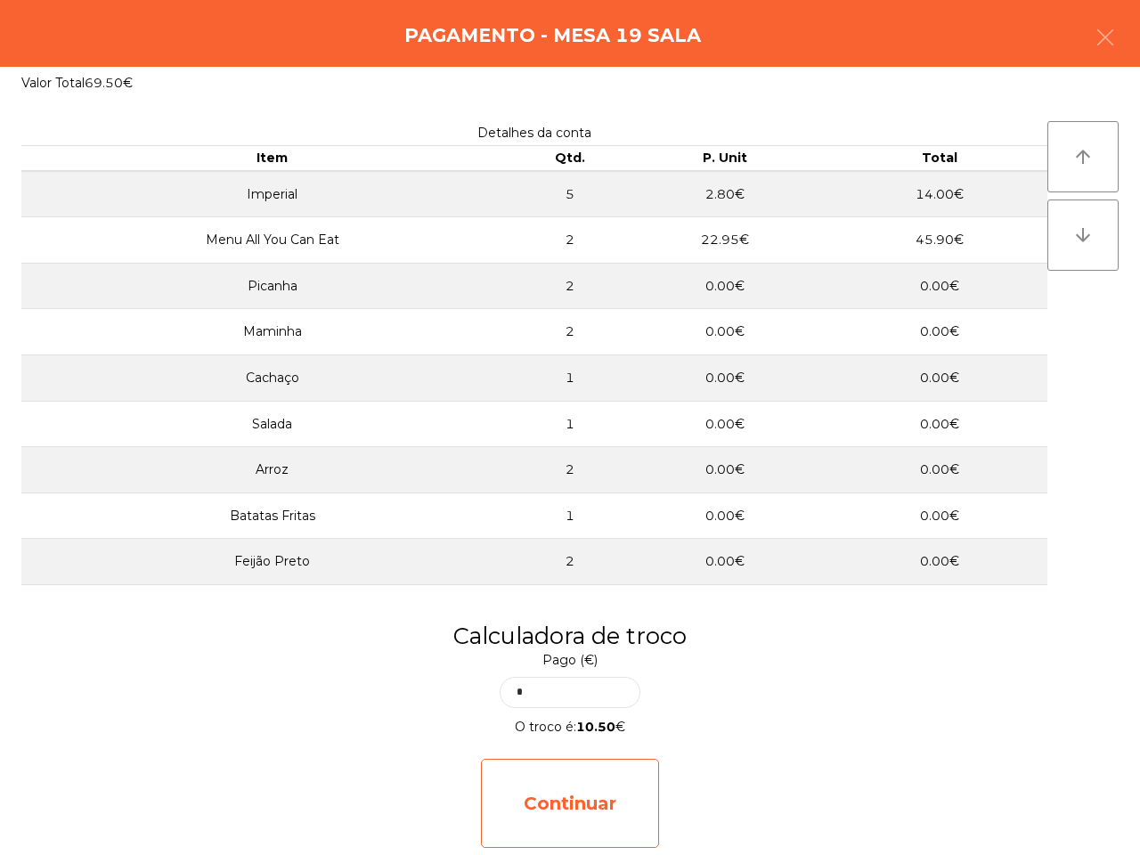
click at [583, 804] on div "Continuar" at bounding box center [570, 803] width 178 height 89
select select "**"
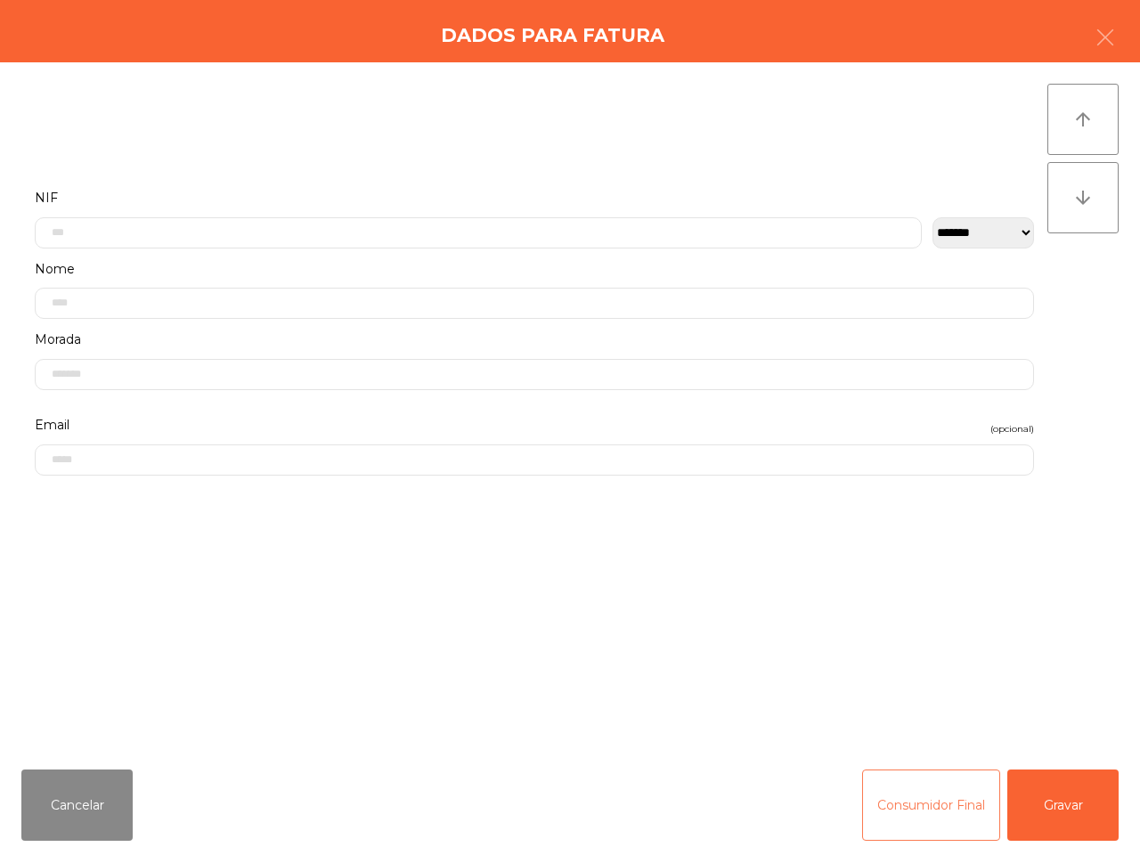
click at [955, 812] on button "Consumidor Final" at bounding box center [931, 805] width 138 height 71
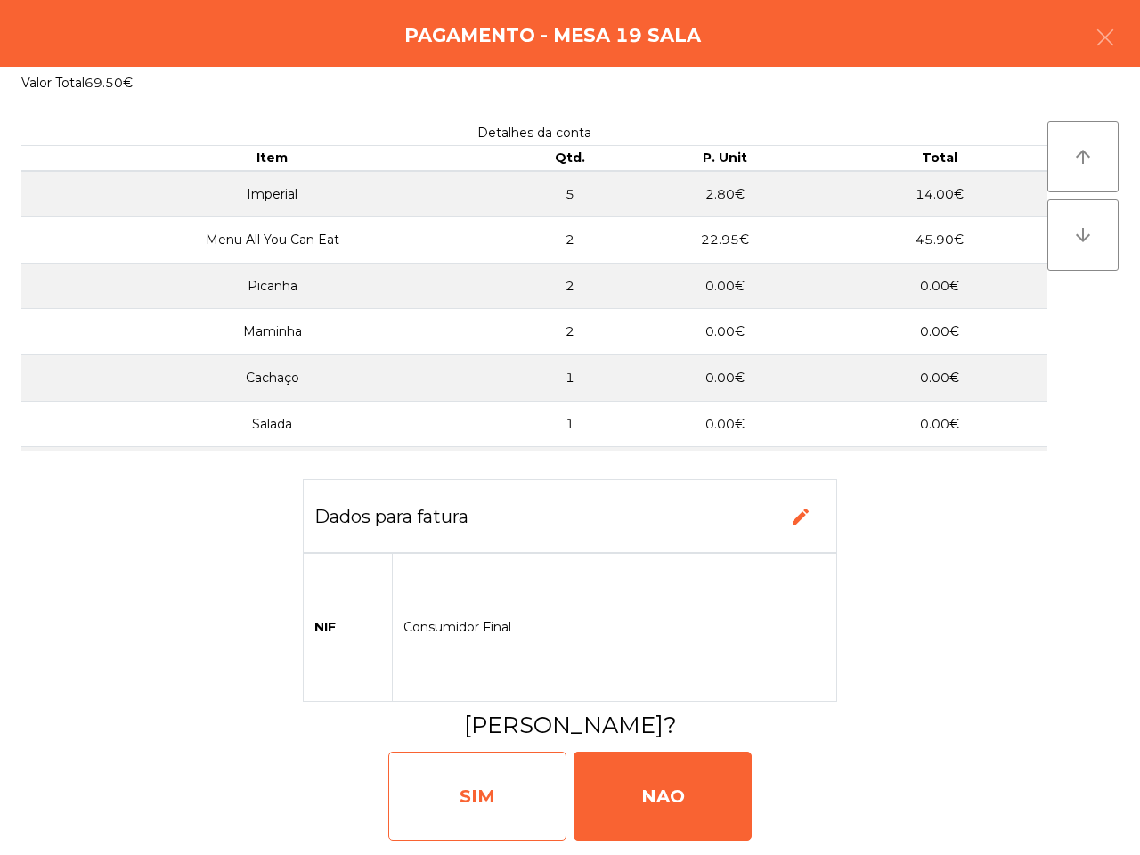
click at [522, 798] on div "SIM" at bounding box center [477, 796] width 178 height 89
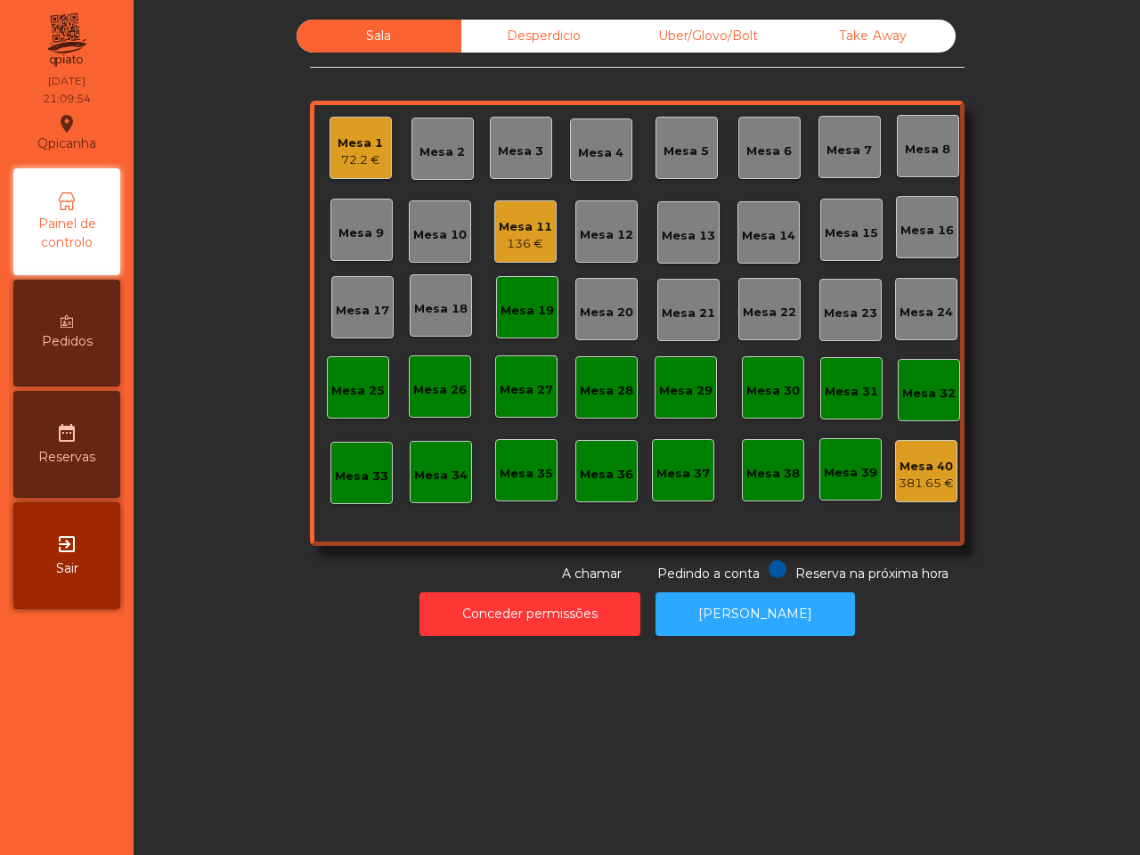
click at [526, 297] on div "Mesa 19" at bounding box center [527, 307] width 53 height 25
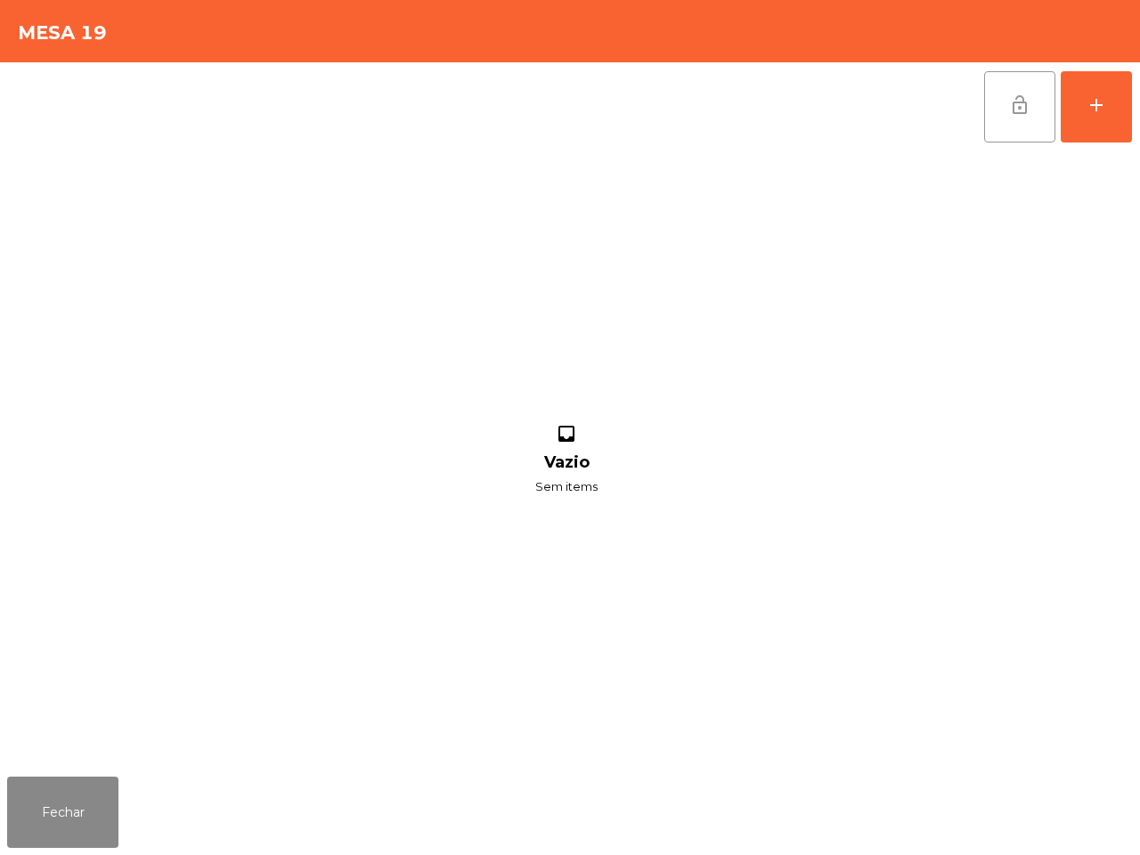
click at [1015, 131] on button "lock_open" at bounding box center [1019, 106] width 71 height 71
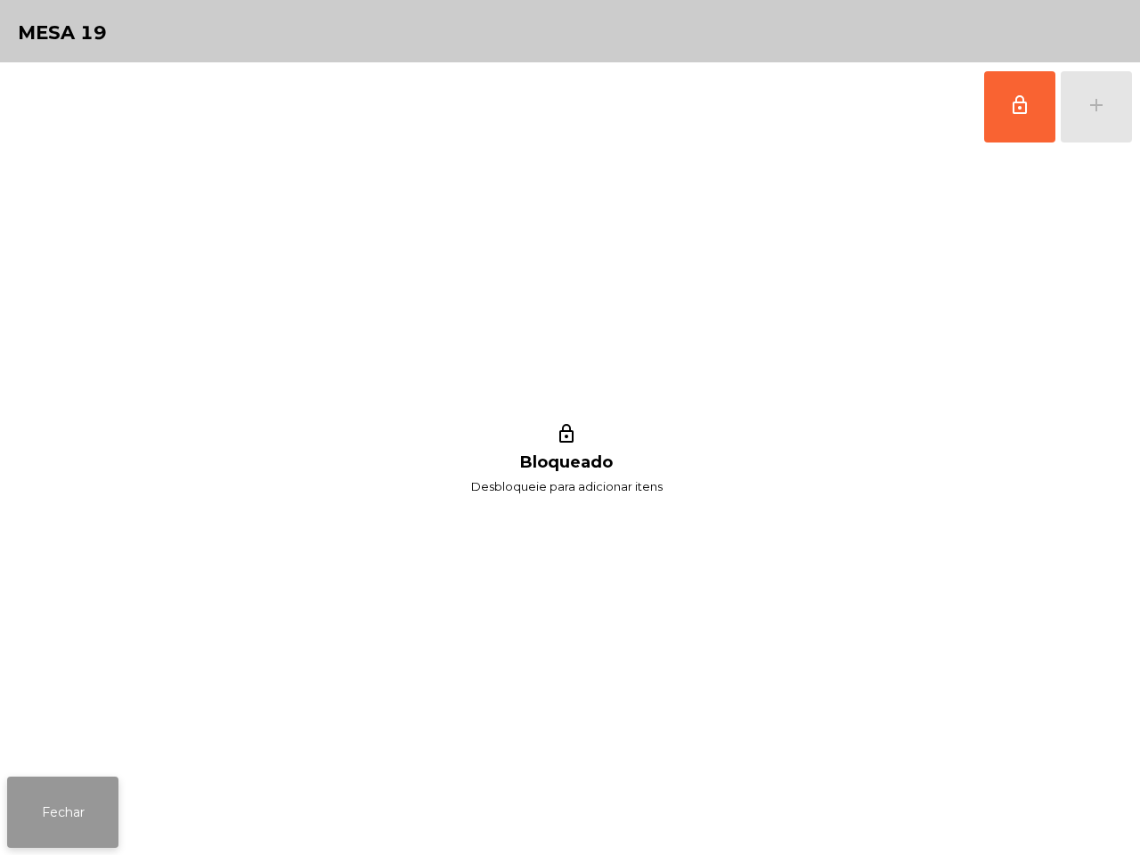
click at [99, 791] on button "Fechar" at bounding box center [62, 812] width 111 height 71
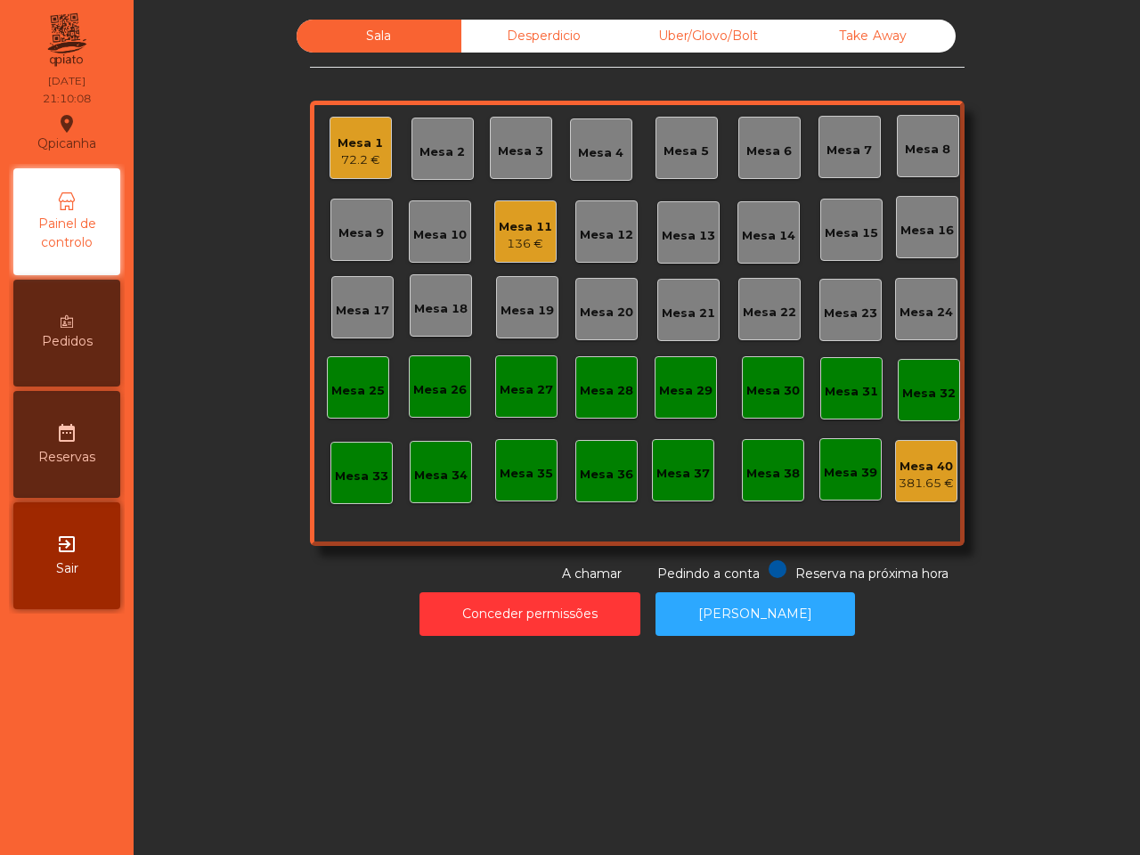
click at [527, 310] on div "Mesa 19" at bounding box center [527, 311] width 53 height 18
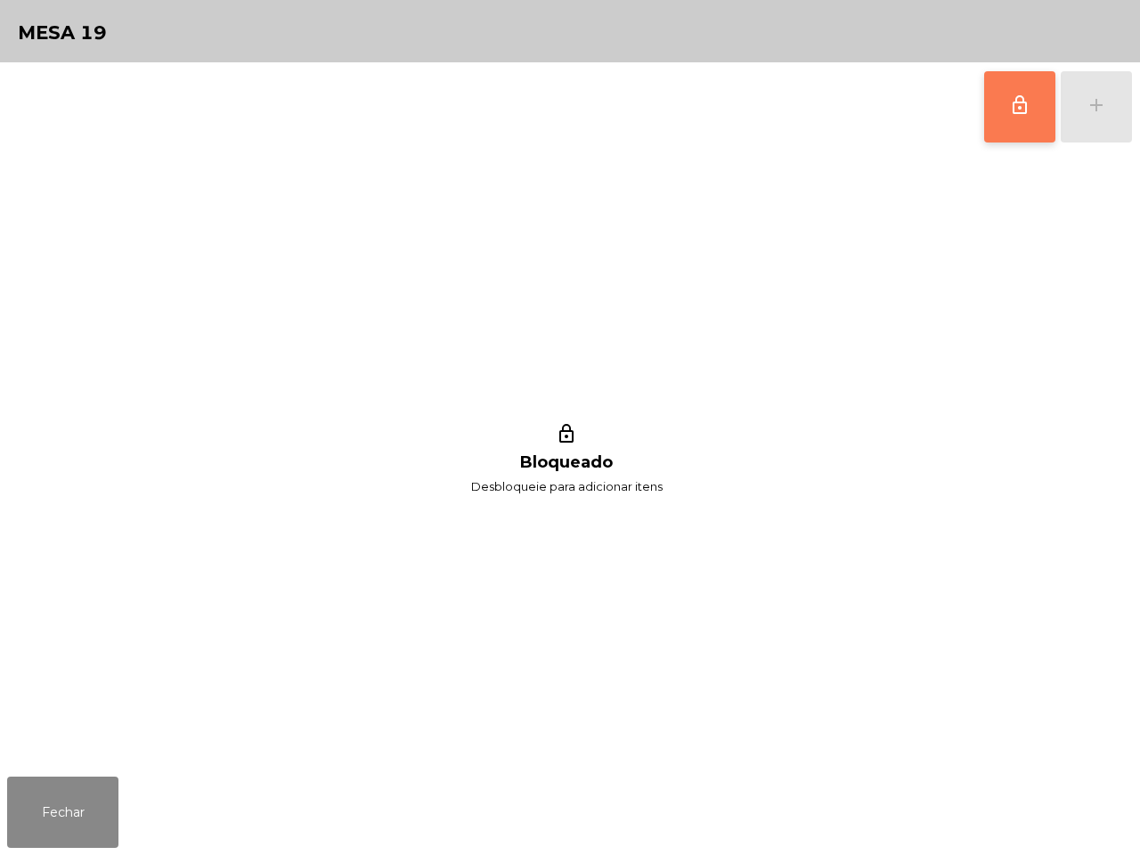
click at [998, 123] on button "lock_outline" at bounding box center [1019, 106] width 71 height 71
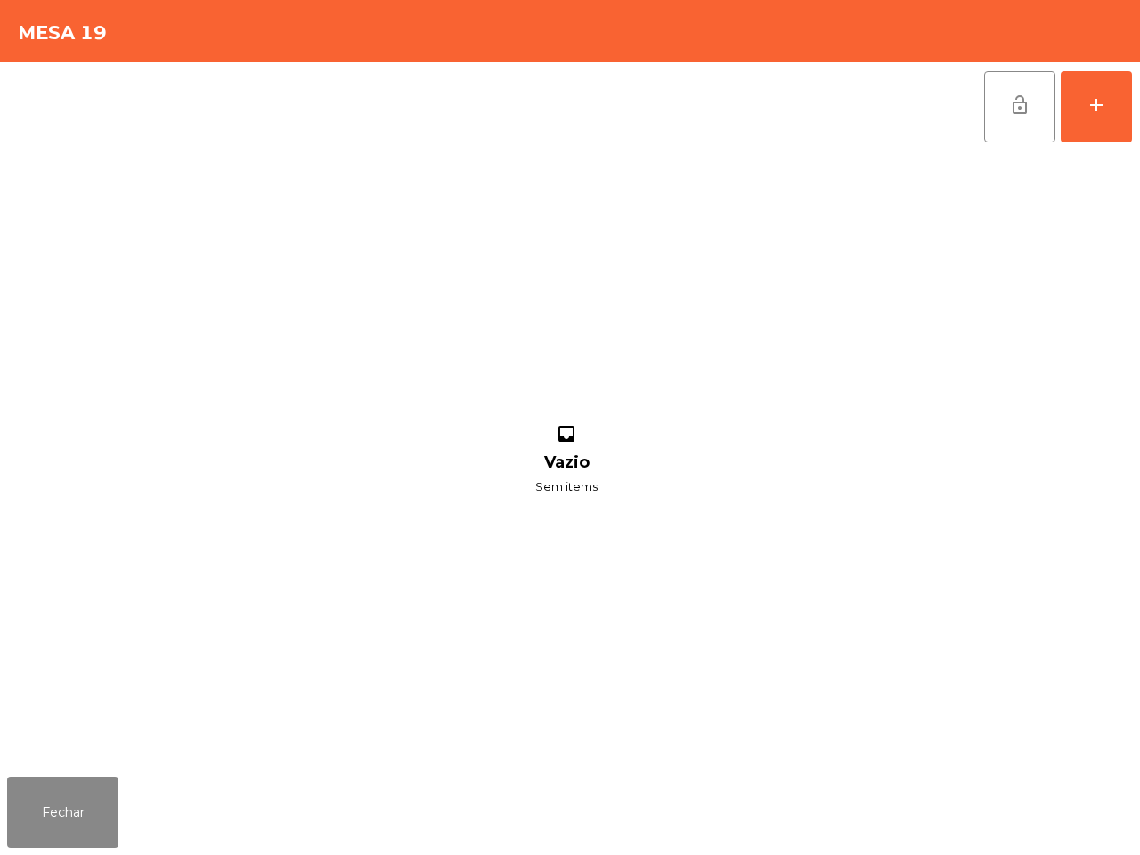
click at [0, 794] on div "Fechar" at bounding box center [570, 813] width 1140 height 86
click at [37, 800] on button "Fechar" at bounding box center [62, 812] width 111 height 71
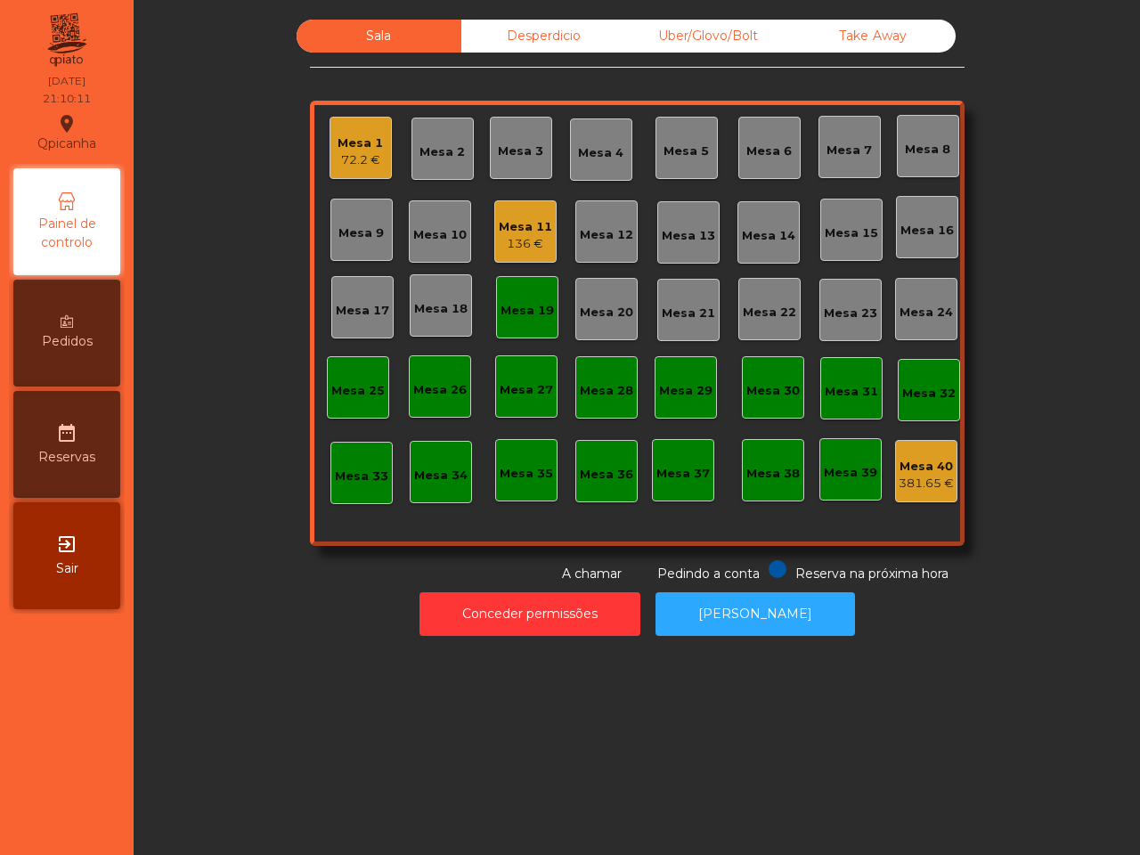
click at [374, 154] on div "72.2 €" at bounding box center [360, 160] width 45 height 18
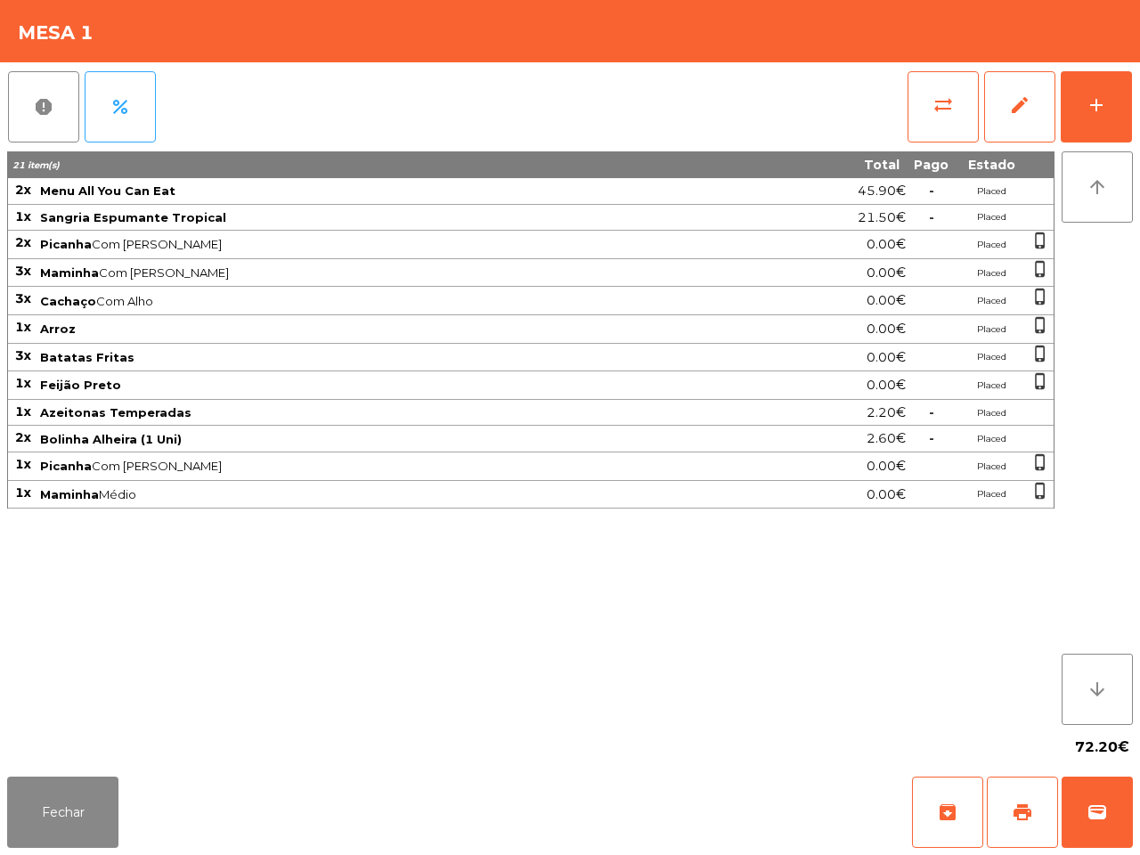
click at [892, 715] on div "21 item(s) Total Pago Estado 2x Menu All You Can Eat 45.90€ - Placed 1x Sangria…" at bounding box center [530, 438] width 1047 height 574
click at [1104, 817] on span "wallet" at bounding box center [1097, 812] width 21 height 21
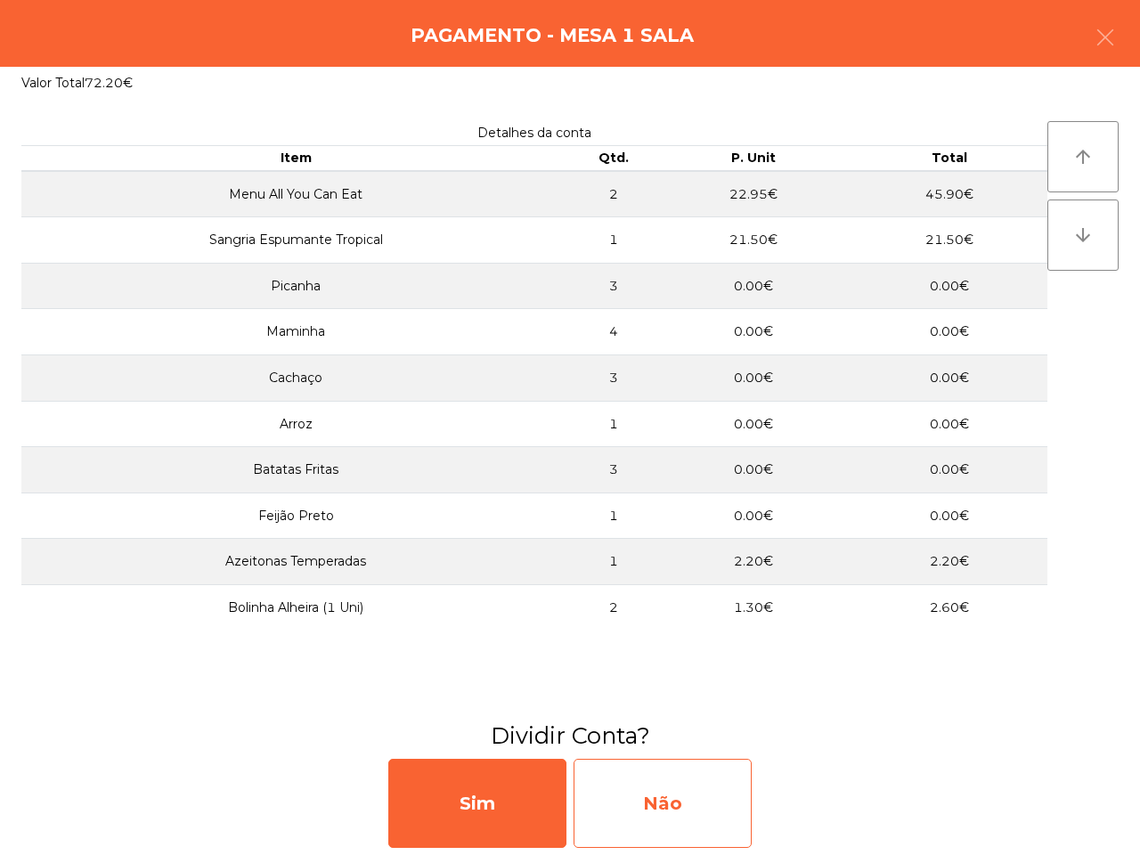
click at [690, 797] on div "Não" at bounding box center [663, 803] width 178 height 89
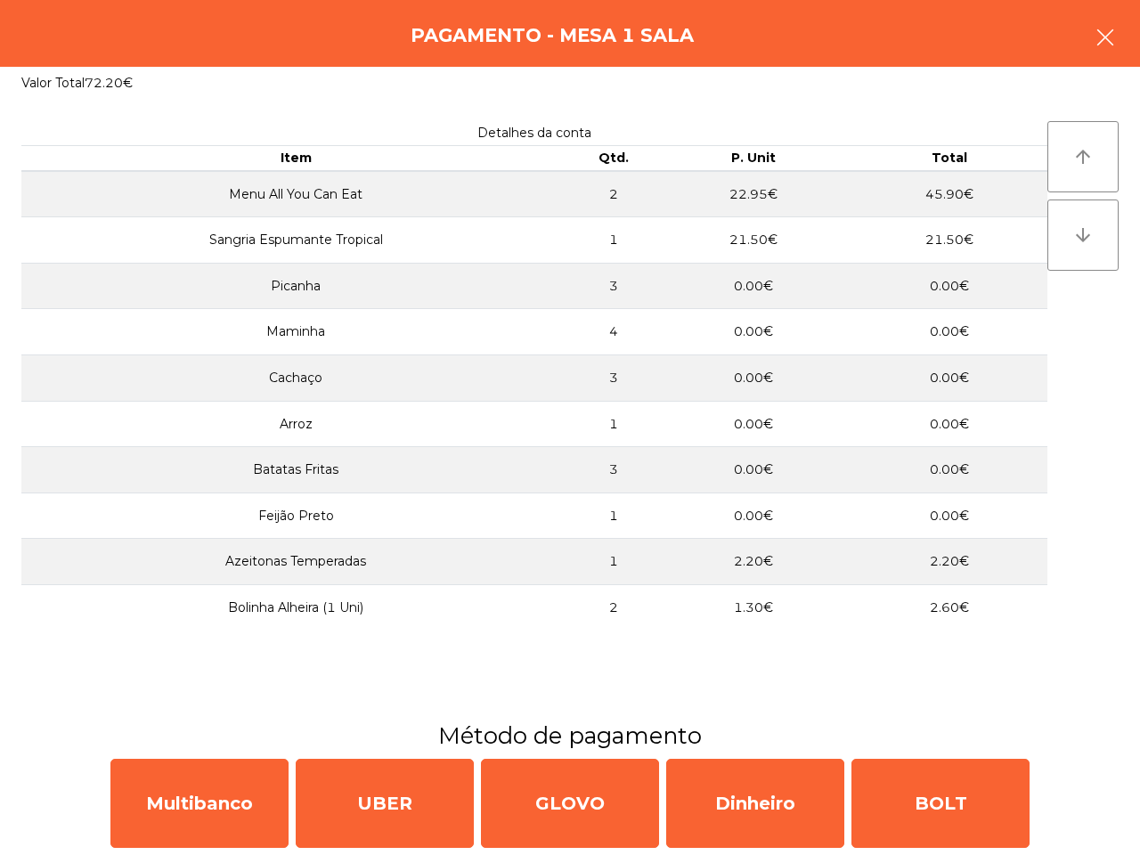
click at [1094, 40] on button "button" at bounding box center [1105, 38] width 50 height 53
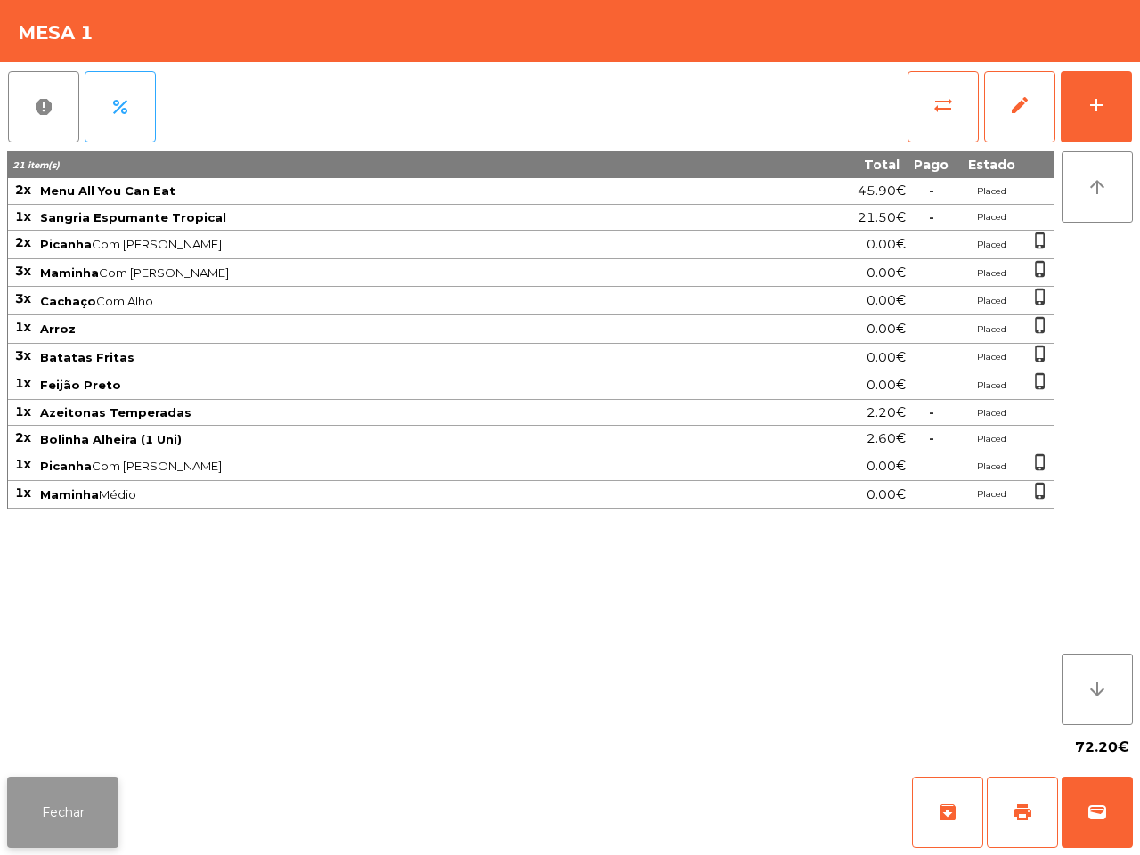
click at [50, 794] on button "Fechar" at bounding box center [62, 812] width 111 height 71
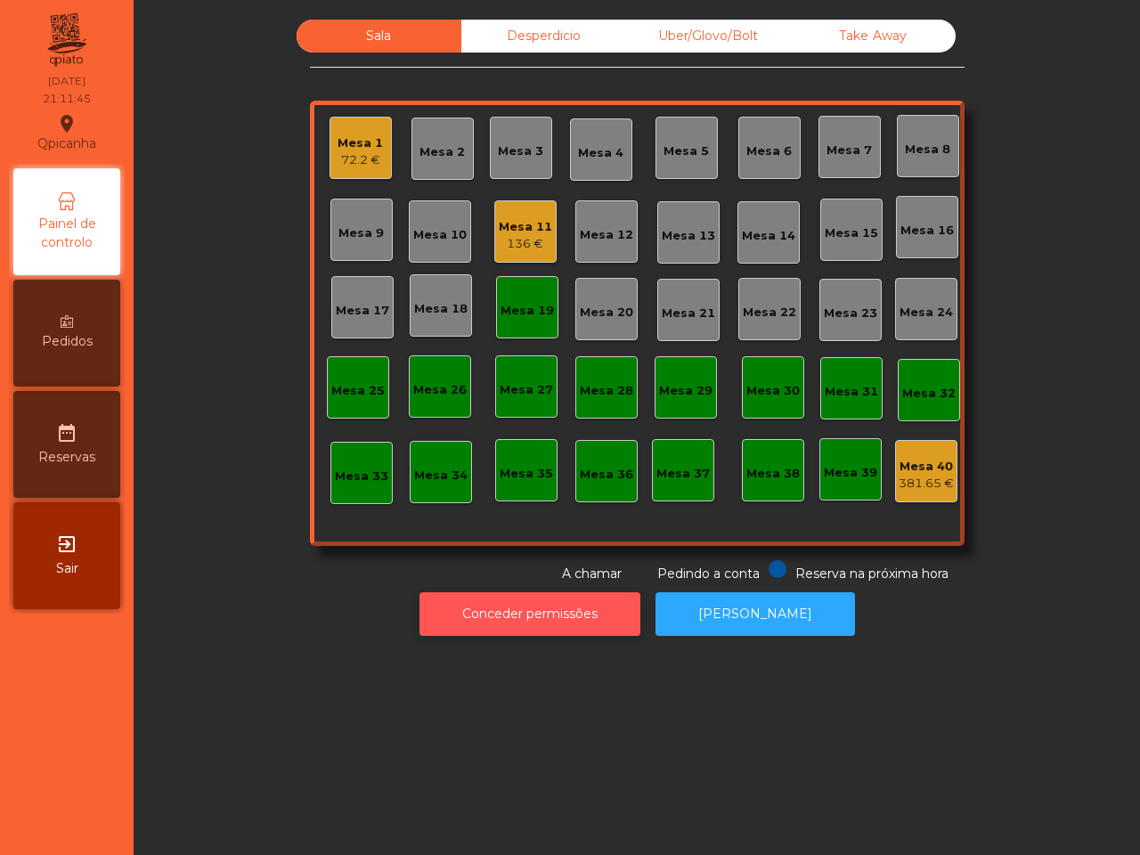
click at [514, 632] on button "Conceder permissões" at bounding box center [530, 614] width 221 height 44
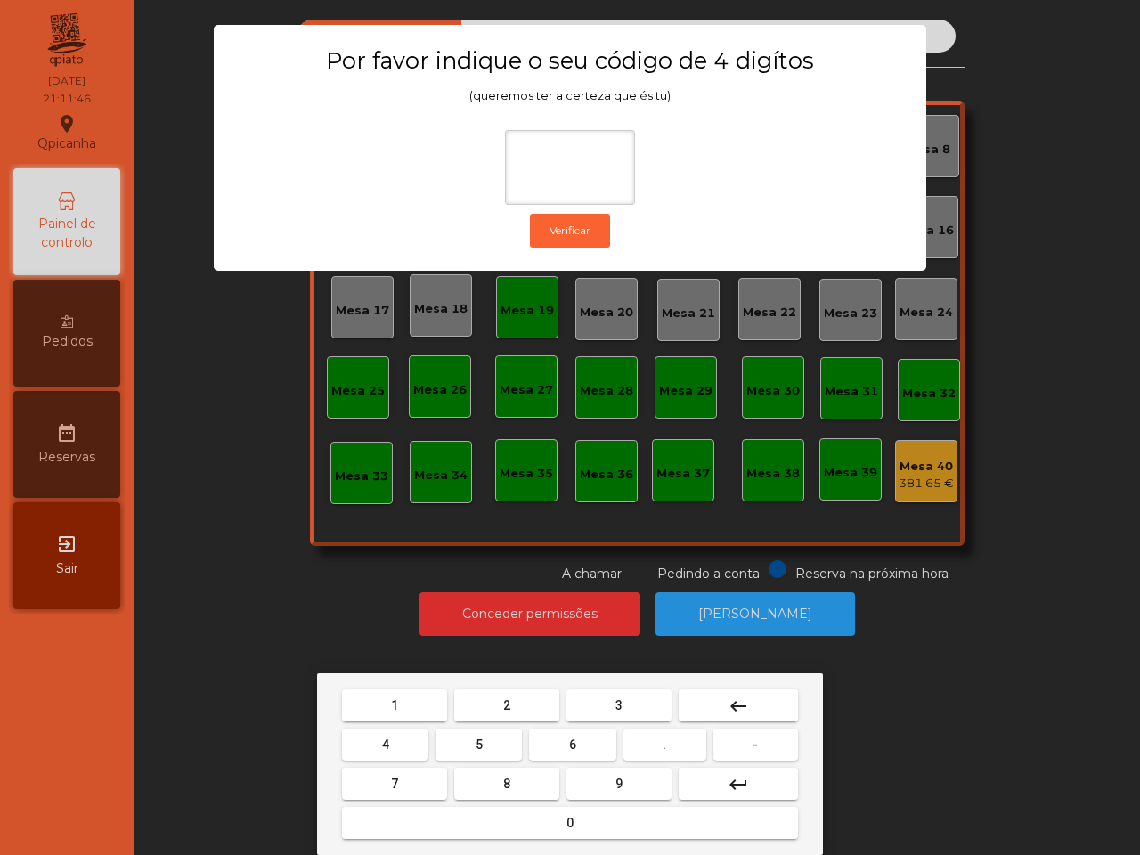
click at [574, 735] on button "6" at bounding box center [572, 745] width 86 height 32
click at [488, 733] on button "5" at bounding box center [479, 745] width 86 height 32
click at [403, 691] on button "1" at bounding box center [394, 705] width 105 height 32
click at [493, 695] on button "2" at bounding box center [506, 705] width 105 height 32
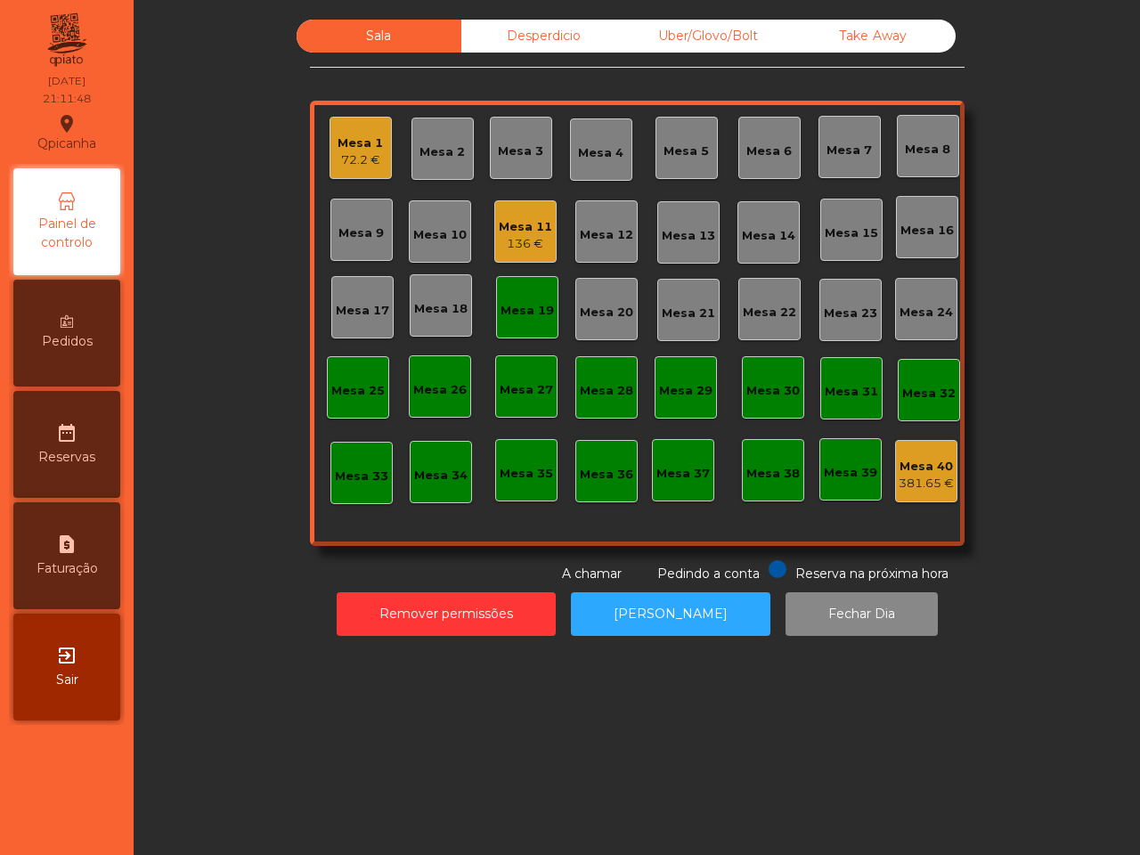
click at [51, 550] on div "request_page Faturação" at bounding box center [66, 555] width 107 height 107
select select "**"
select select "****"
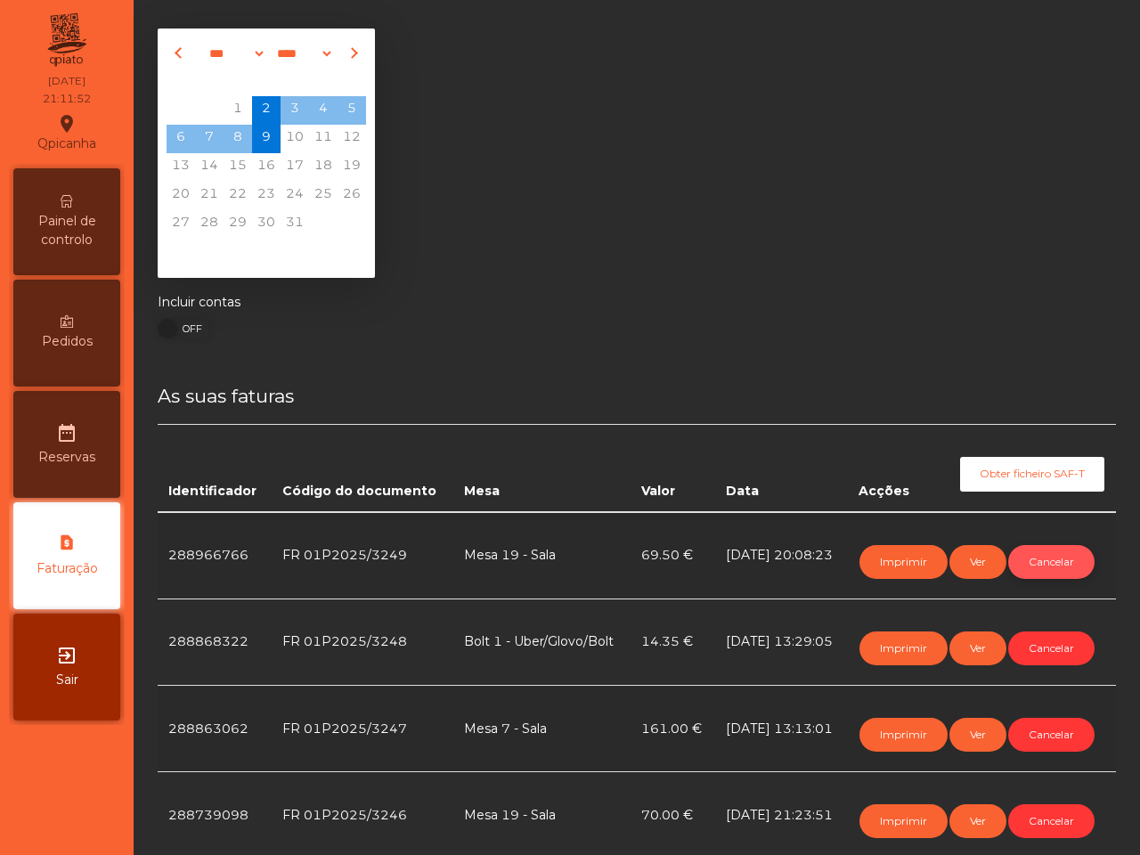
click at [1008, 579] on button "Cancelar" at bounding box center [1051, 562] width 86 height 34
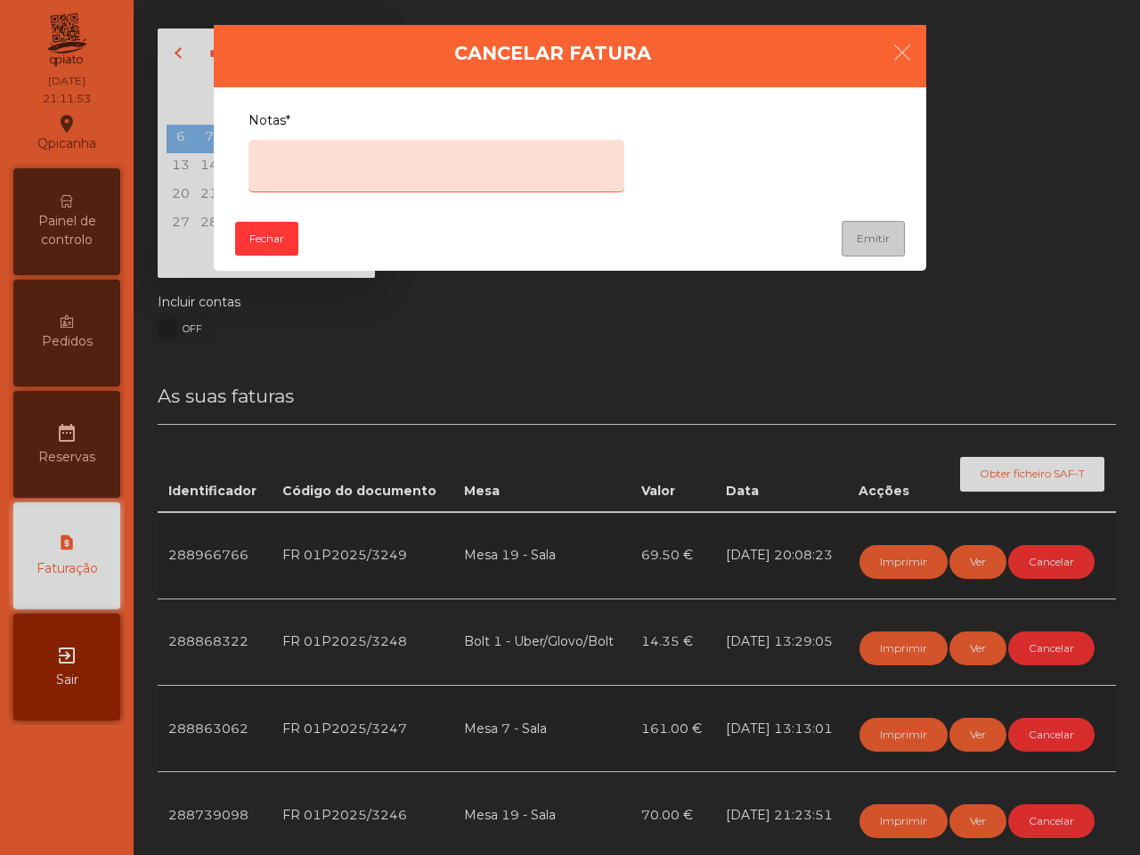
click at [459, 183] on textarea "Notas*" at bounding box center [437, 166] width 376 height 53
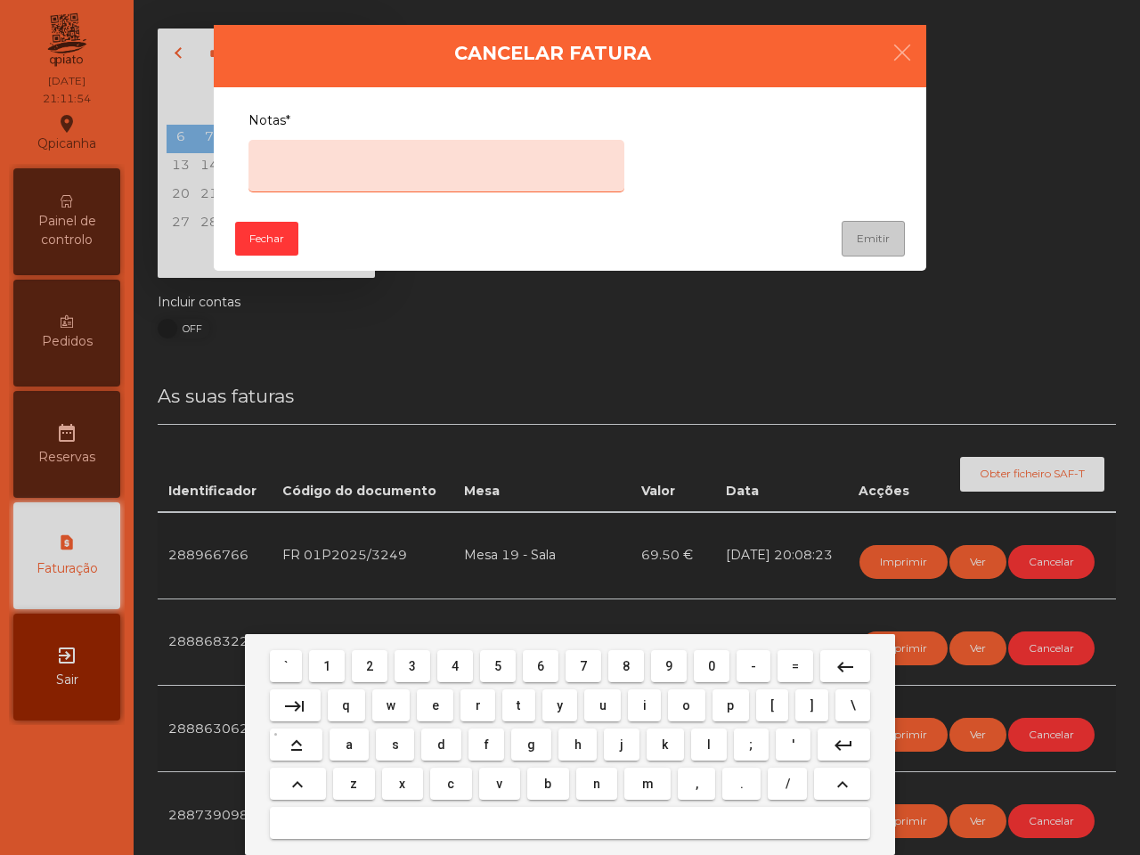
drag, startPoint x: 446, startPoint y: 706, endPoint x: 469, endPoint y: 705, distance: 22.3
click at [447, 706] on button "e" at bounding box center [435, 705] width 37 height 32
click at [476, 702] on span "r" at bounding box center [478, 705] width 5 height 14
click at [476, 701] on span "r" at bounding box center [478, 705] width 5 height 14
click at [678, 702] on button "o" at bounding box center [686, 705] width 37 height 32
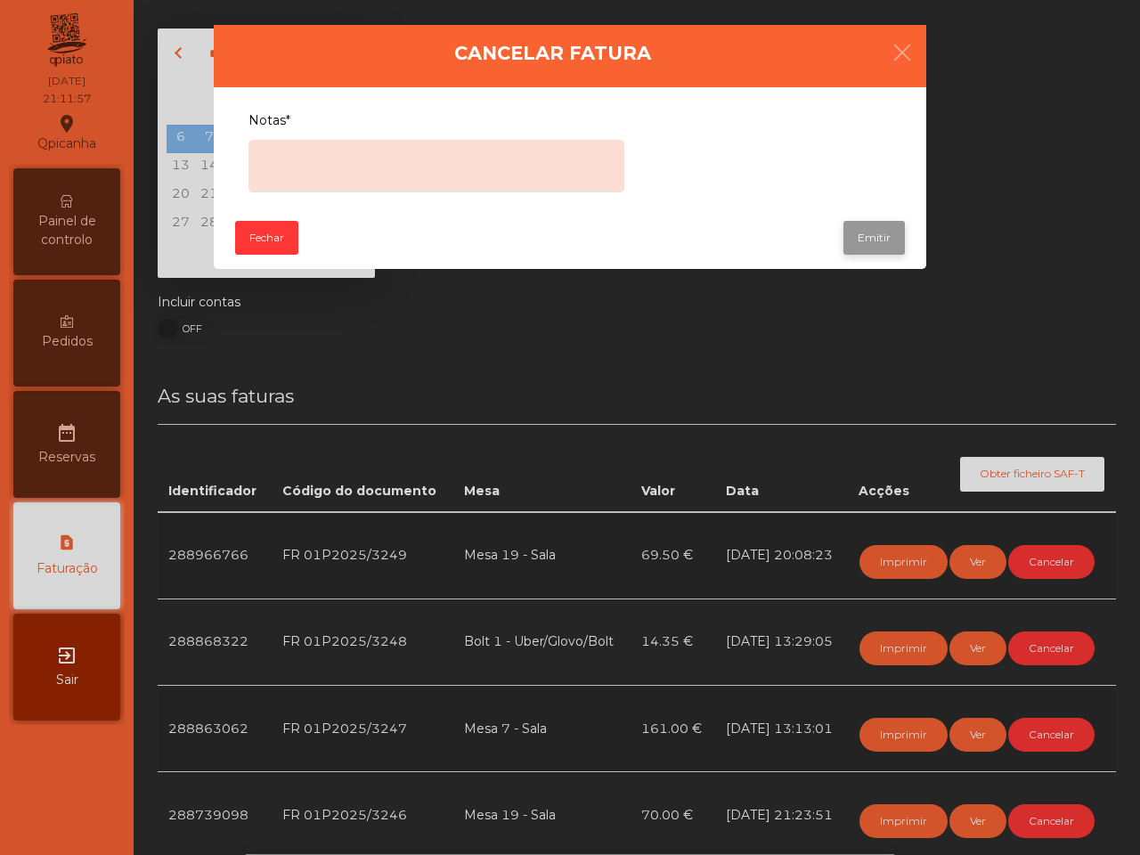
click at [876, 230] on button "Emitir" at bounding box center [873, 238] width 61 height 34
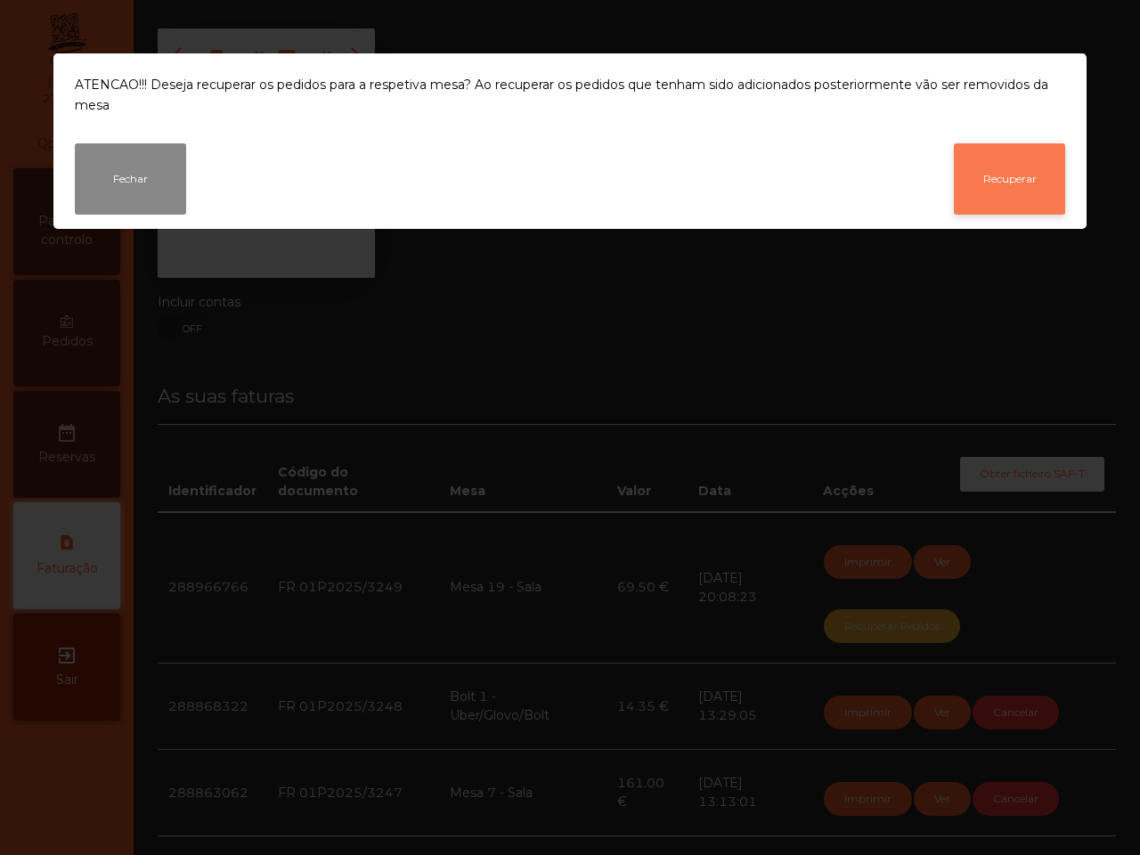
click at [993, 165] on button "Recuperar" at bounding box center [1009, 178] width 111 height 71
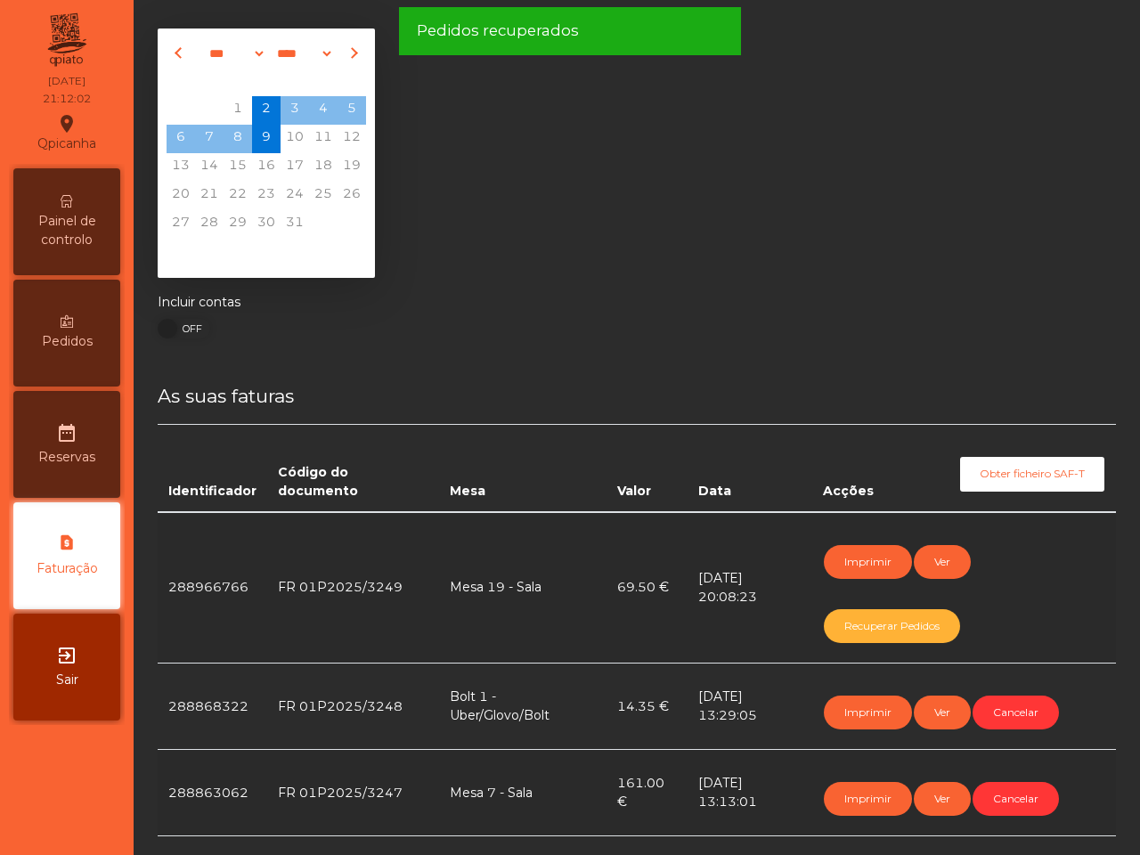
click at [86, 224] on span "Painel de controlo" at bounding box center [67, 230] width 98 height 37
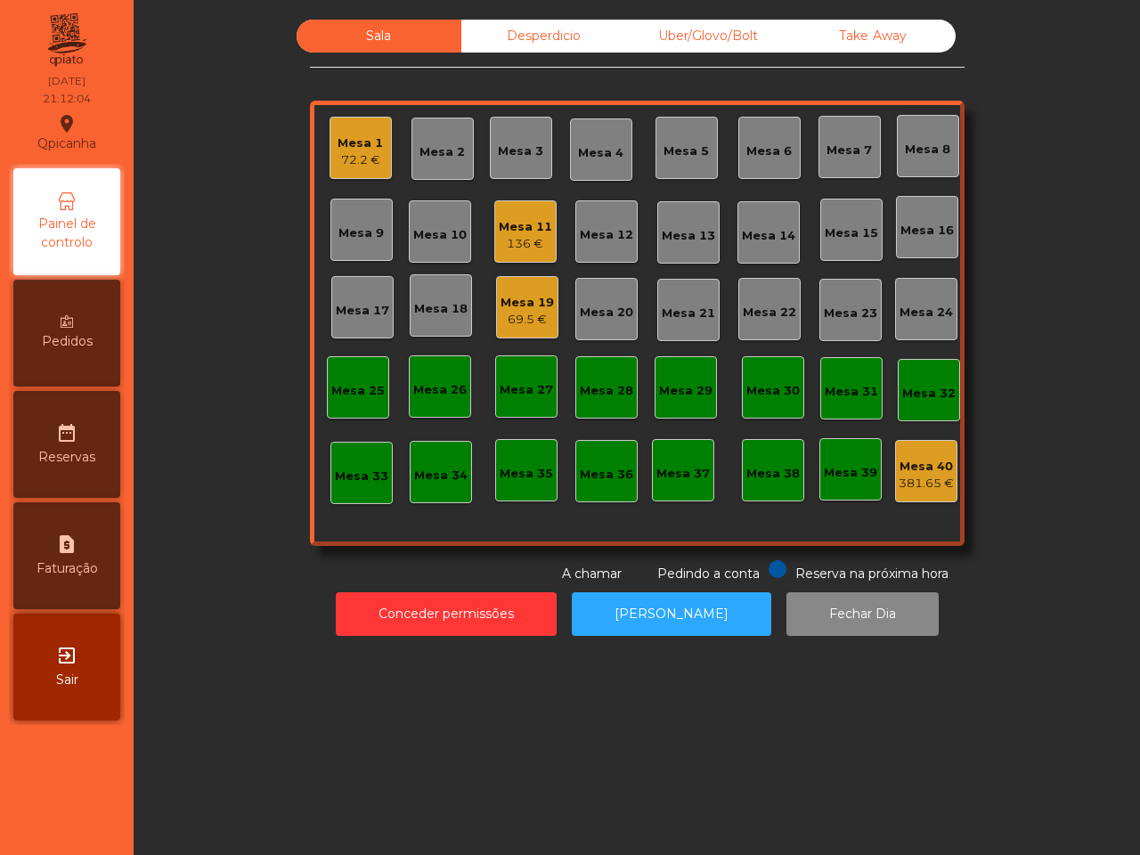
click at [501, 314] on div "69.5 €" at bounding box center [527, 320] width 53 height 18
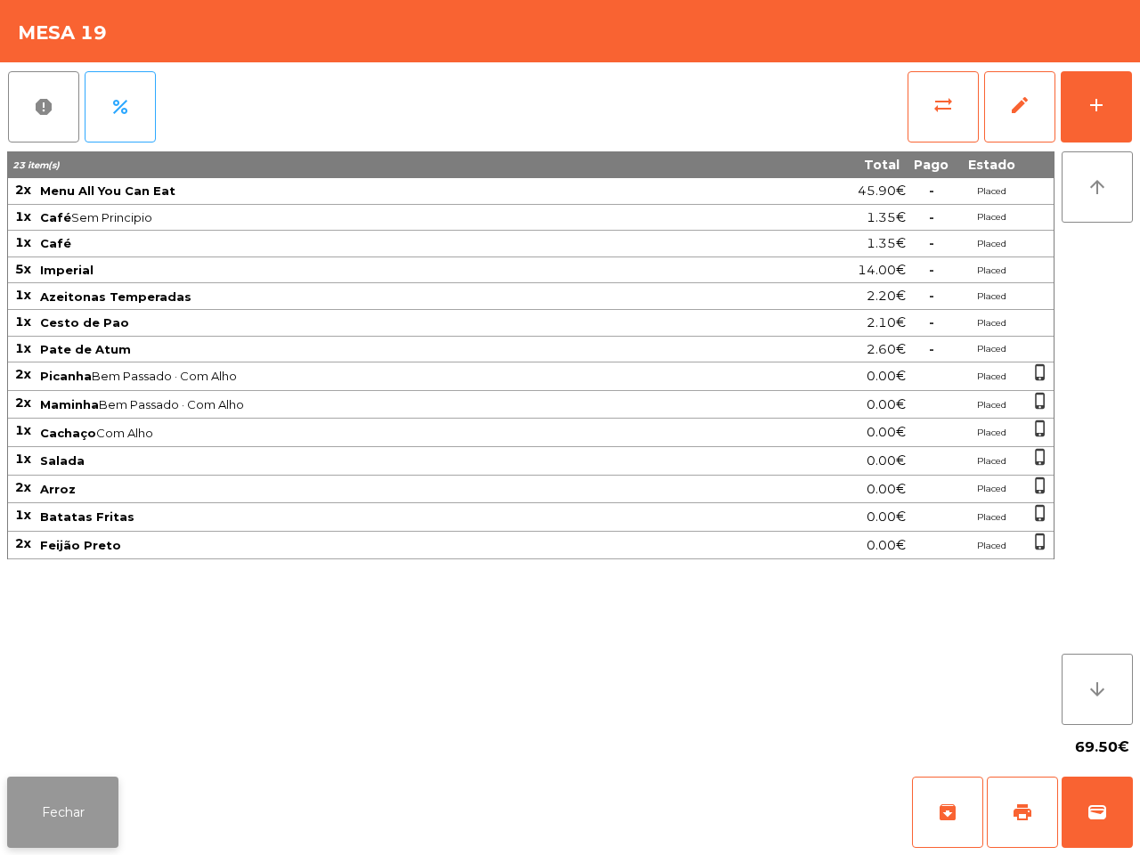
click at [71, 798] on button "Fechar" at bounding box center [62, 812] width 111 height 71
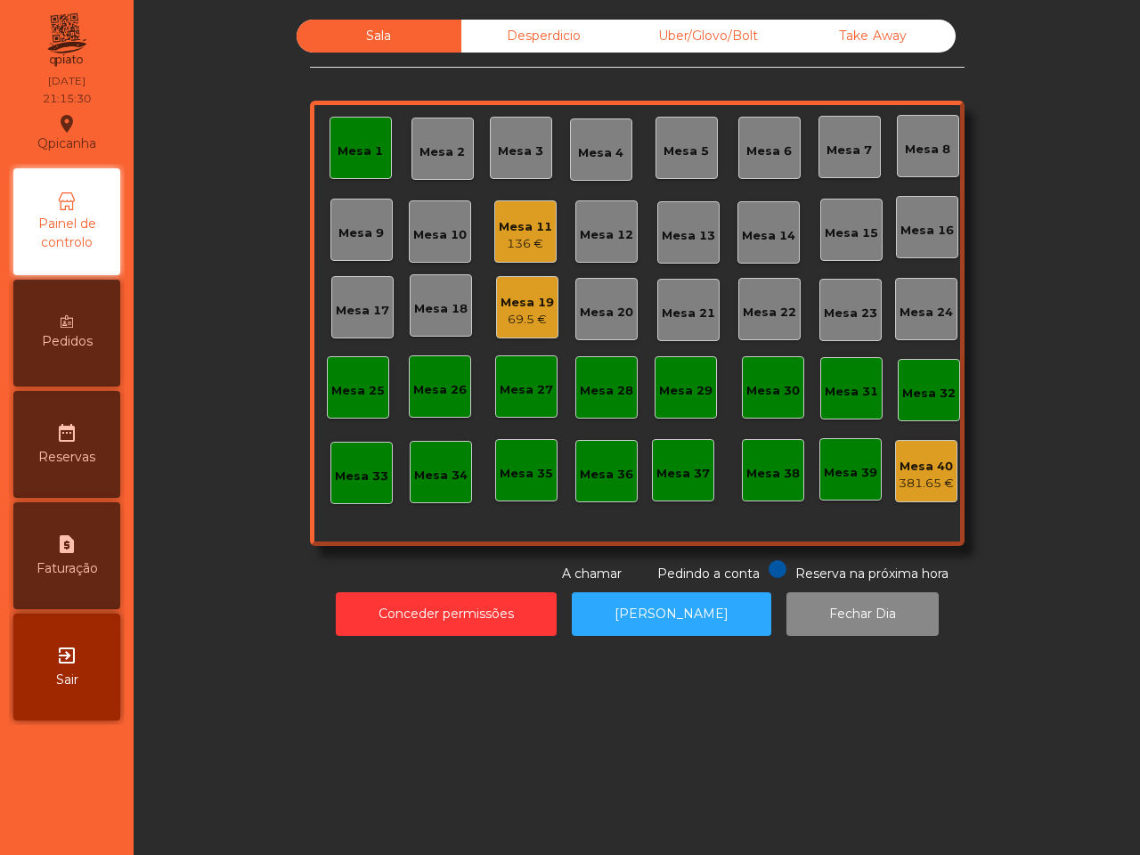
click at [278, 726] on div "Sala Desperdicio Uber/Glovo/Bolt Take Away Mesa 1 Mesa 2 Mesa 3 Mesa 4 Mesa 5 M…" at bounding box center [637, 427] width 1006 height 855
click at [537, 287] on div "Mesa 19 69.5 €" at bounding box center [527, 308] width 53 height 42
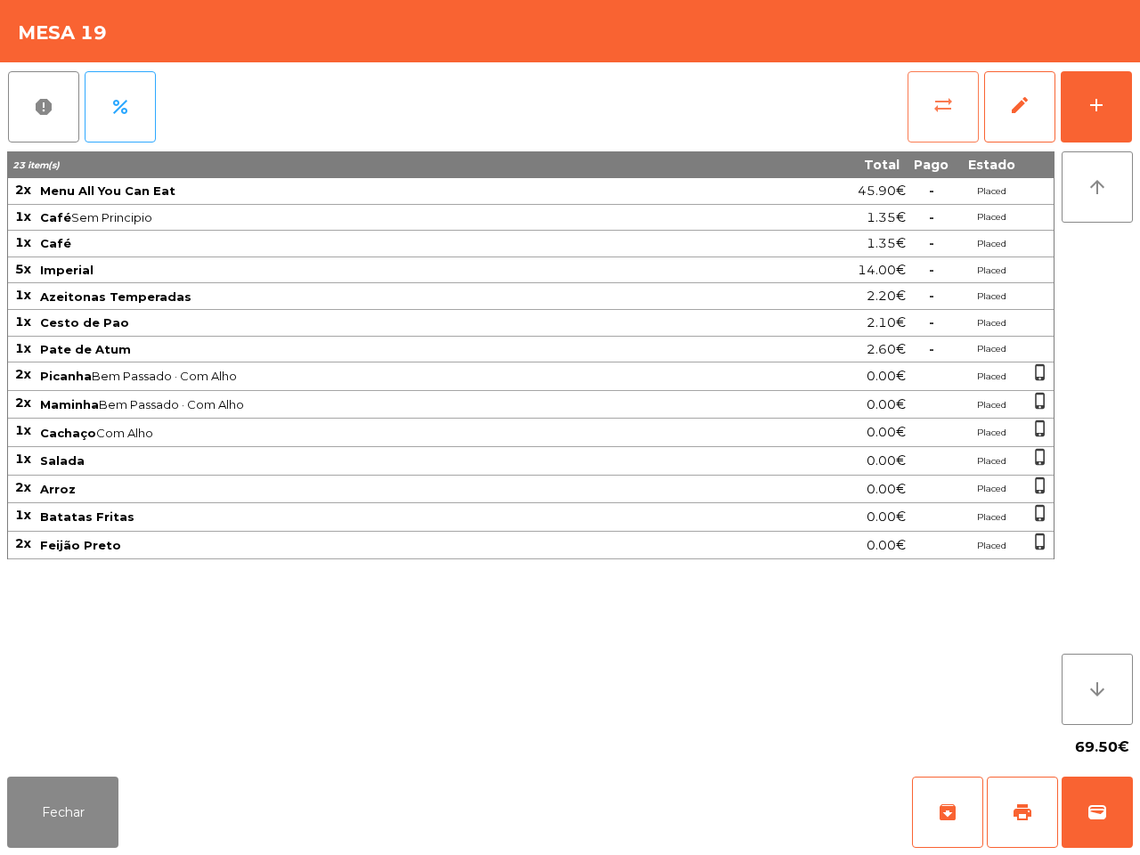
click at [927, 121] on button "sync_alt" at bounding box center [943, 106] width 71 height 71
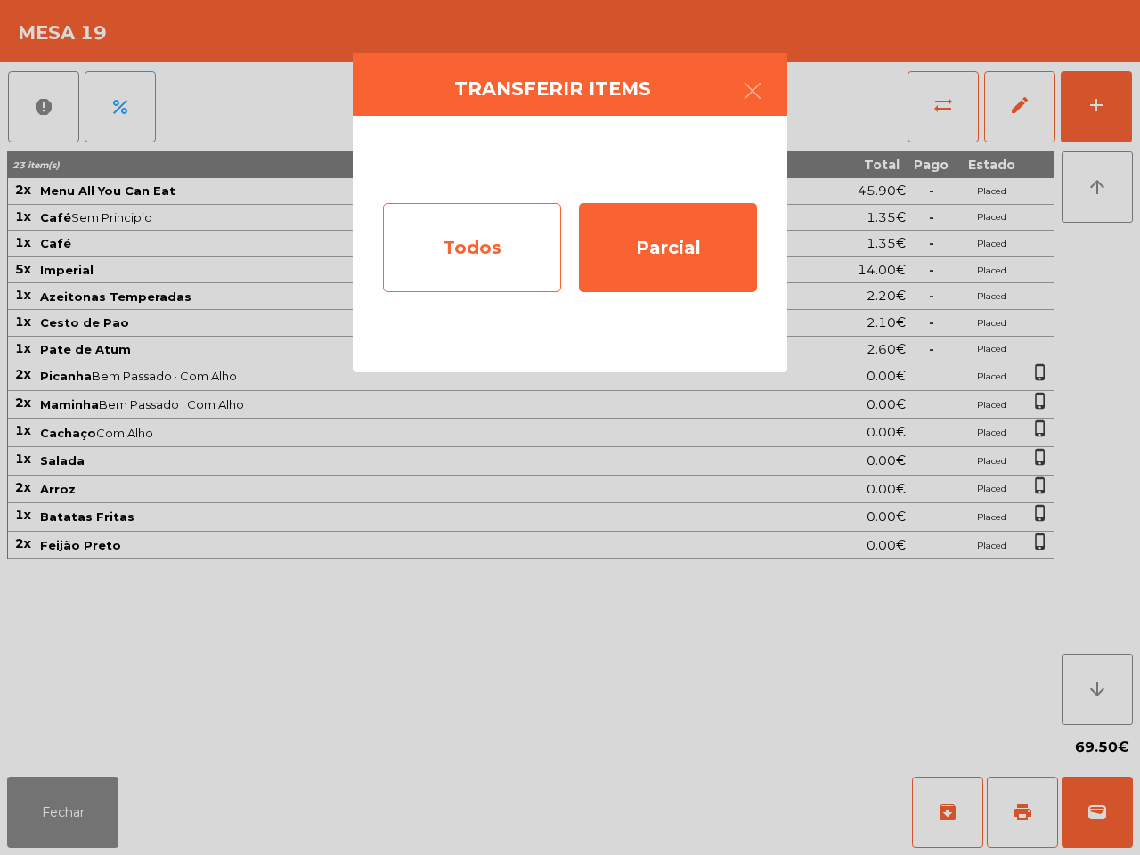
click at [527, 238] on div "Todos" at bounding box center [472, 247] width 178 height 89
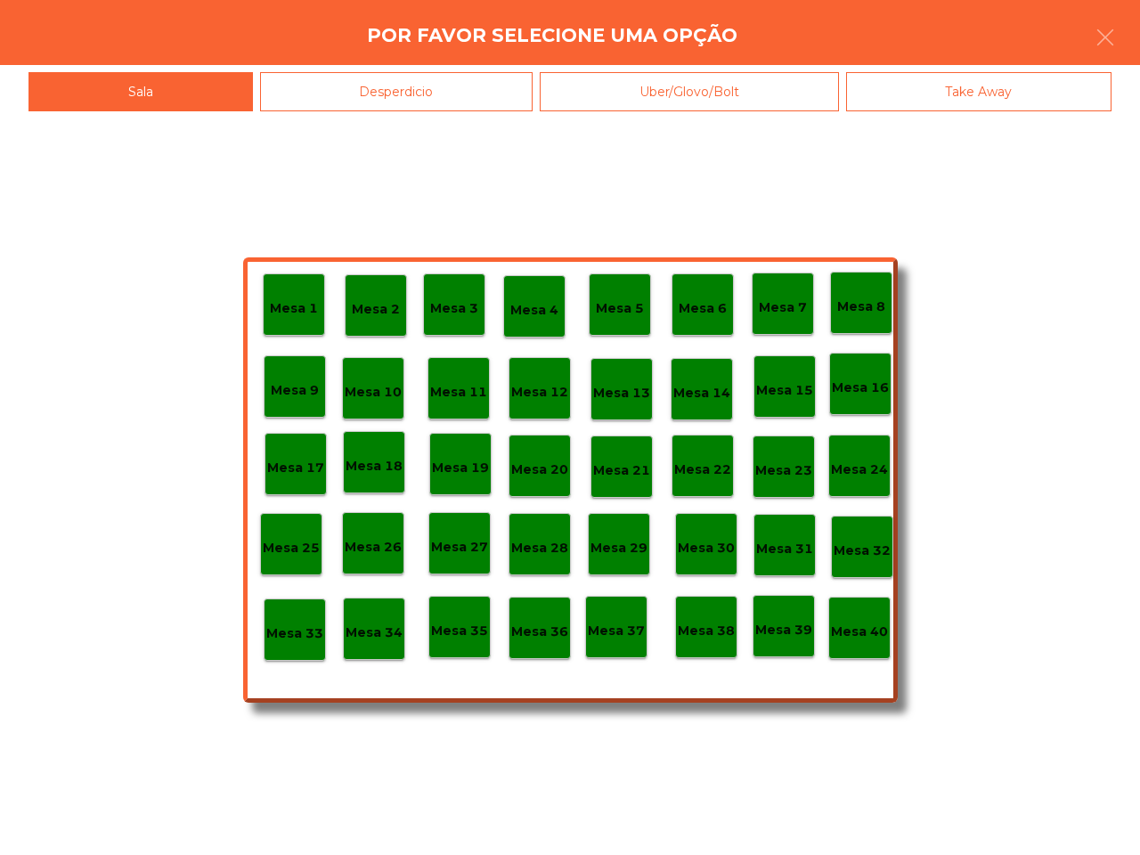
click at [862, 647] on div "Mesa 40" at bounding box center [859, 628] width 62 height 62
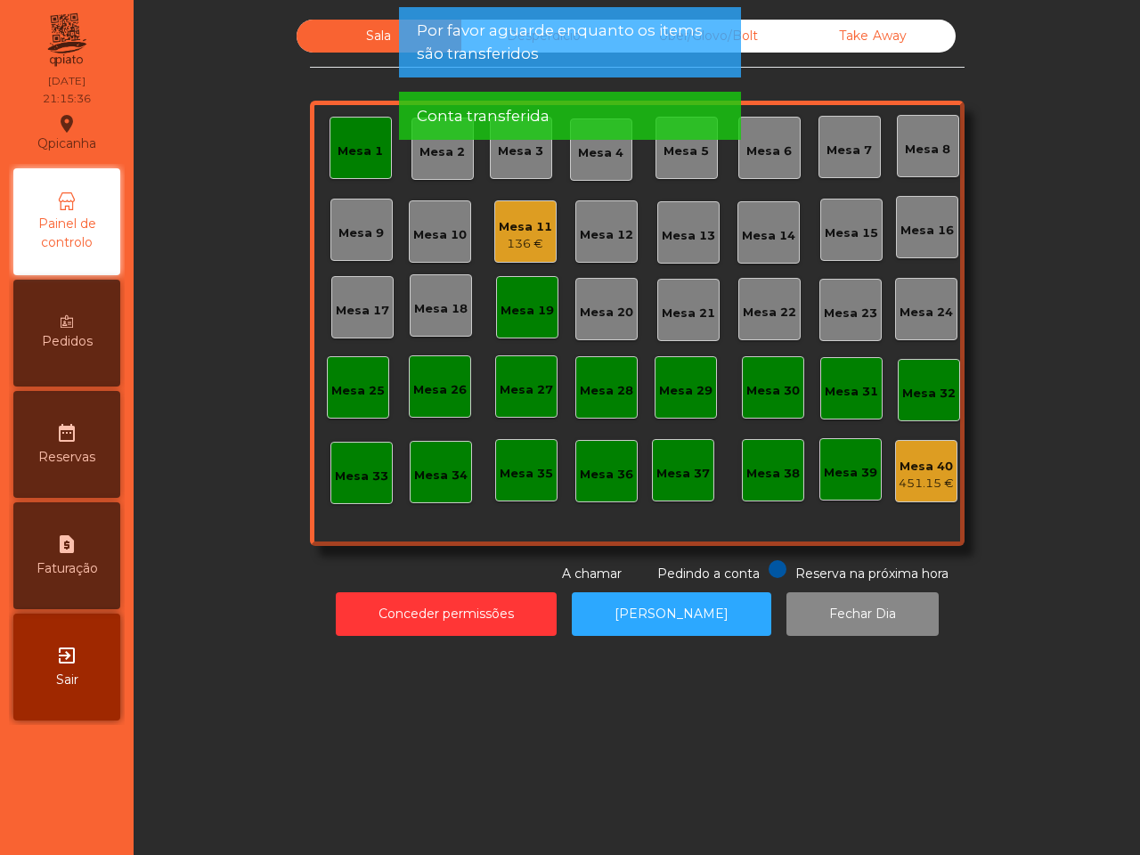
click at [539, 322] on div "Mesa 19" at bounding box center [527, 307] width 62 height 62
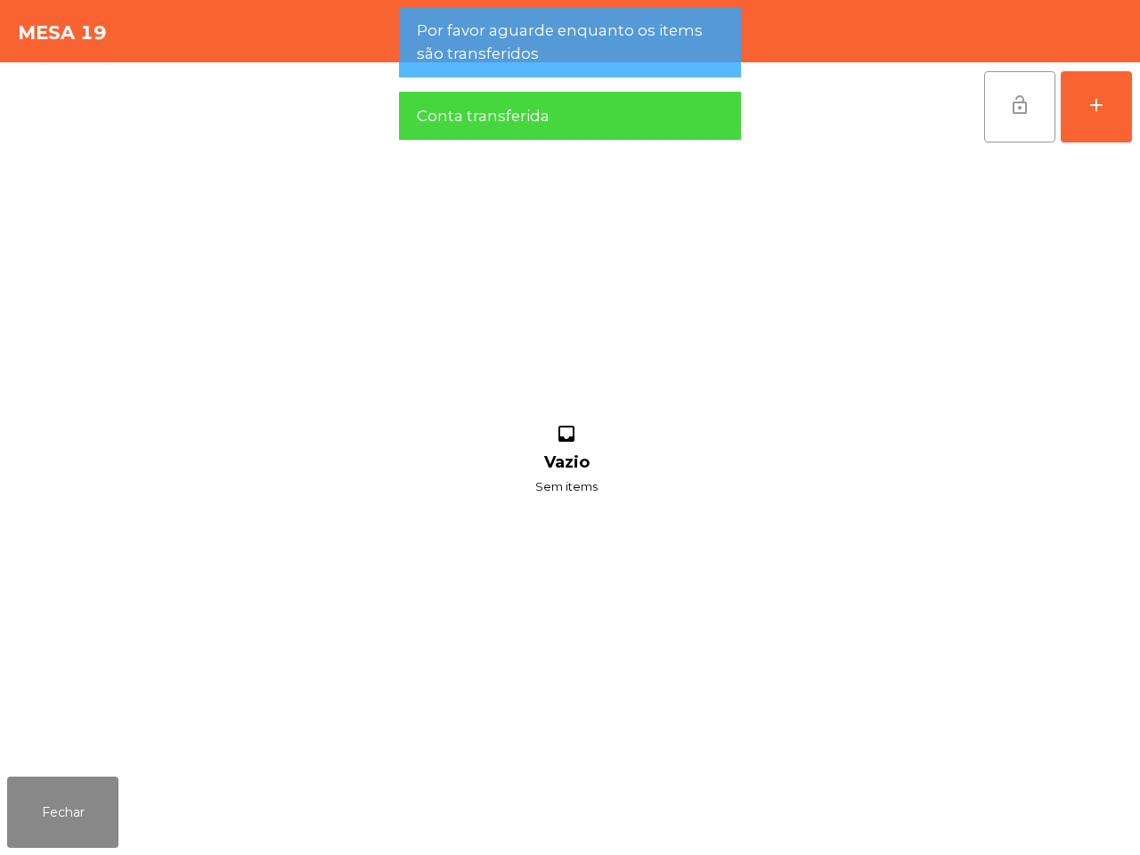
click at [998, 108] on button "lock_open" at bounding box center [1019, 106] width 71 height 71
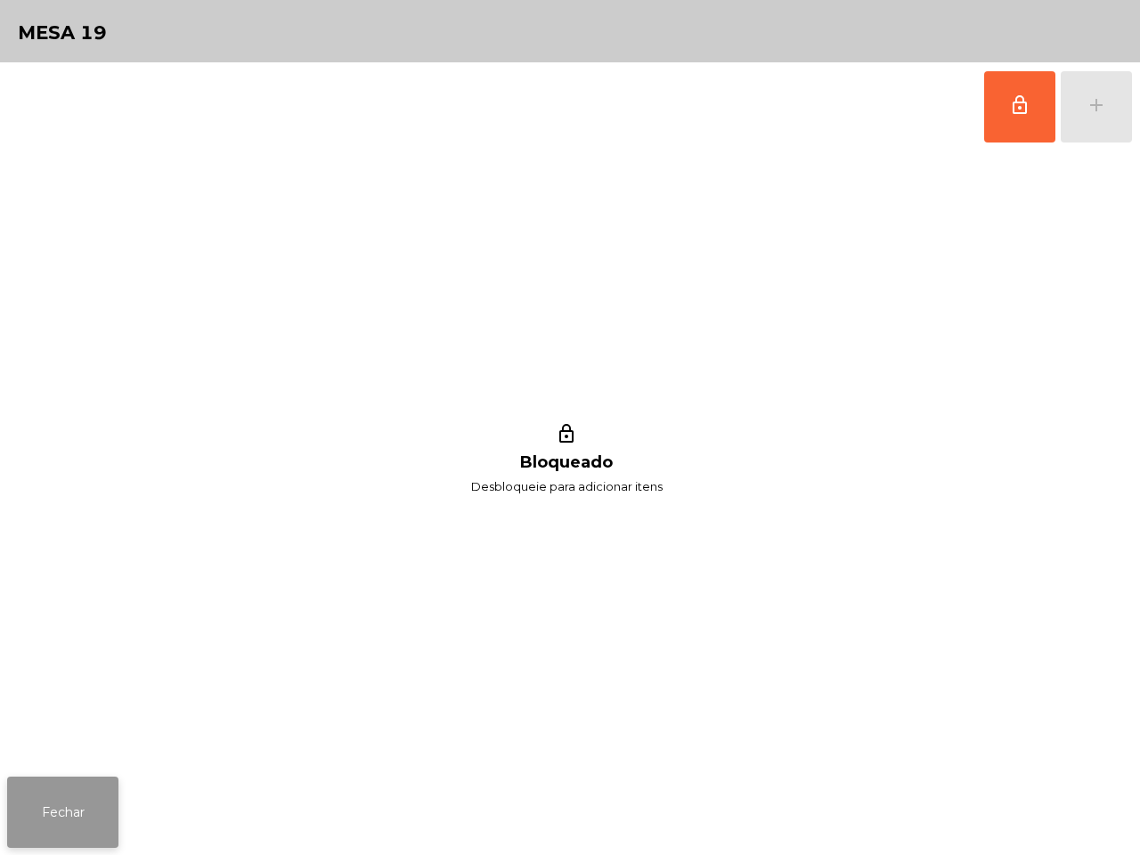
click at [91, 833] on button "Fechar" at bounding box center [62, 812] width 111 height 71
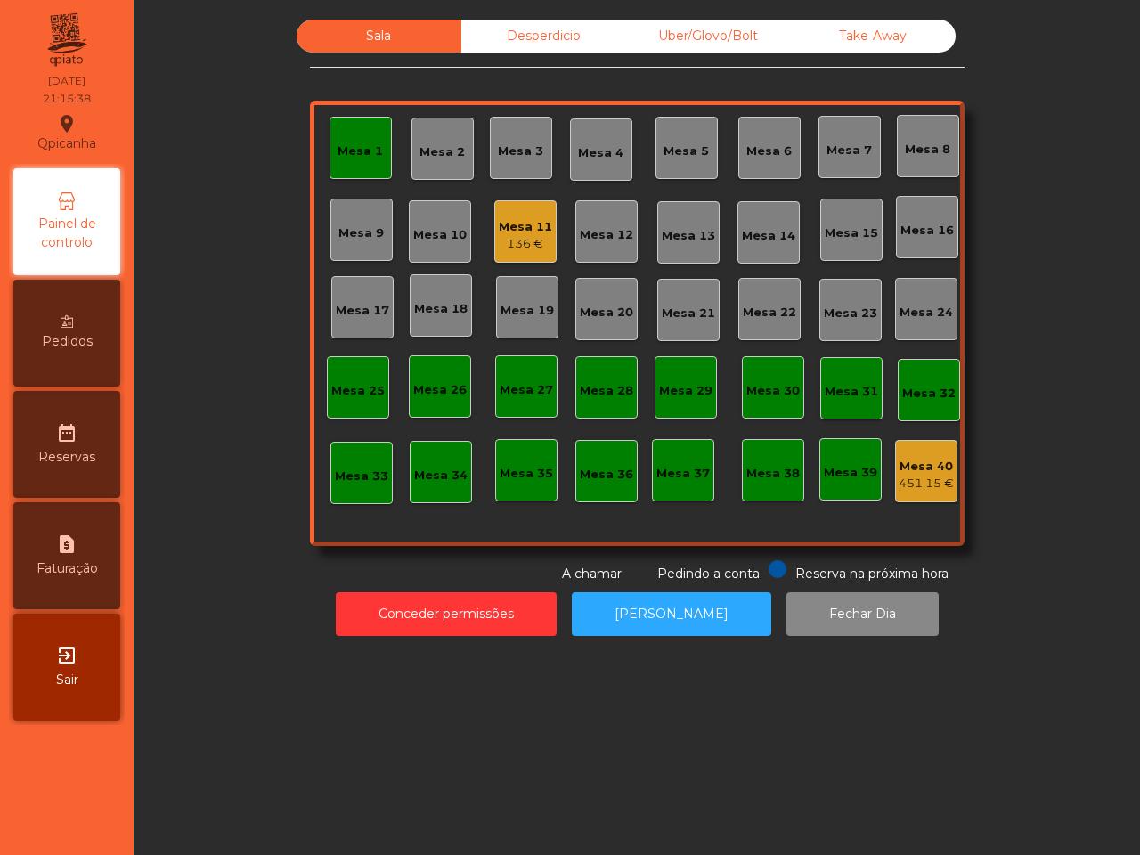
click at [366, 148] on div "Mesa 1" at bounding box center [360, 152] width 45 height 18
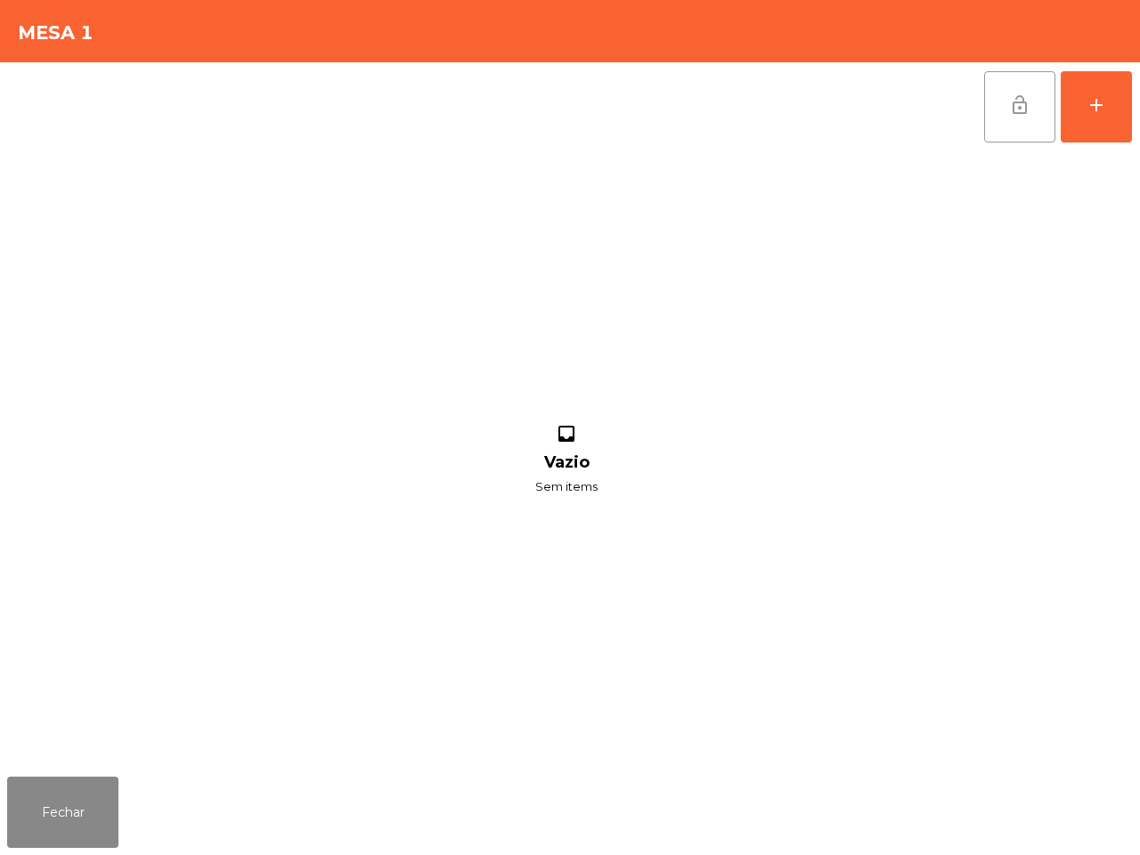
click at [1014, 116] on button "lock_open" at bounding box center [1019, 106] width 71 height 71
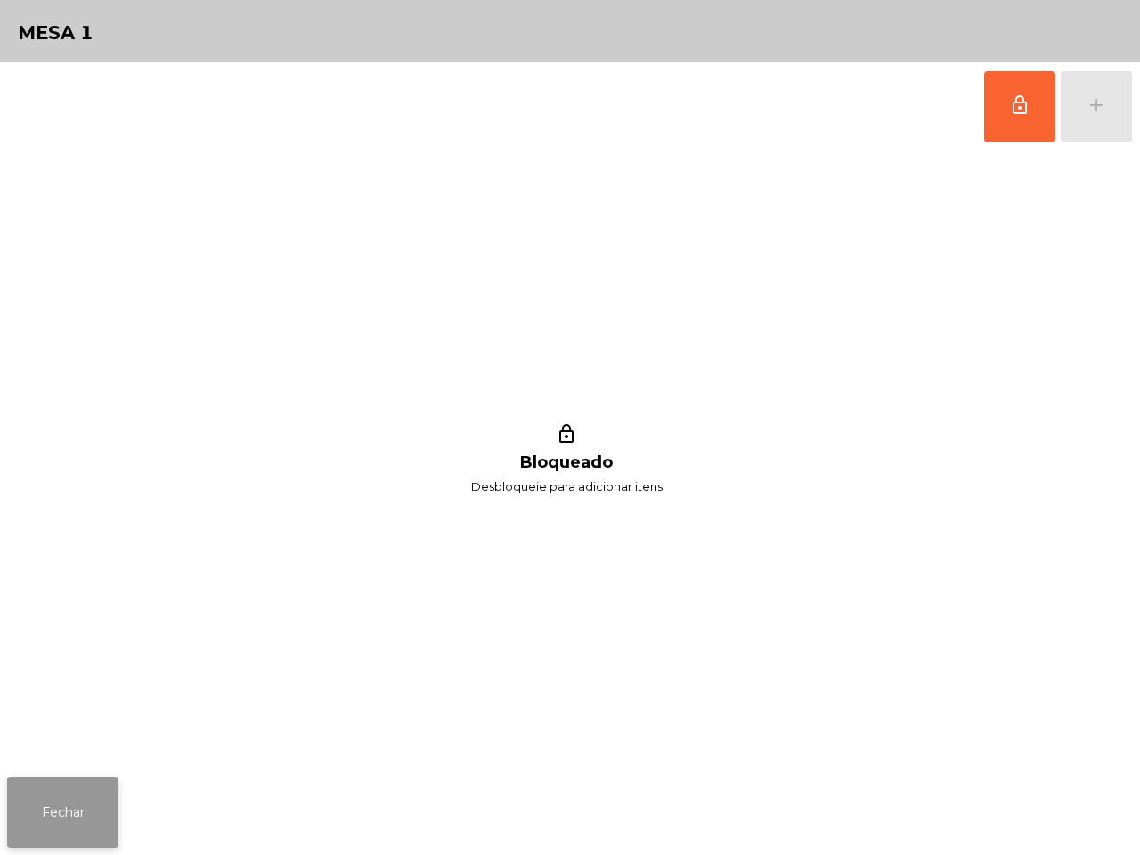
click at [89, 812] on button "Fechar" at bounding box center [62, 812] width 111 height 71
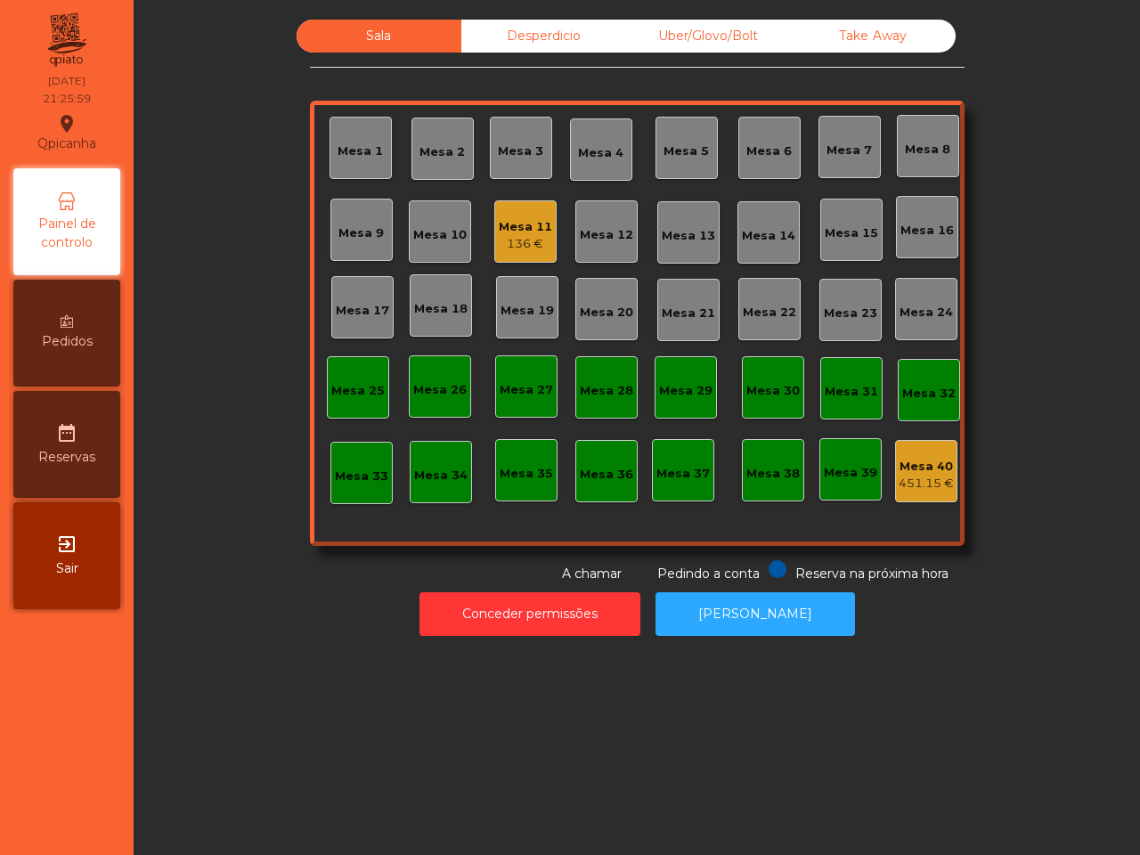
click at [672, 36] on div "Uber/Glovo/Bolt" at bounding box center [708, 36] width 165 height 33
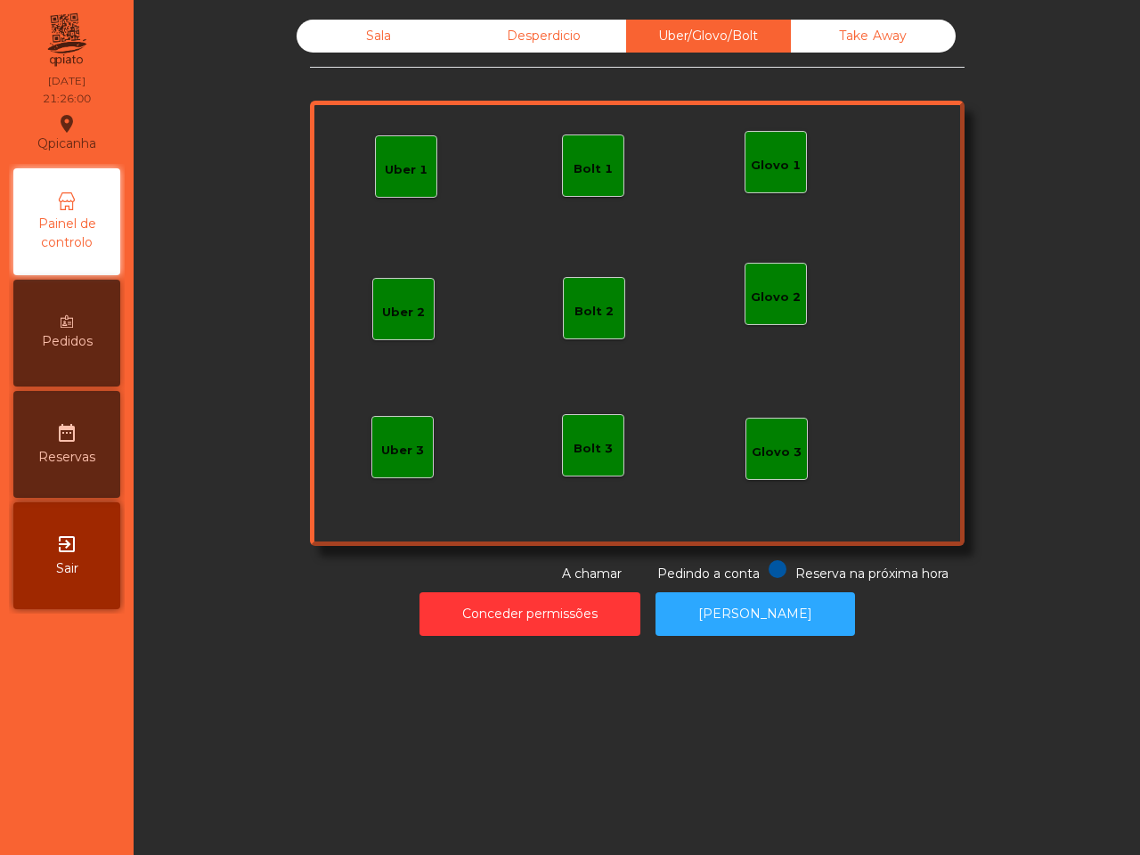
click at [396, 163] on div "Uber 1" at bounding box center [406, 170] width 43 height 18
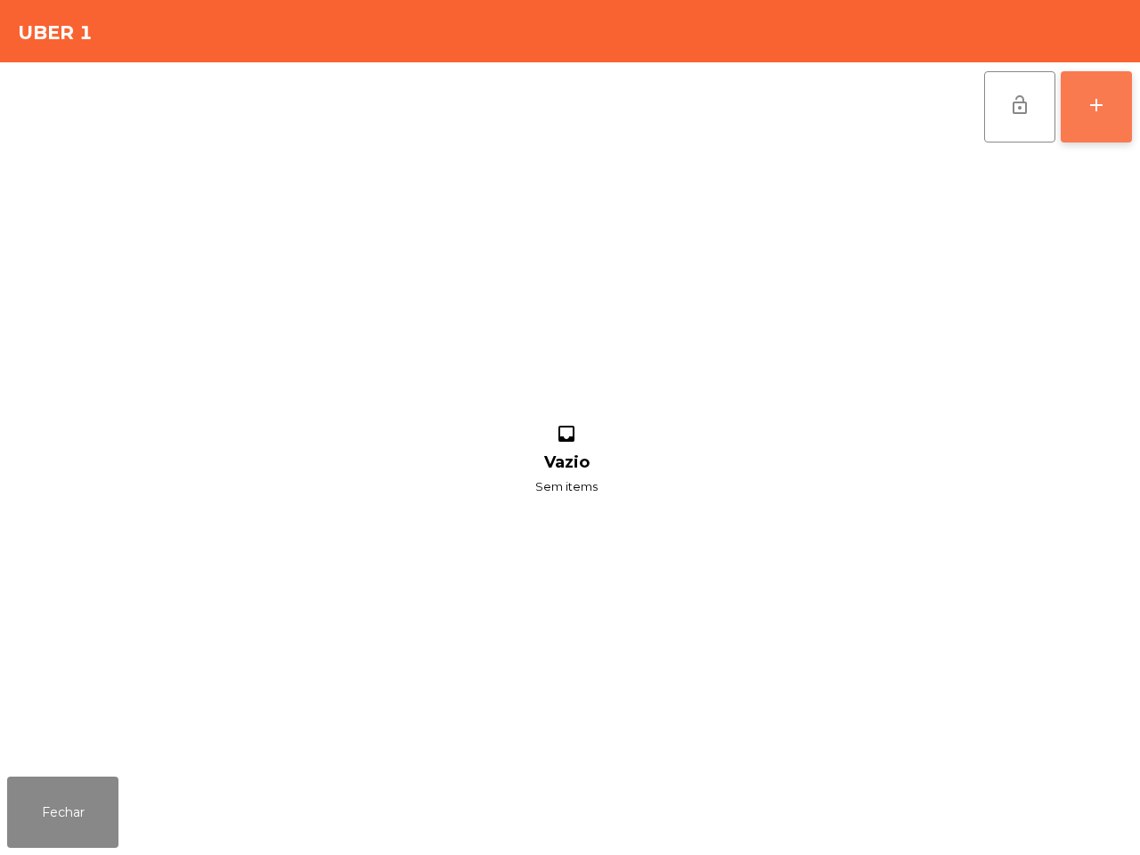
click at [1065, 107] on button "add" at bounding box center [1096, 106] width 71 height 71
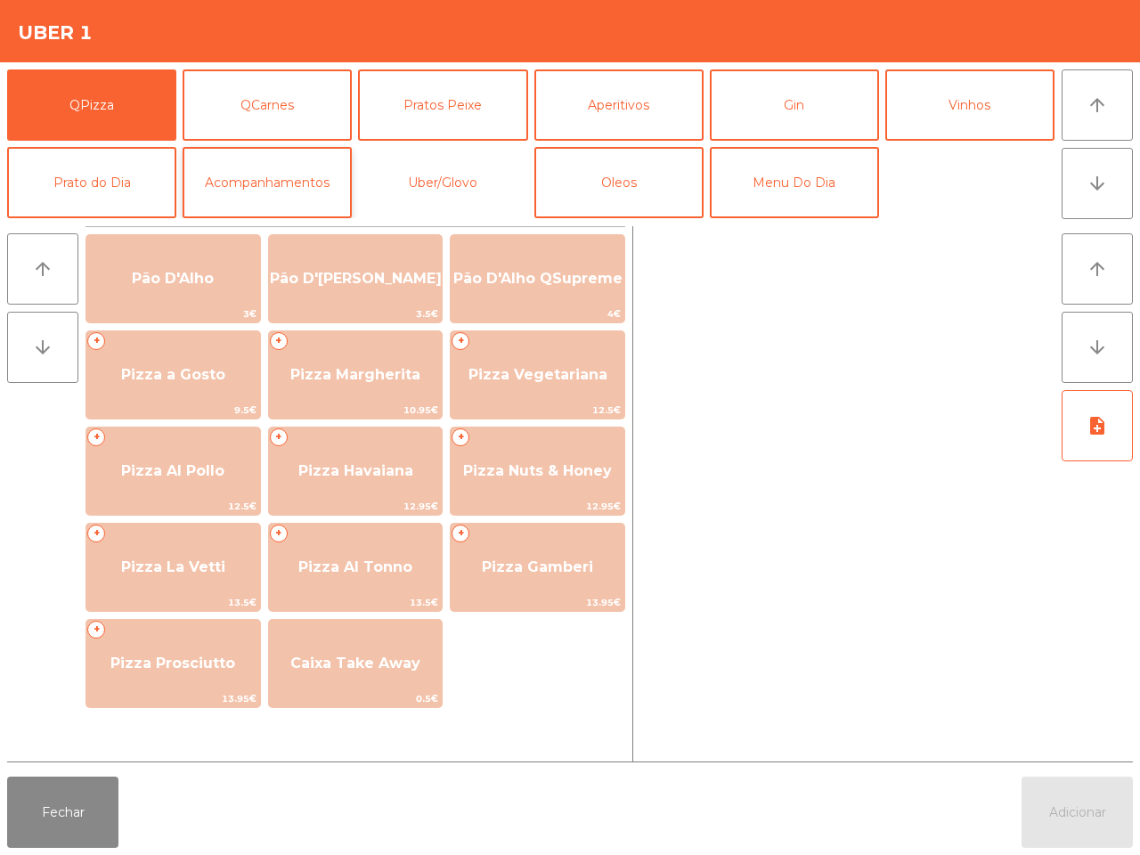
click at [452, 180] on button "Uber/Glovo" at bounding box center [442, 182] width 169 height 71
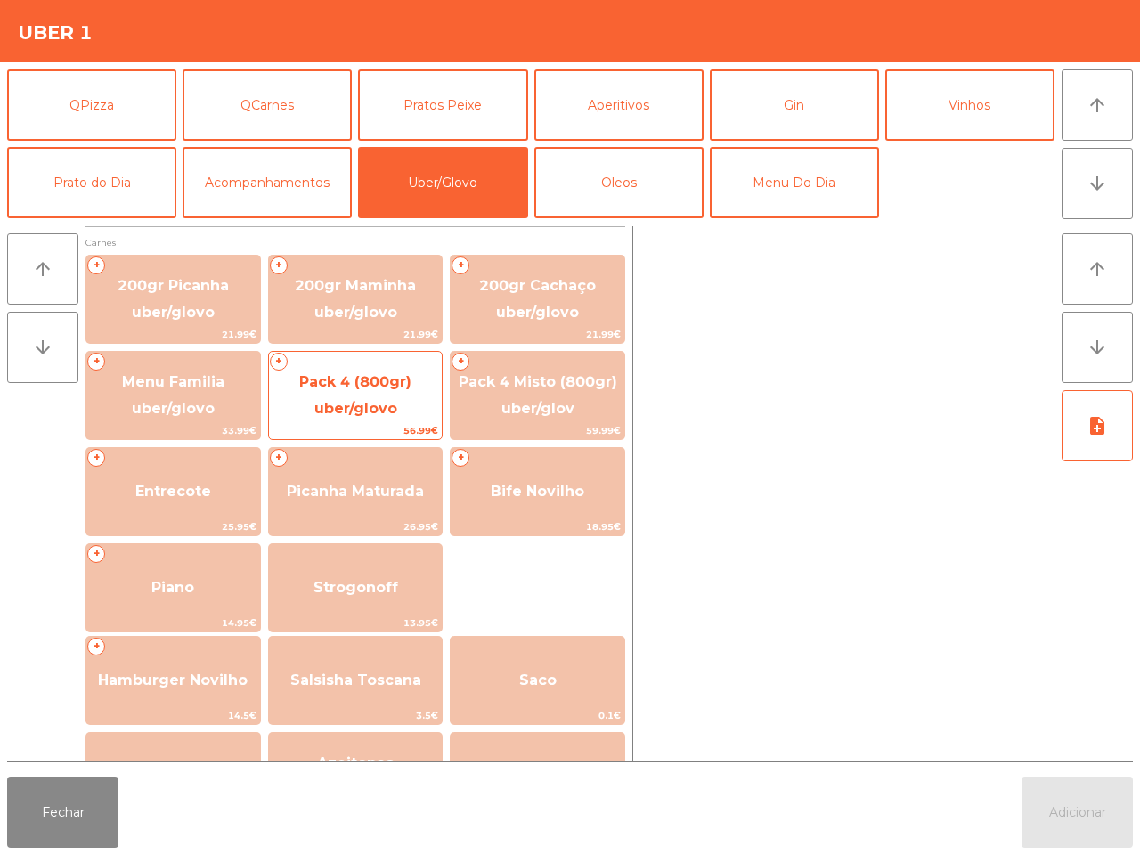
click at [336, 408] on span "Pack 4 (800gr) uber/glovo" at bounding box center [355, 395] width 112 height 44
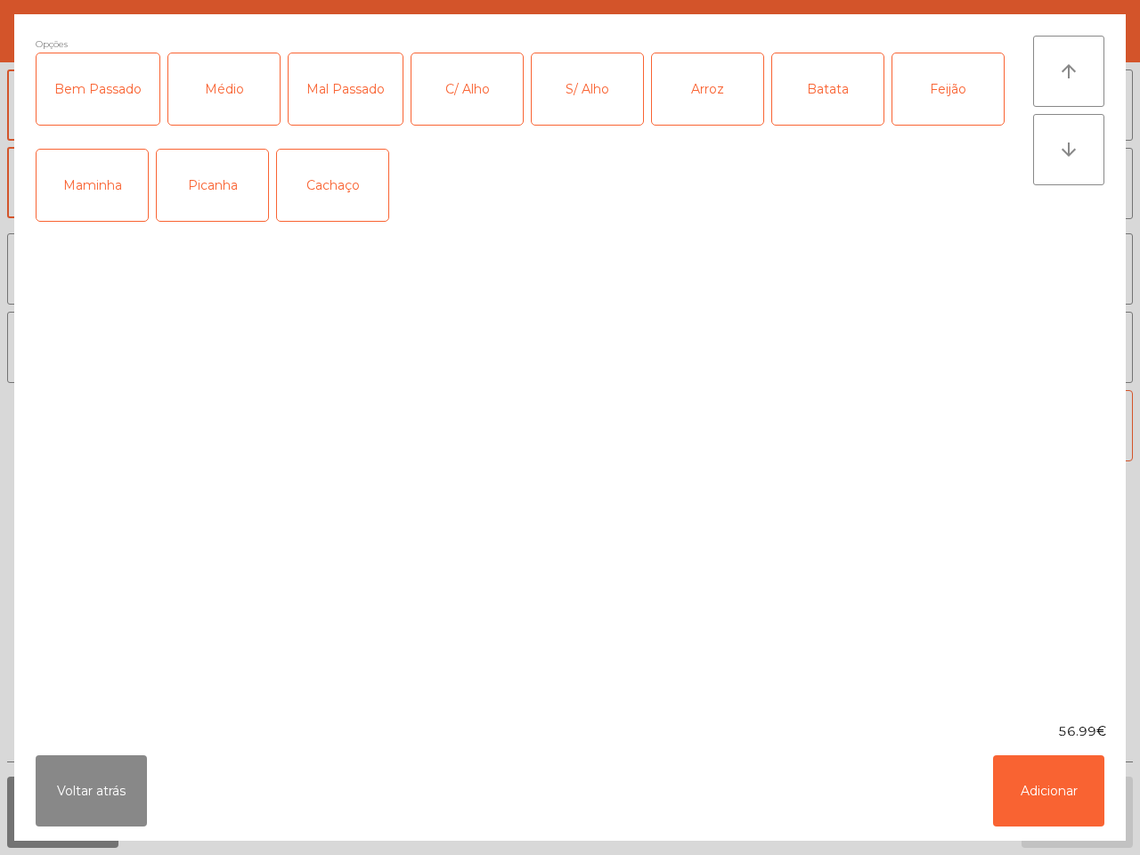
click at [134, 183] on div "Maminha" at bounding box center [92, 185] width 111 height 71
click at [337, 192] on div "Cachaço" at bounding box center [332, 185] width 111 height 71
click at [459, 107] on div "C/ Alho" at bounding box center [466, 88] width 111 height 71
click at [730, 104] on div "Arroz" at bounding box center [707, 88] width 111 height 71
click at [927, 89] on div "Feijão" at bounding box center [947, 88] width 111 height 71
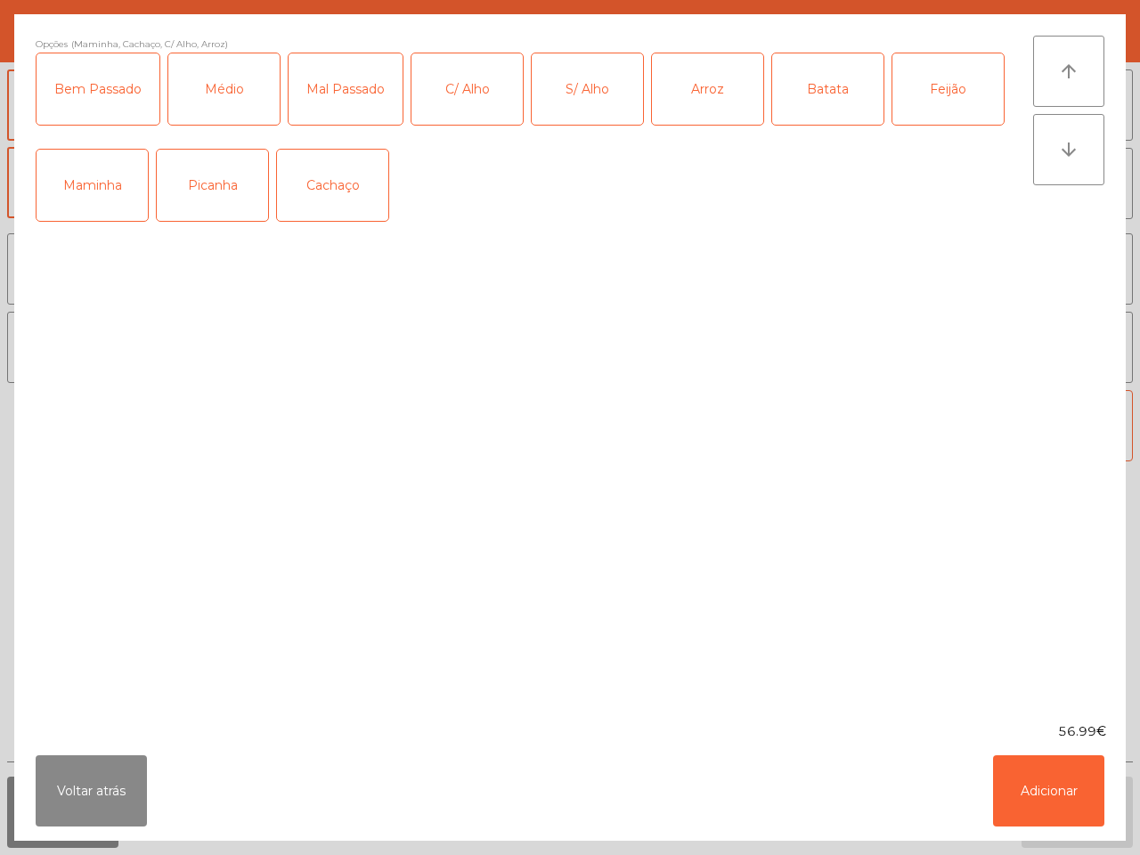
click at [789, 91] on div "Batata" at bounding box center [827, 88] width 111 height 71
click at [225, 86] on div "Médio" at bounding box center [223, 88] width 111 height 71
click at [1039, 795] on button "Adicionar" at bounding box center [1048, 790] width 111 height 71
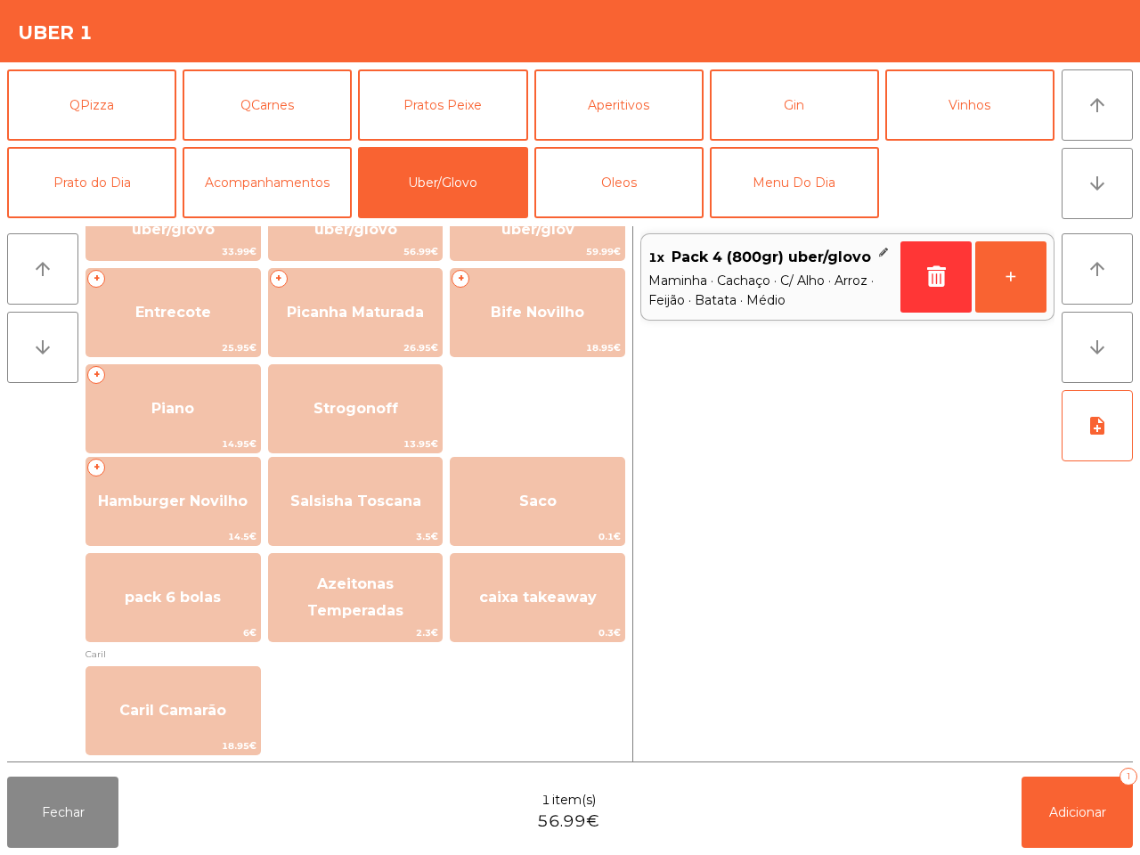
scroll to position [223, 0]
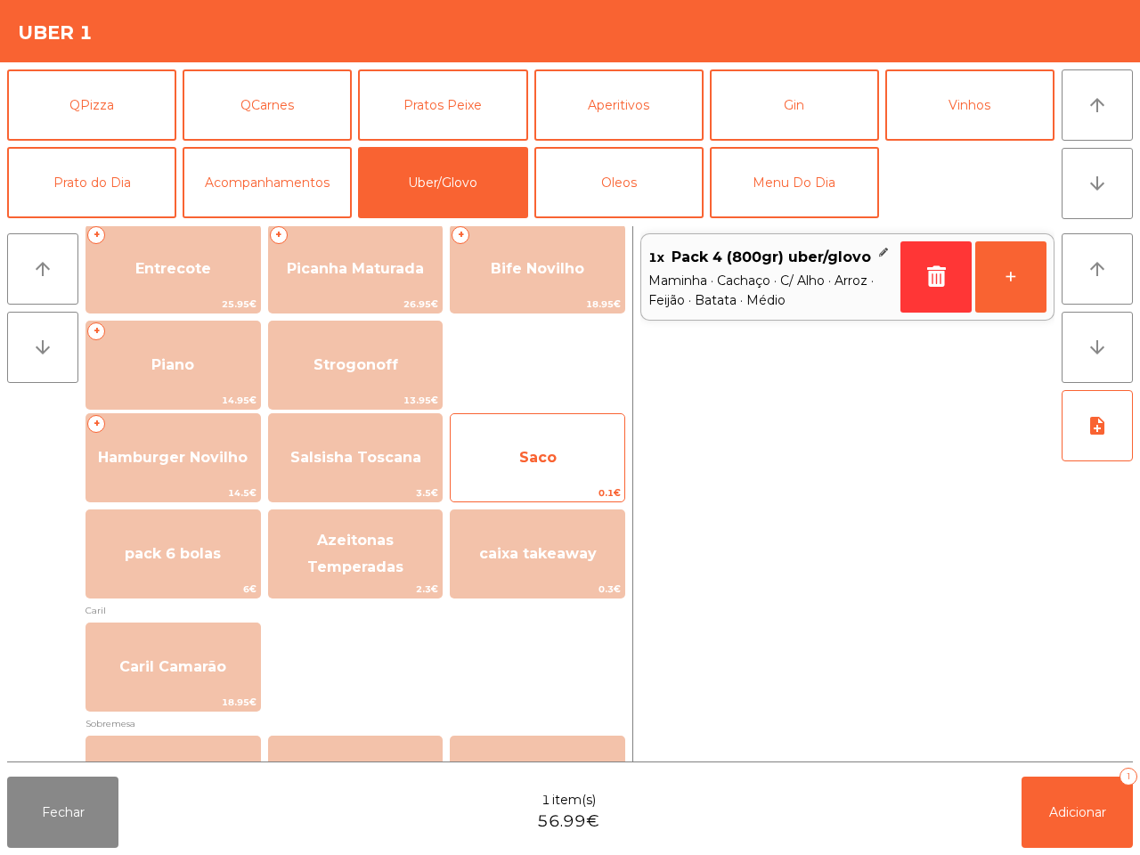
click at [539, 454] on span "Saco" at bounding box center [537, 457] width 37 height 17
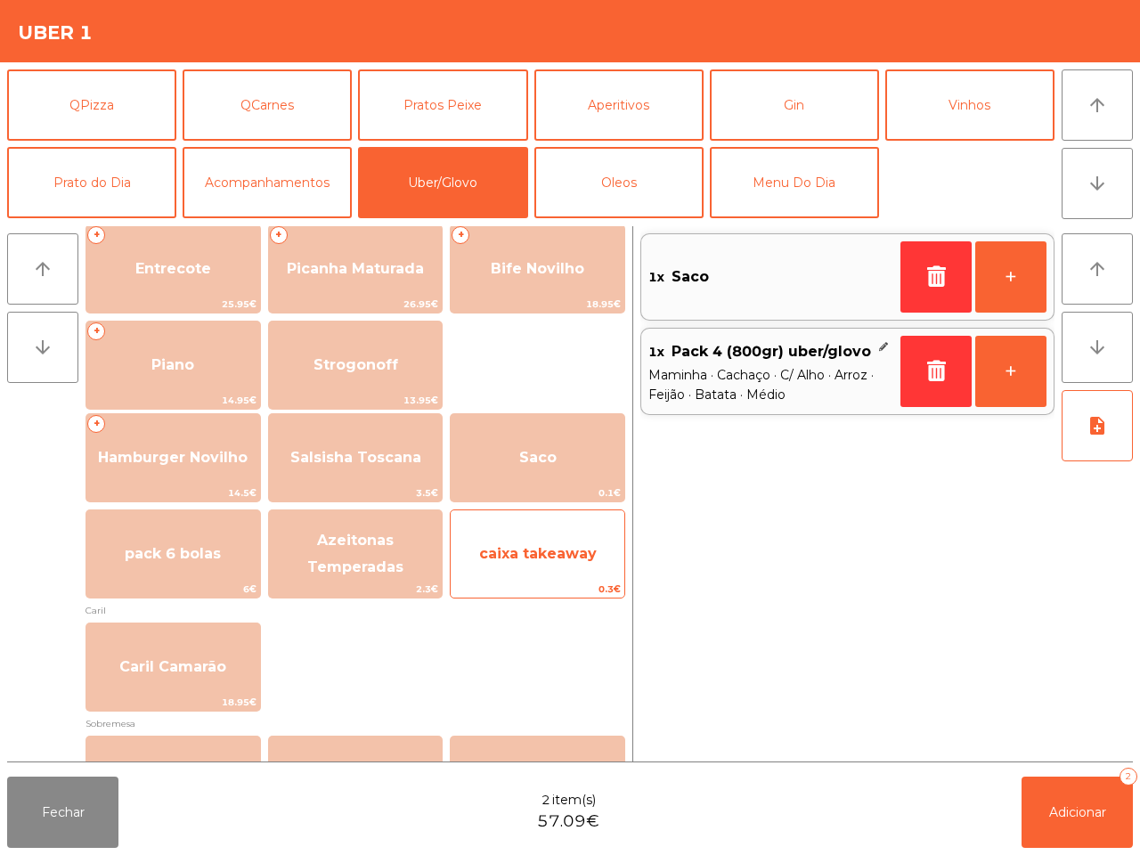
click at [561, 561] on span "caixa takeaway" at bounding box center [538, 553] width 118 height 17
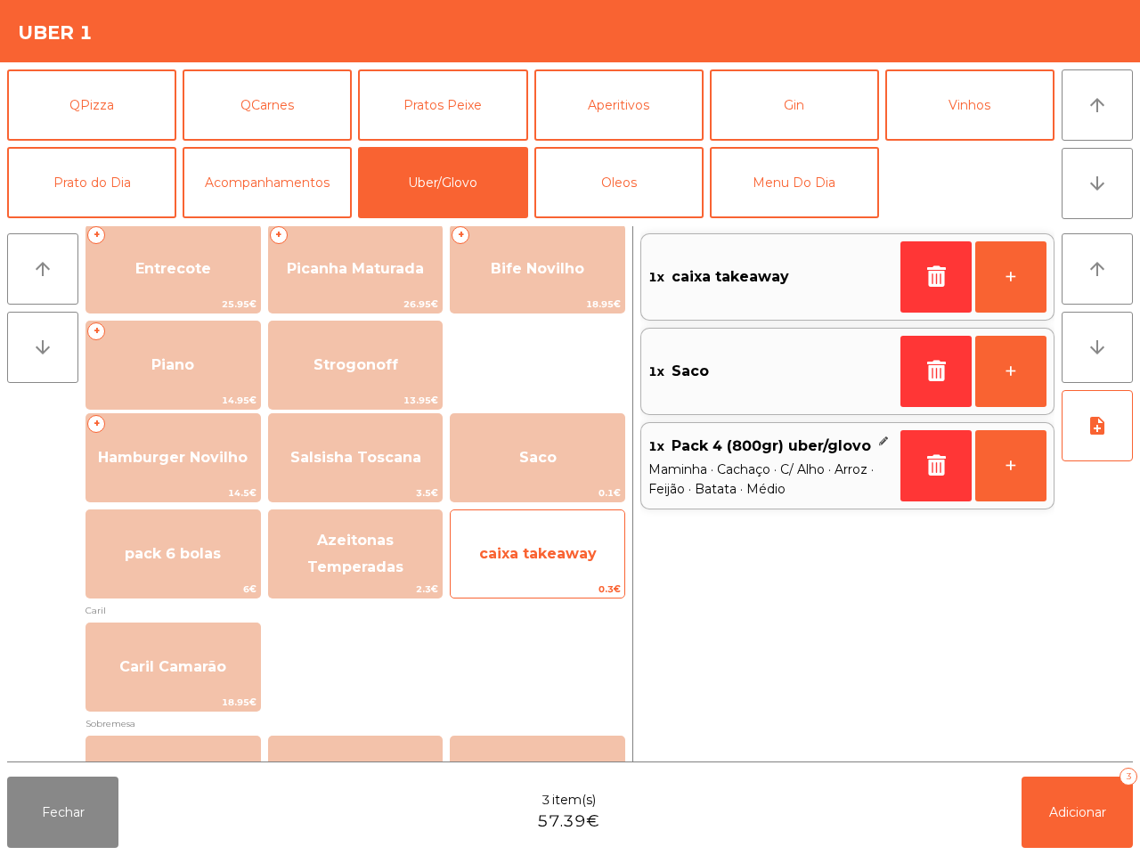
click at [597, 546] on span "caixa takeaway" at bounding box center [538, 553] width 118 height 17
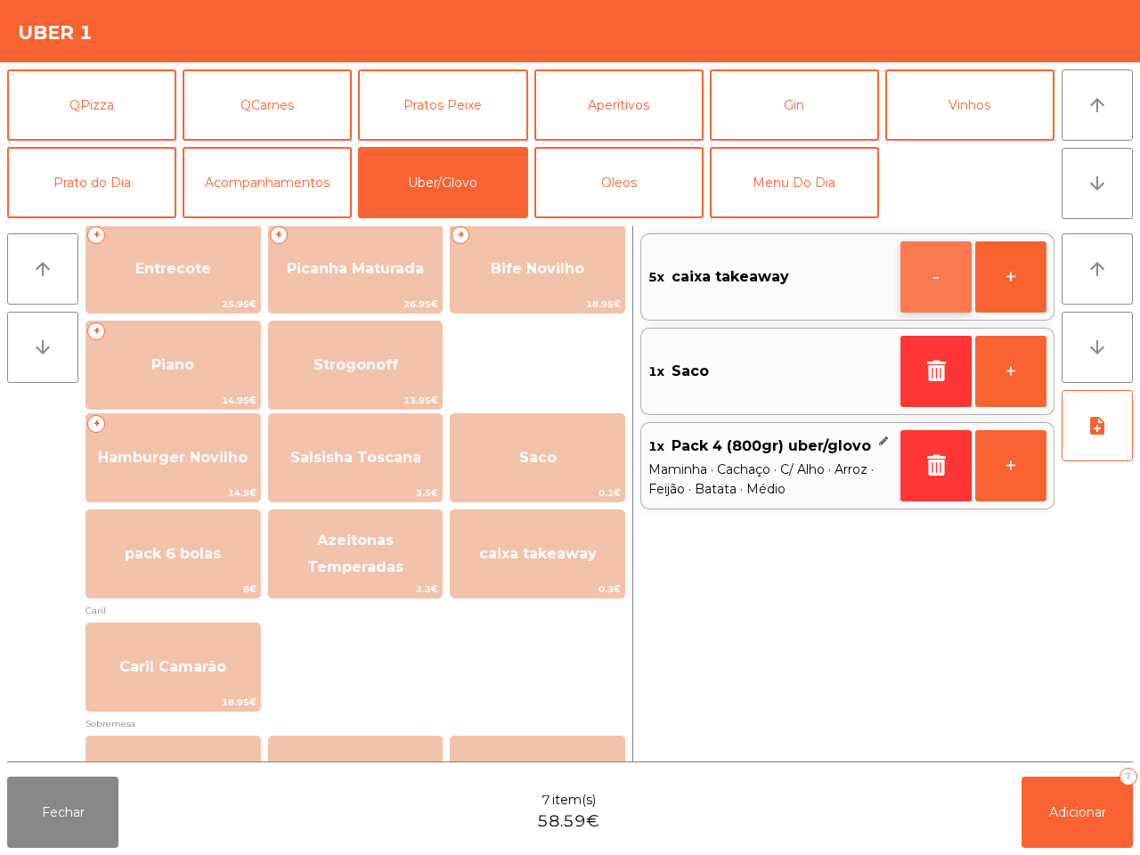
click at [941, 287] on button "-" at bounding box center [935, 276] width 71 height 71
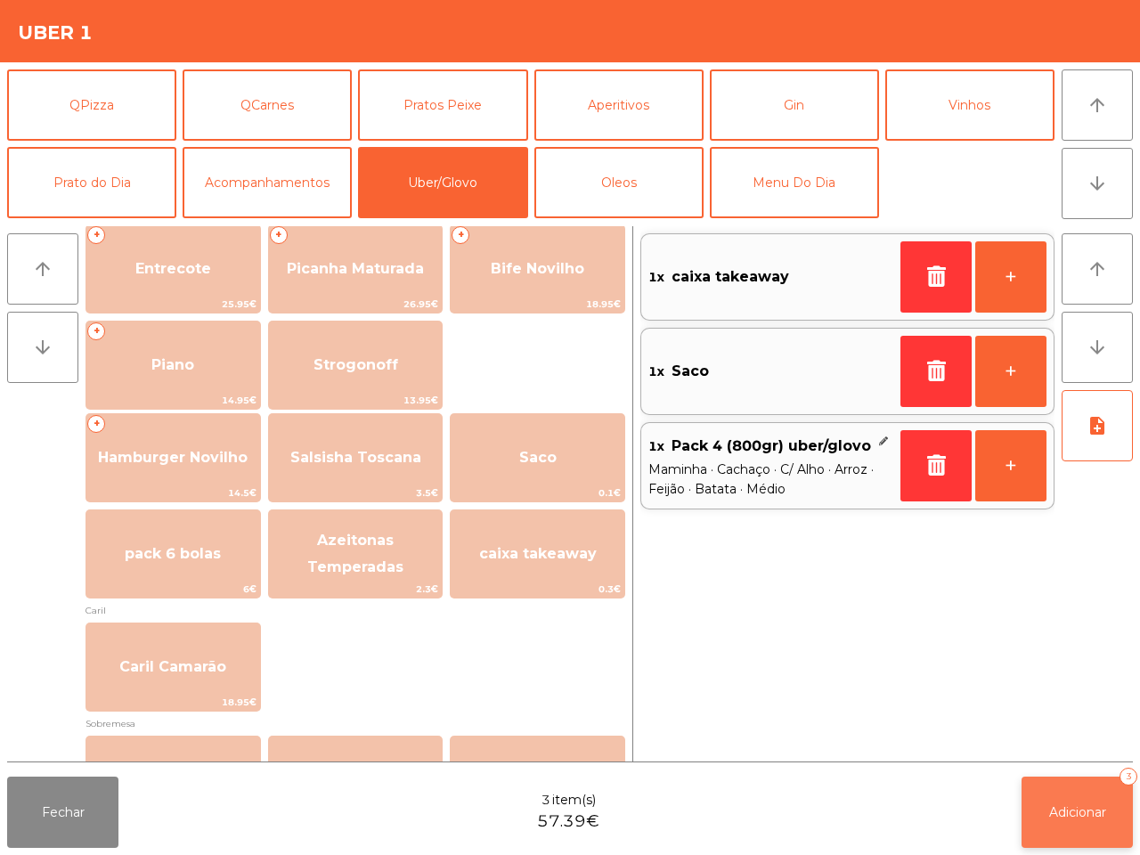
click at [1110, 829] on button "Adicionar 3" at bounding box center [1077, 812] width 111 height 71
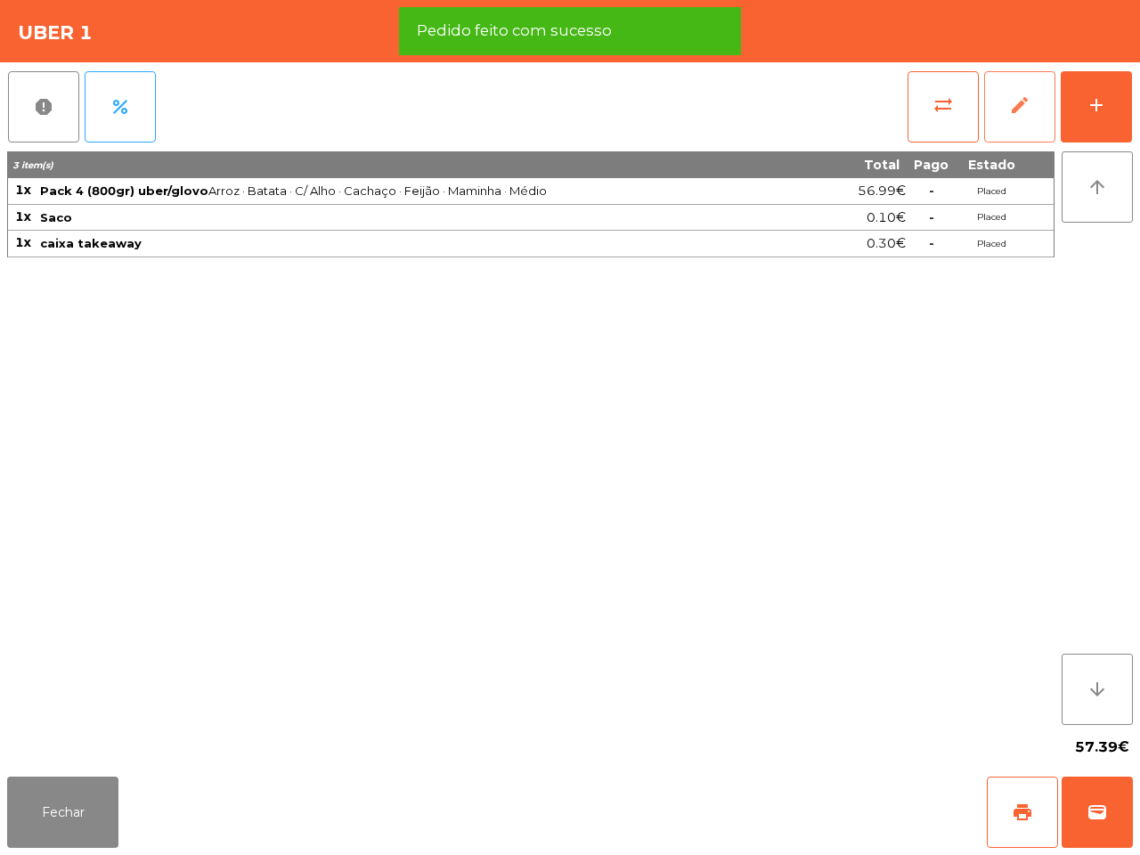
click at [1009, 122] on button "edit" at bounding box center [1019, 106] width 71 height 71
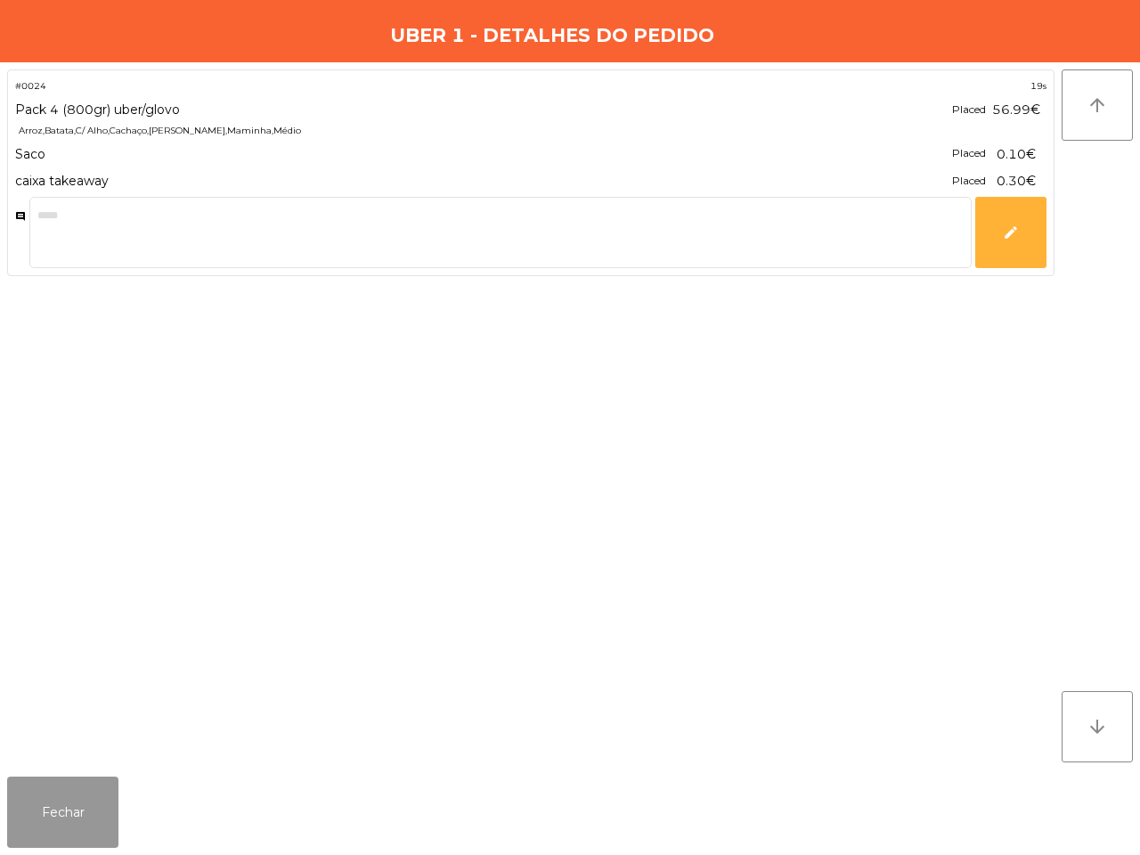
click at [50, 811] on button "Fechar" at bounding box center [62, 812] width 111 height 71
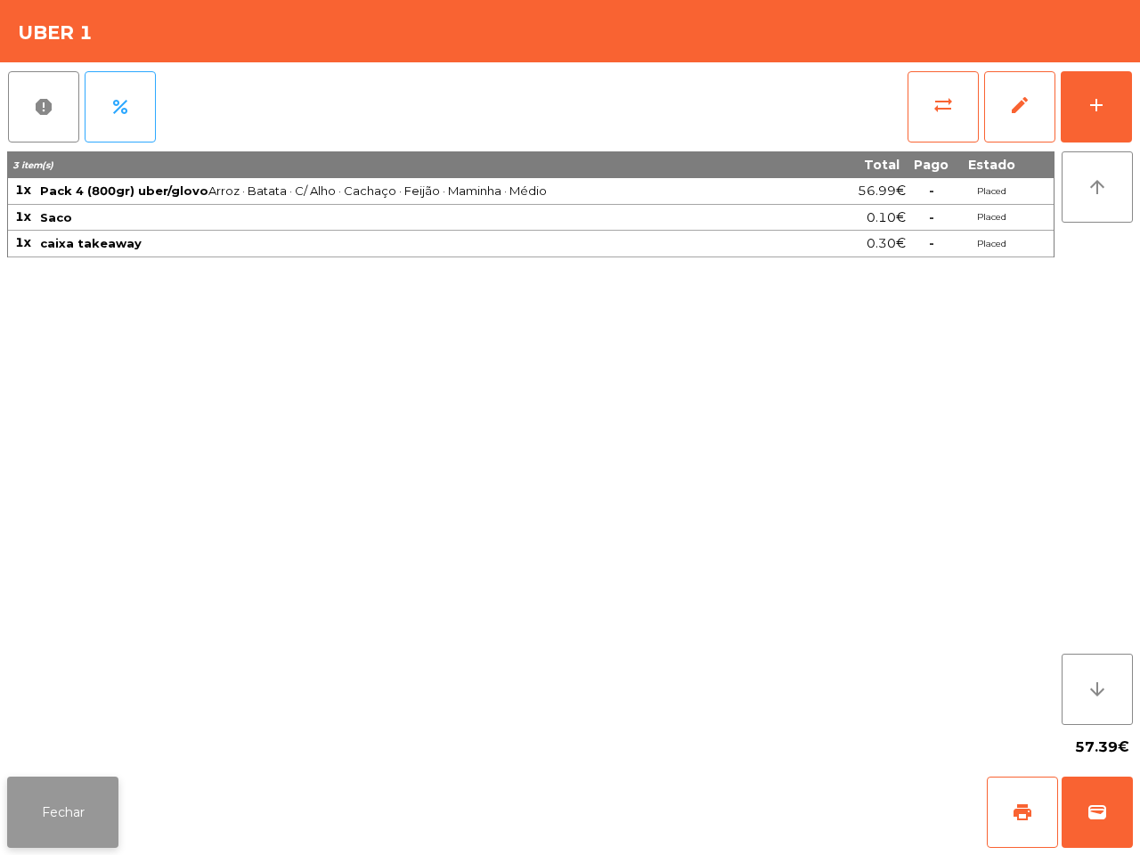
click at [61, 815] on button "Fechar" at bounding box center [62, 812] width 111 height 71
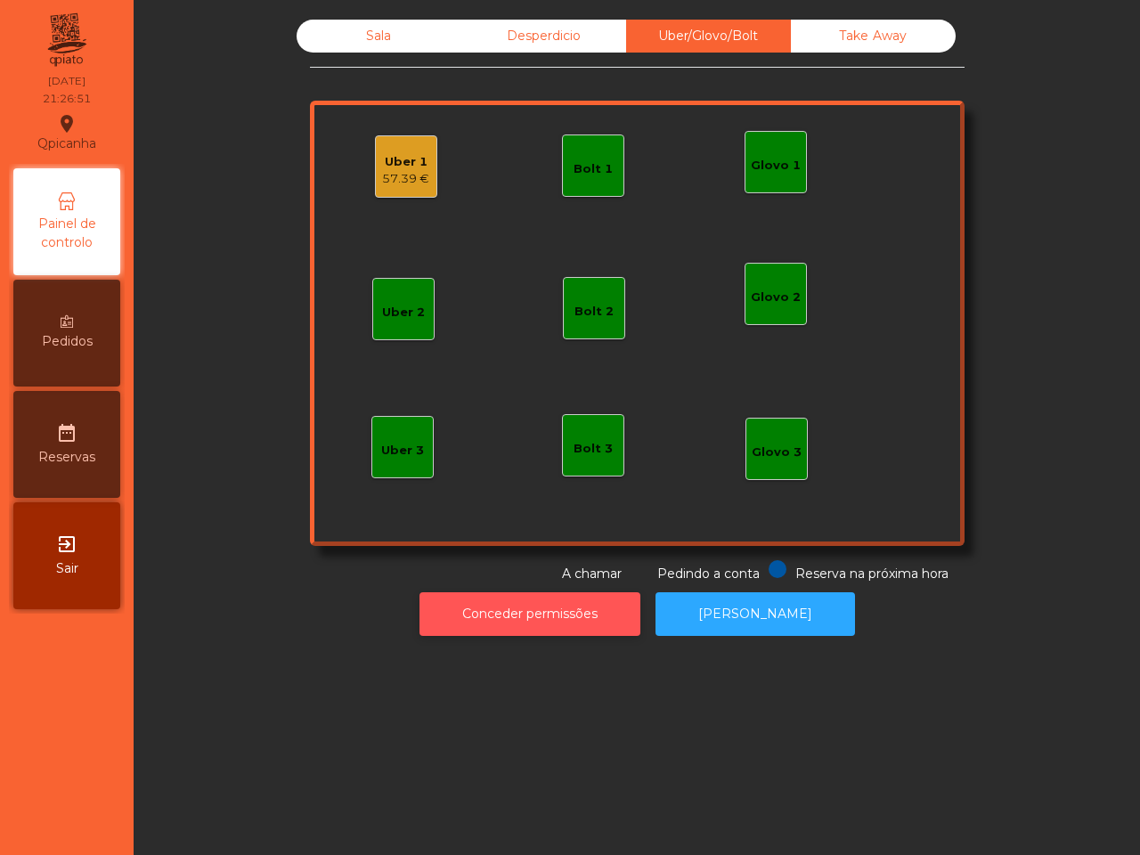
click at [579, 597] on button "Conceder permissões" at bounding box center [530, 614] width 221 height 44
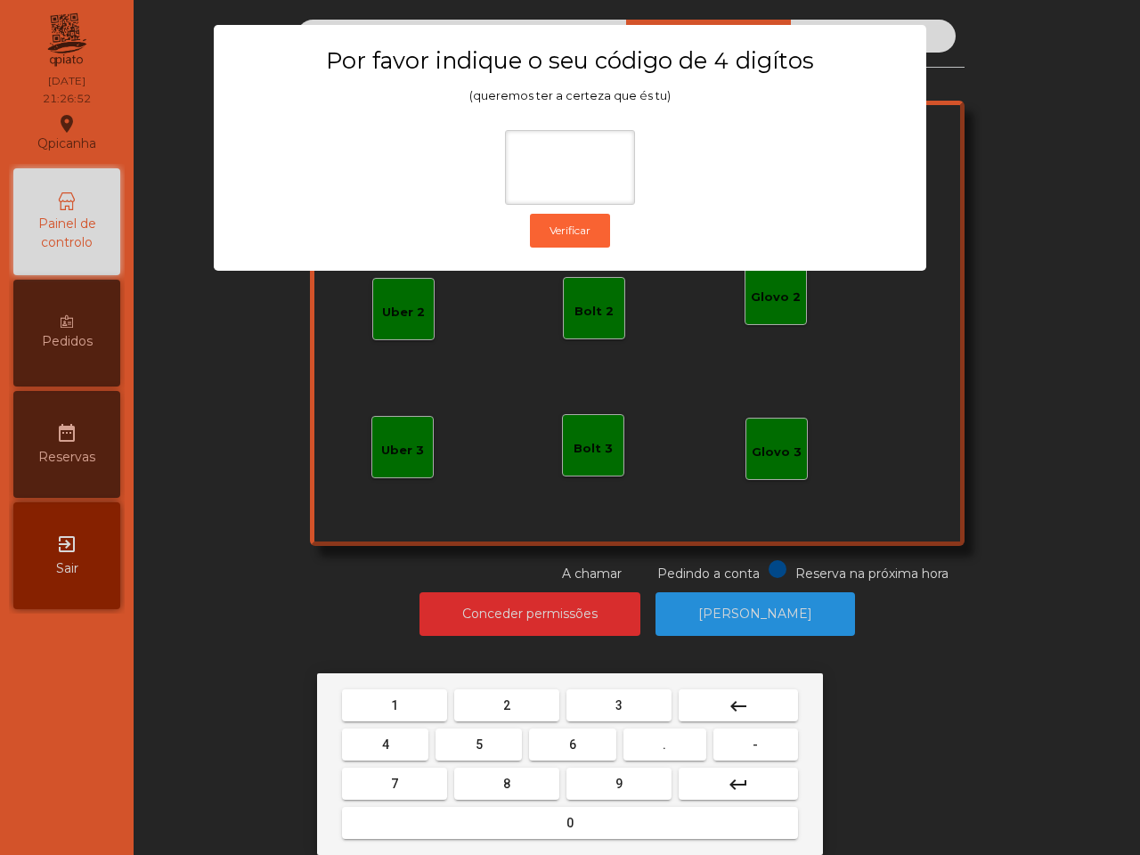
click at [569, 737] on span "6" at bounding box center [572, 744] width 7 height 14
click at [484, 745] on button "5" at bounding box center [479, 745] width 86 height 32
click at [414, 705] on button "1" at bounding box center [394, 705] width 105 height 32
click at [524, 711] on button "2" at bounding box center [506, 705] width 105 height 32
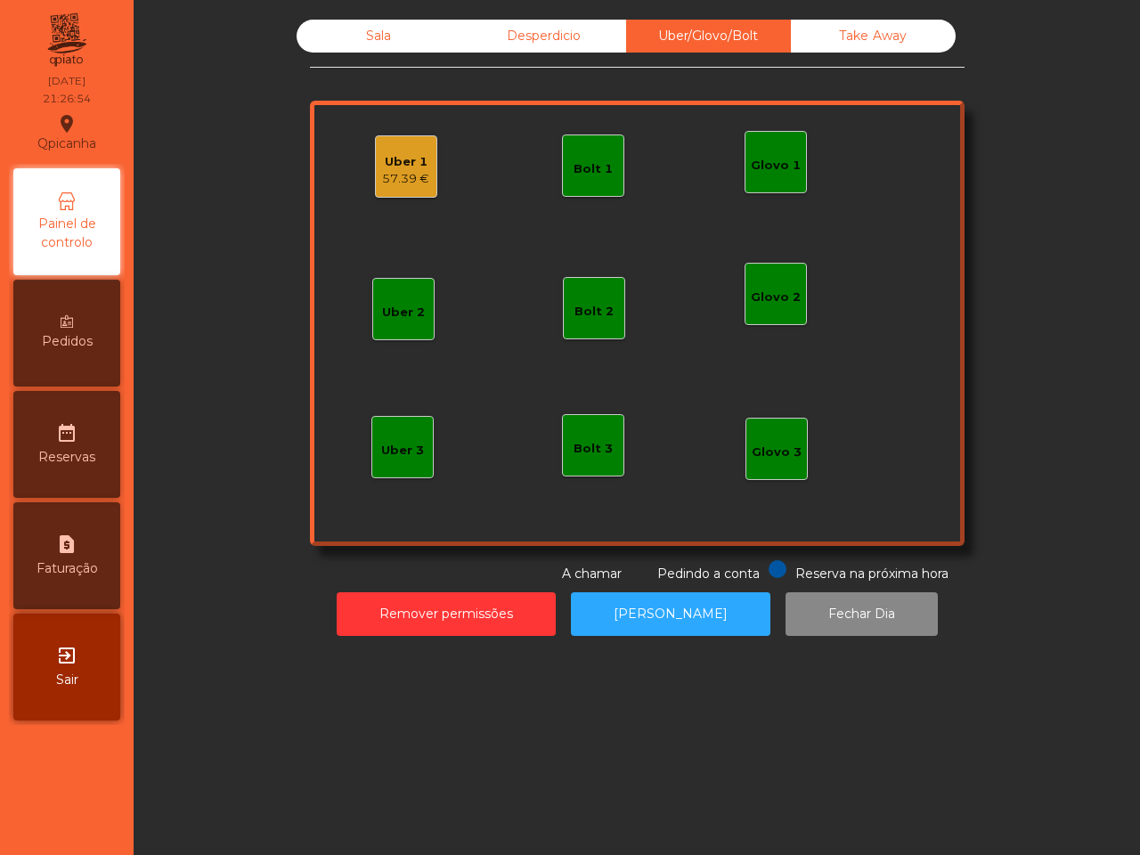
click at [397, 184] on div "57.39 €" at bounding box center [405, 179] width 47 height 18
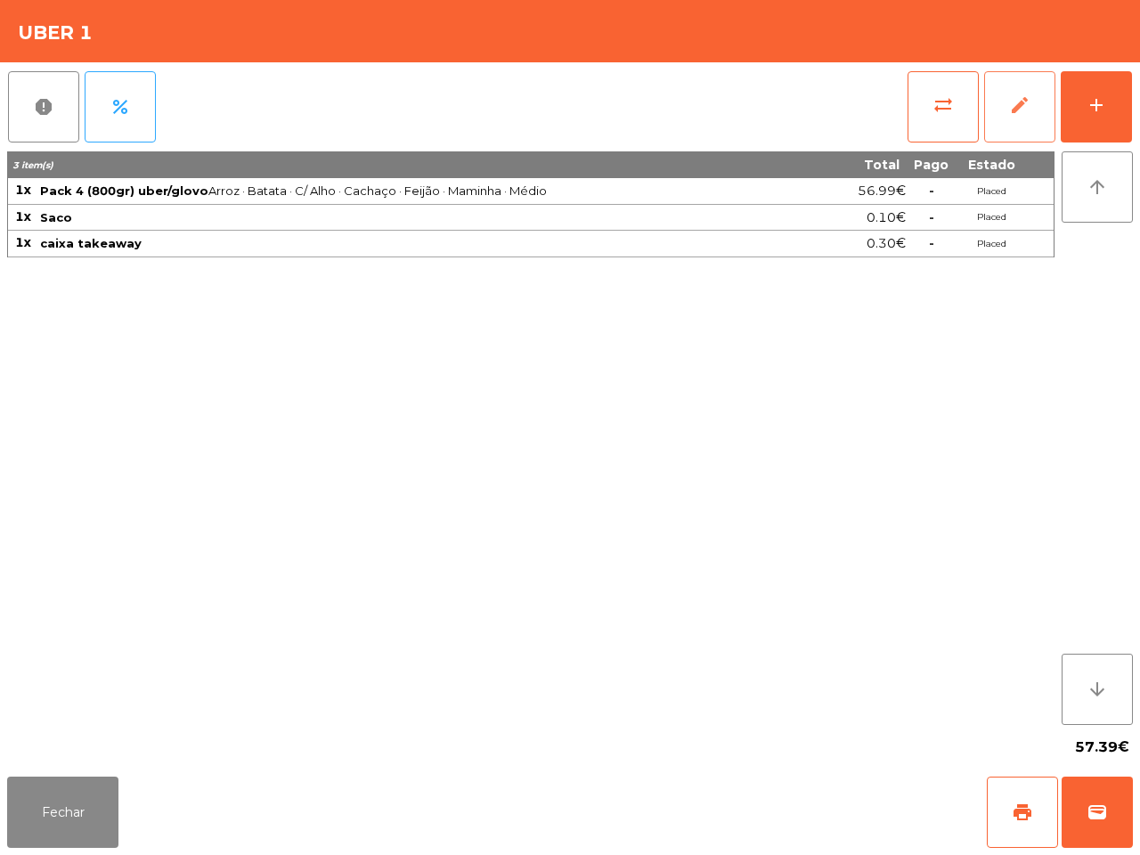
click at [1017, 103] on span "edit" at bounding box center [1019, 104] width 21 height 21
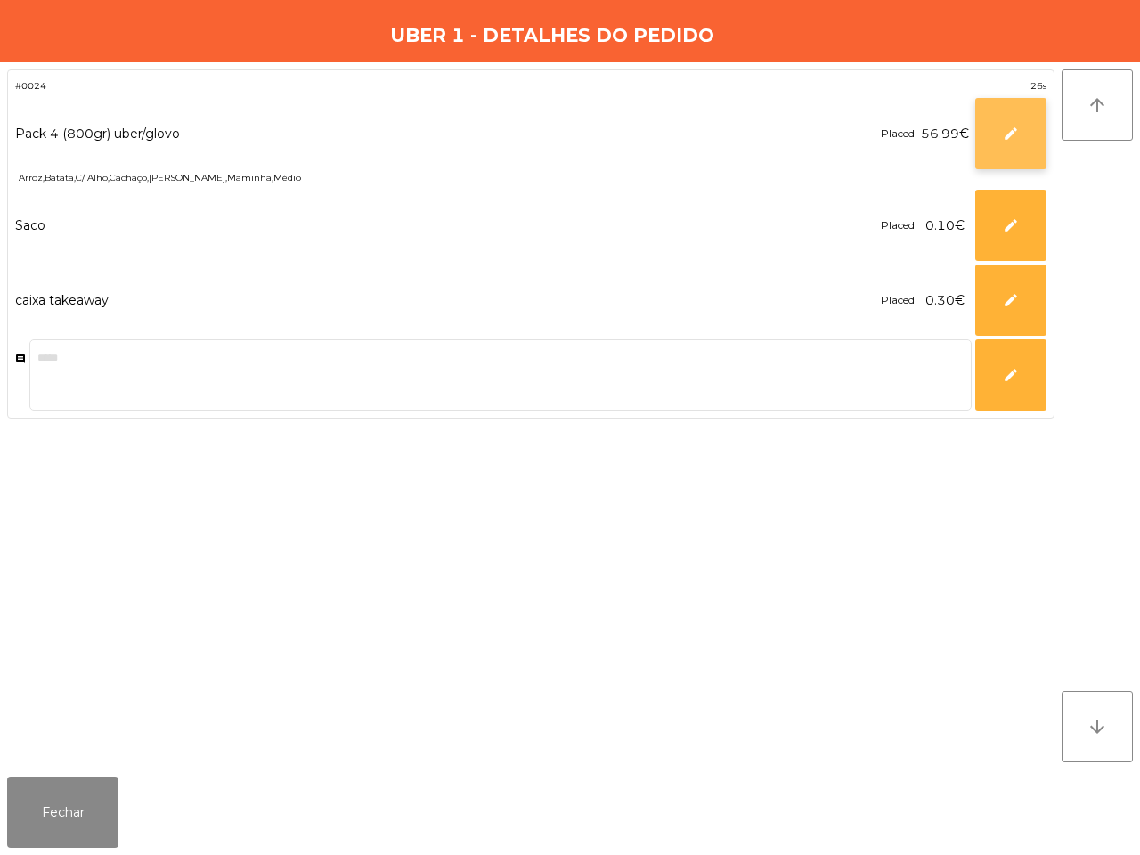
click at [986, 134] on button "edit" at bounding box center [1010, 133] width 71 height 71
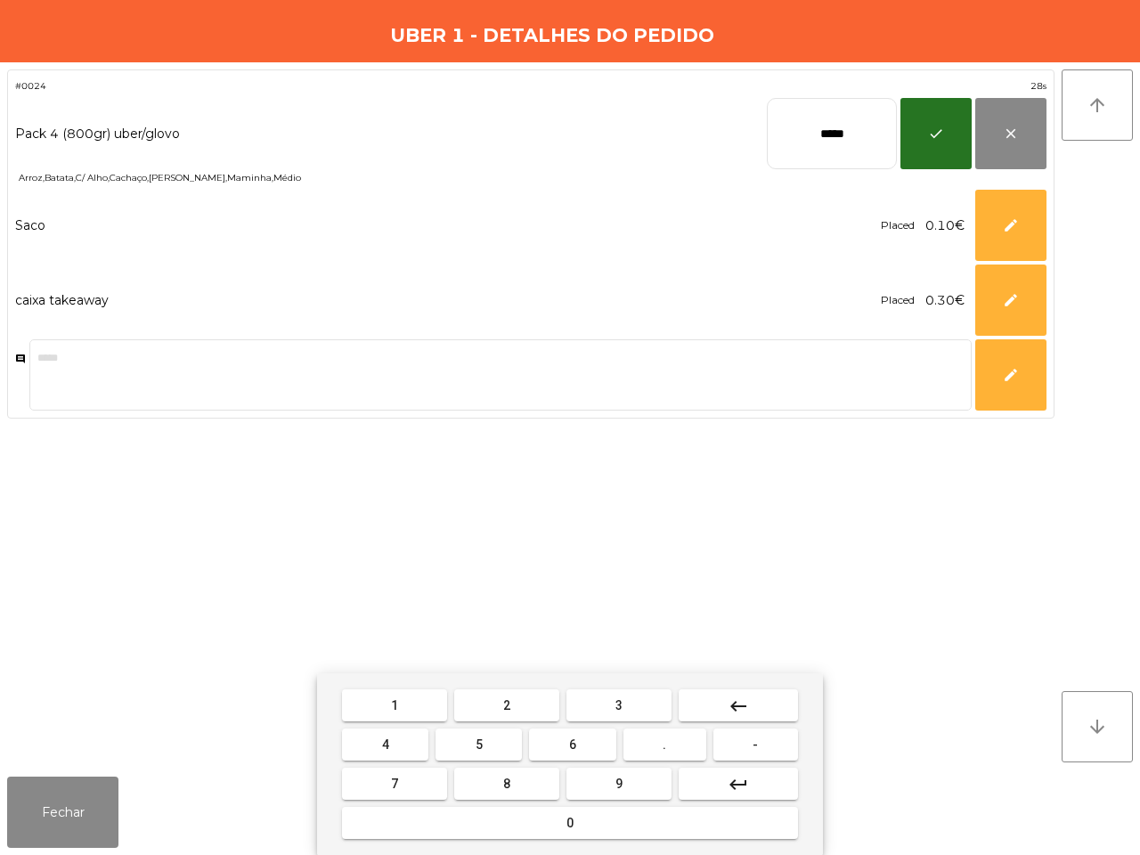
click at [772, 710] on button "keyboard_backspace" at bounding box center [738, 705] width 119 height 32
click at [771, 710] on button "keyboard_backspace" at bounding box center [738, 705] width 119 height 32
click at [770, 710] on button "keyboard_backspace" at bounding box center [738, 705] width 119 height 32
click at [631, 786] on button "9" at bounding box center [618, 784] width 105 height 32
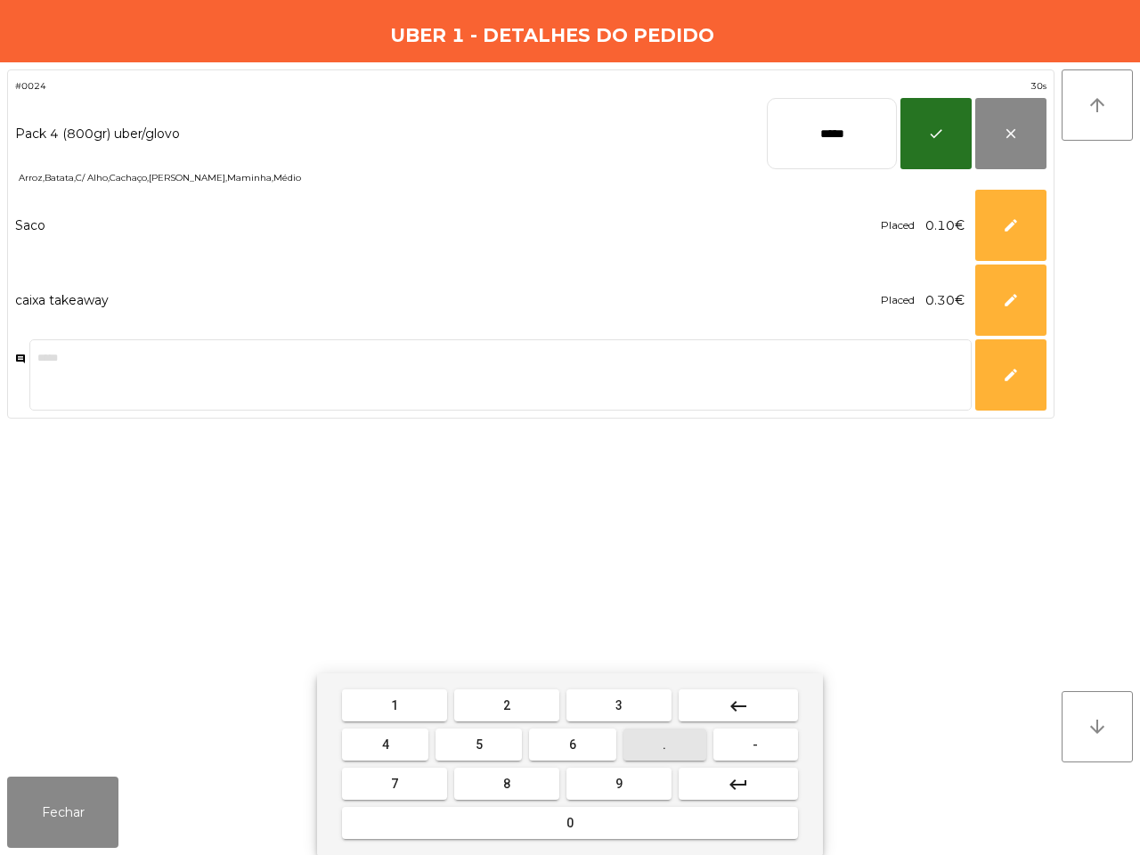
click at [674, 737] on button "." at bounding box center [664, 745] width 83 height 32
click at [633, 794] on button "9" at bounding box center [618, 784] width 105 height 32
click at [633, 791] on button "9" at bounding box center [618, 784] width 105 height 32
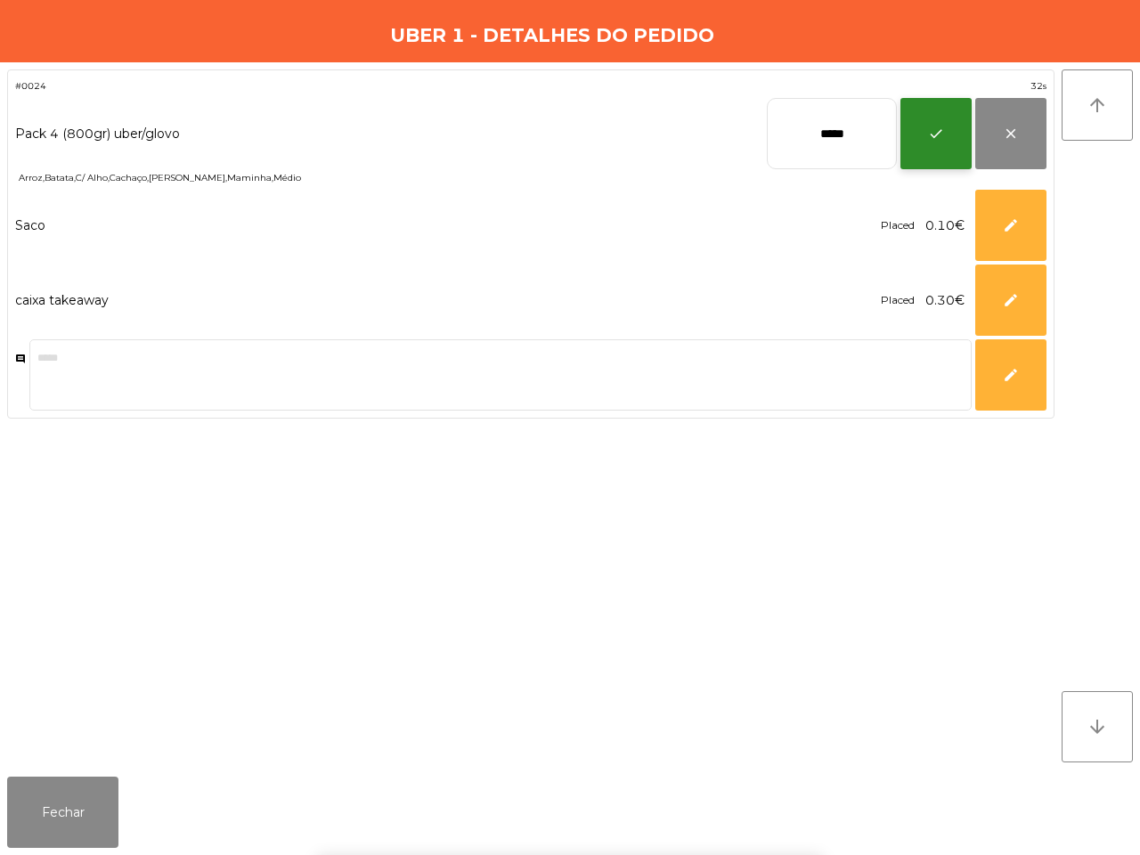
click at [937, 150] on button "check" at bounding box center [935, 133] width 71 height 71
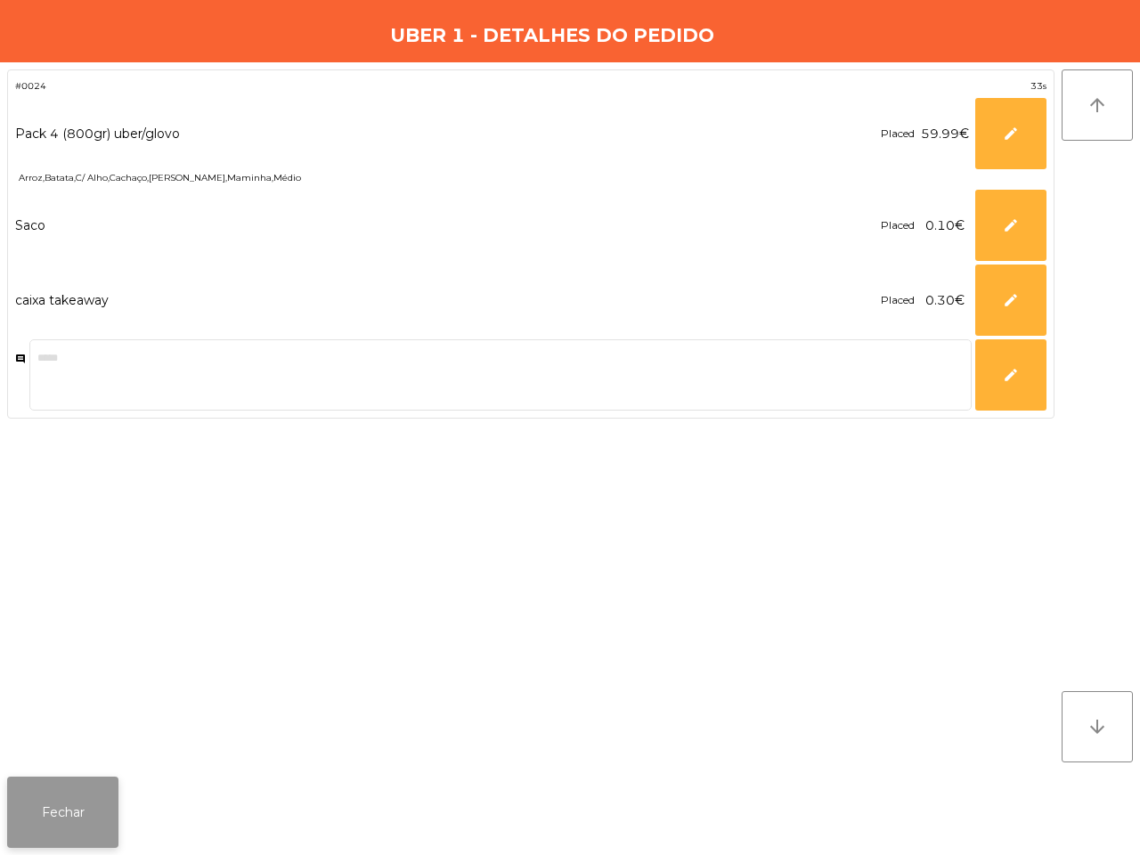
click at [28, 799] on button "Fechar" at bounding box center [62, 812] width 111 height 71
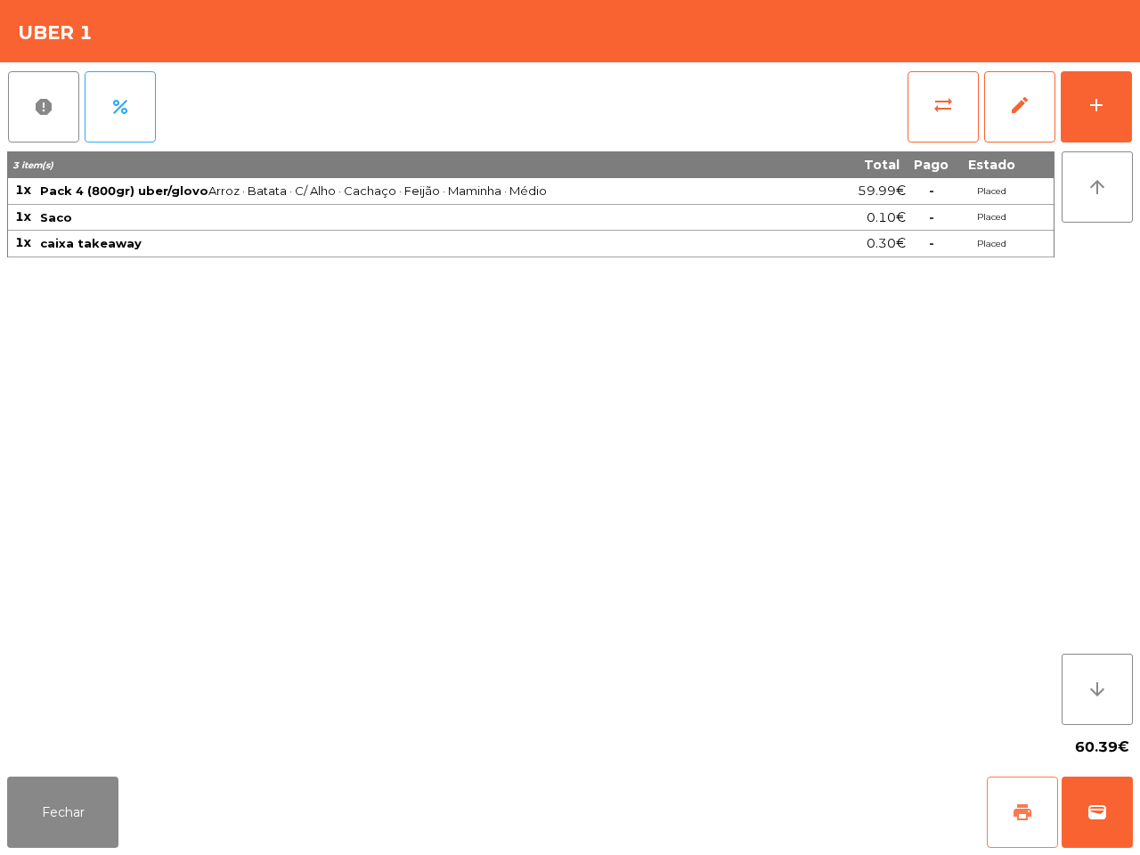
click at [1022, 819] on span "print" at bounding box center [1022, 812] width 21 height 21
click at [1103, 825] on button "wallet" at bounding box center [1097, 812] width 71 height 71
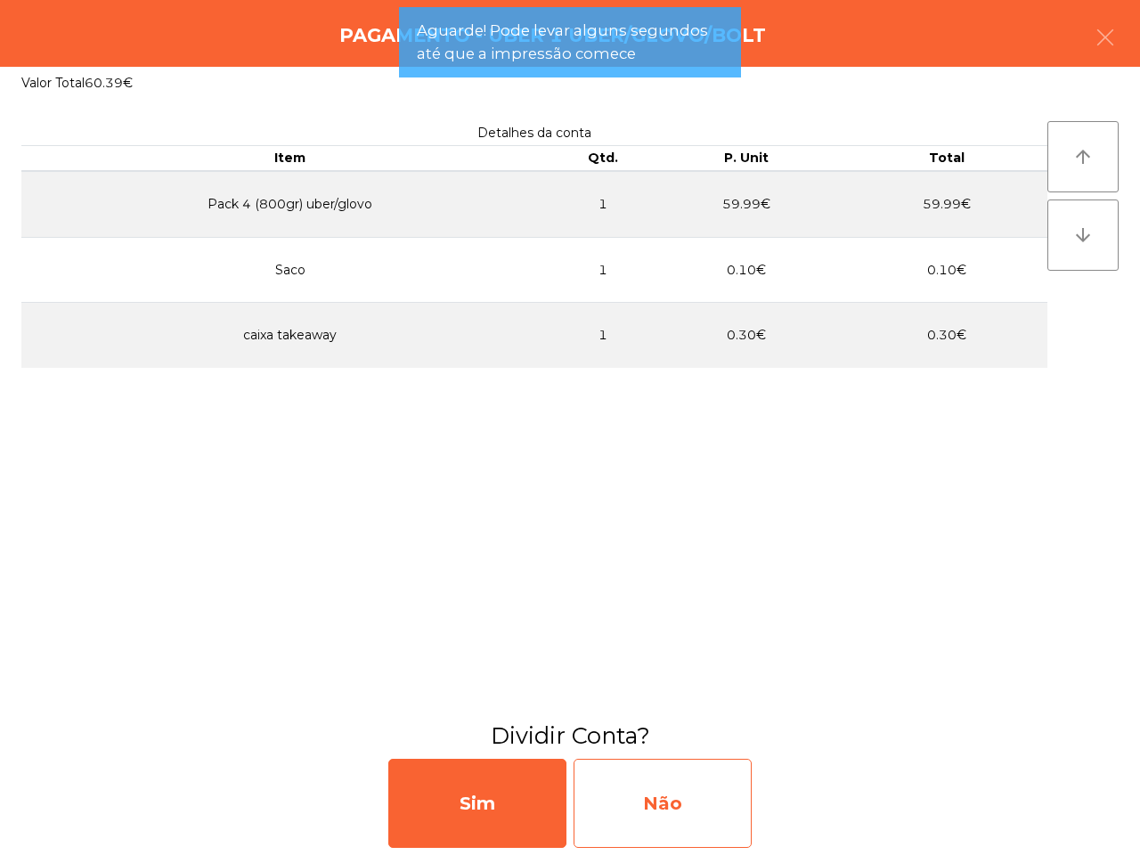
click at [711, 803] on div "Não" at bounding box center [663, 803] width 178 height 89
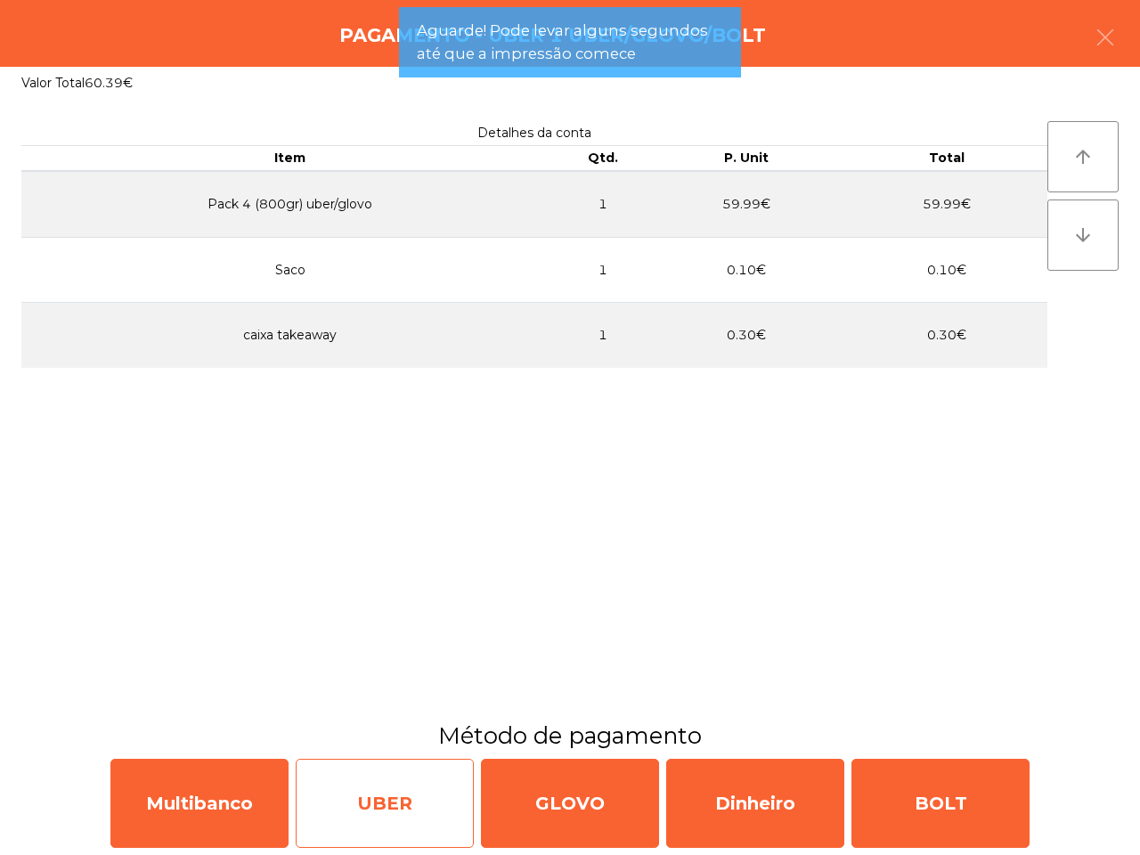
click at [429, 802] on div "UBER" at bounding box center [385, 803] width 178 height 89
select select "**"
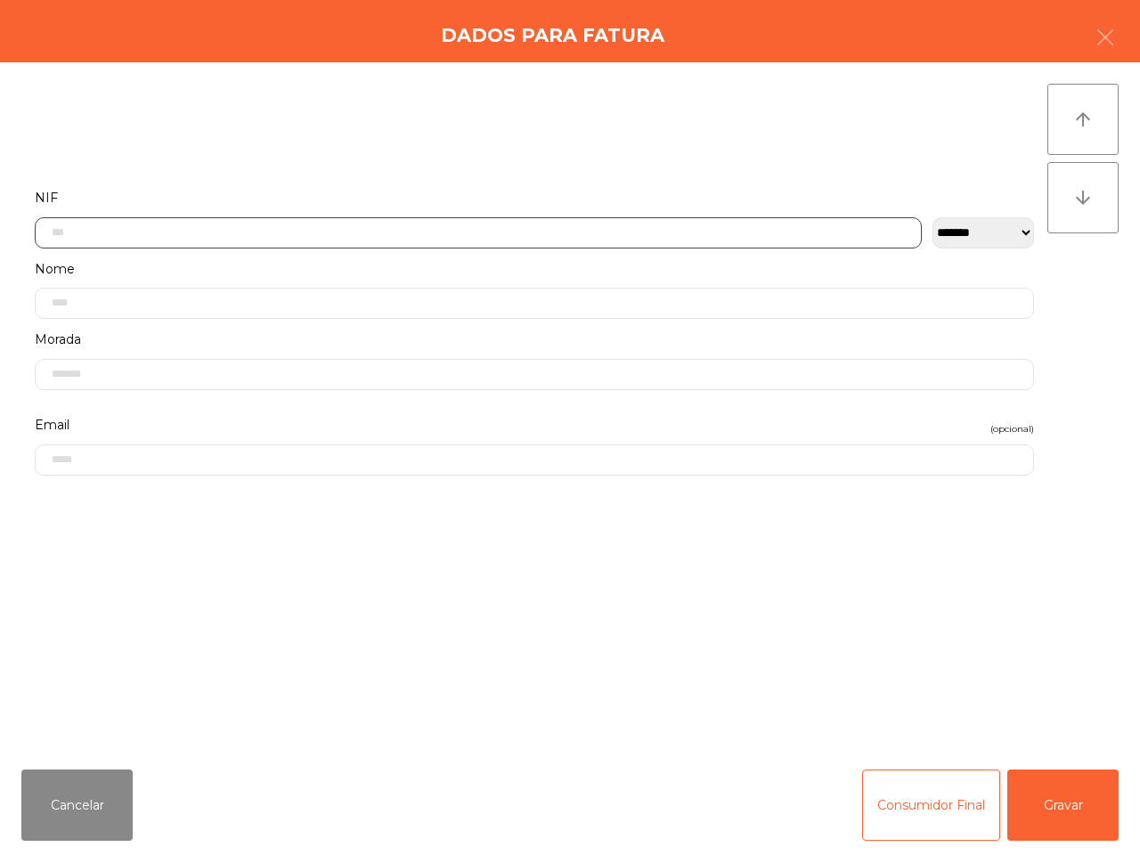
click at [288, 233] on input "text" at bounding box center [478, 232] width 887 height 31
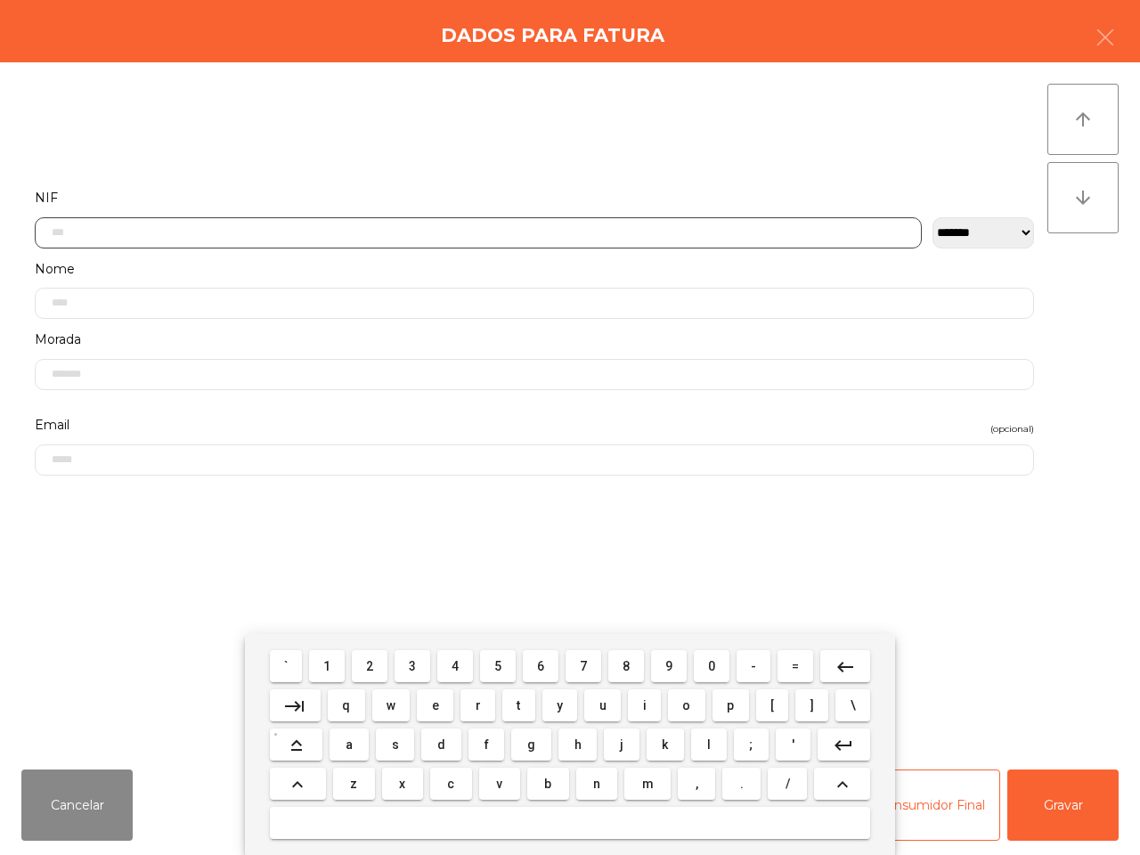
scroll to position [100, 0]
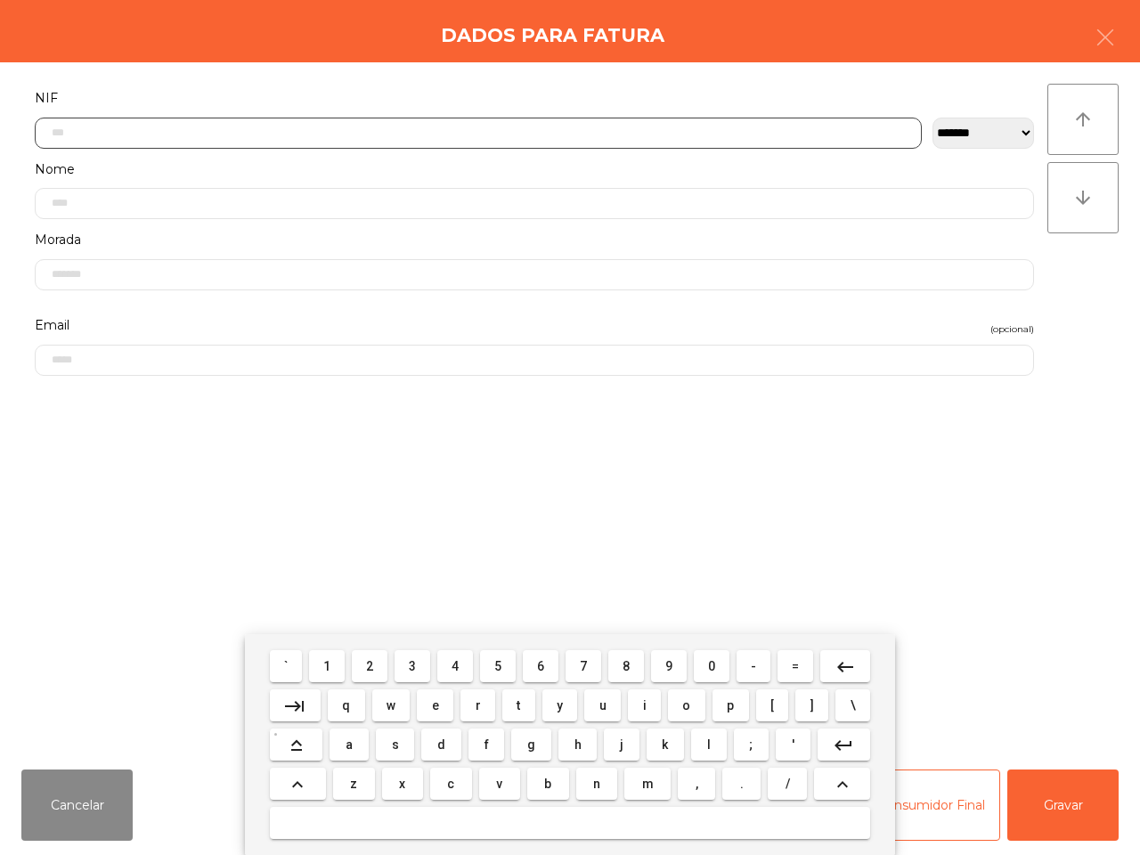
click at [371, 664] on span "2" at bounding box center [369, 666] width 7 height 14
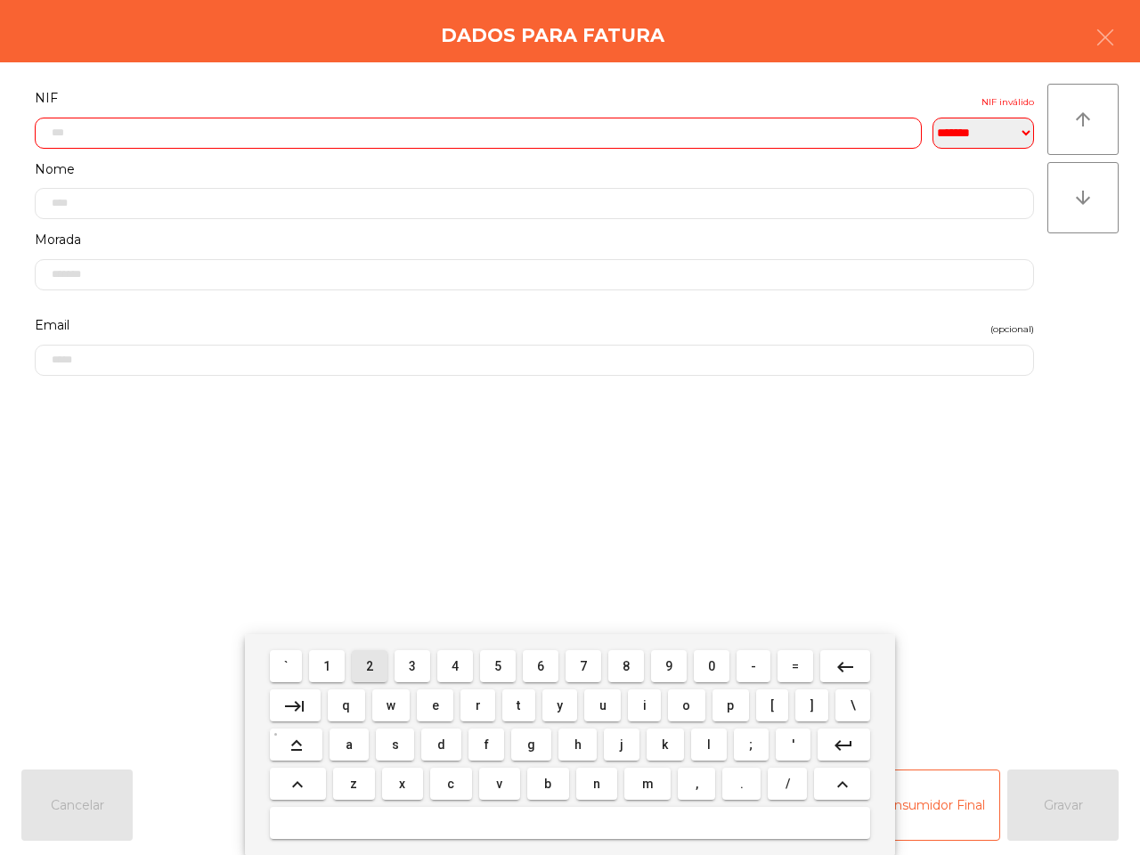
click at [414, 669] on span "3" at bounding box center [412, 666] width 7 height 14
click at [447, 668] on button "4" at bounding box center [455, 666] width 36 height 32
click at [325, 661] on button "1" at bounding box center [327, 666] width 36 height 32
click at [708, 661] on span "0" at bounding box center [711, 666] width 7 height 14
click at [455, 666] on span "4" at bounding box center [455, 666] width 7 height 14
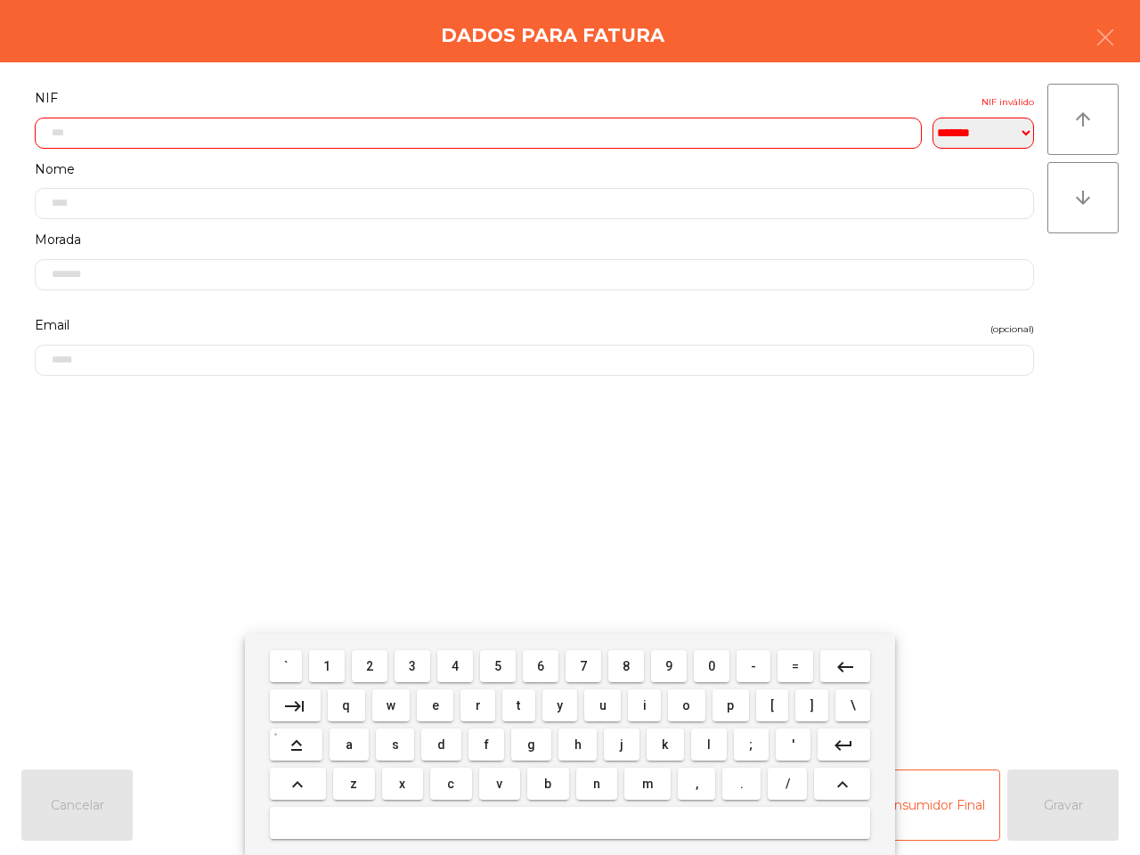
click at [666, 662] on span "9" at bounding box center [668, 666] width 7 height 14
click at [628, 669] on span "8" at bounding box center [626, 666] width 7 height 14
click at [626, 669] on span "8" at bounding box center [626, 666] width 7 height 14
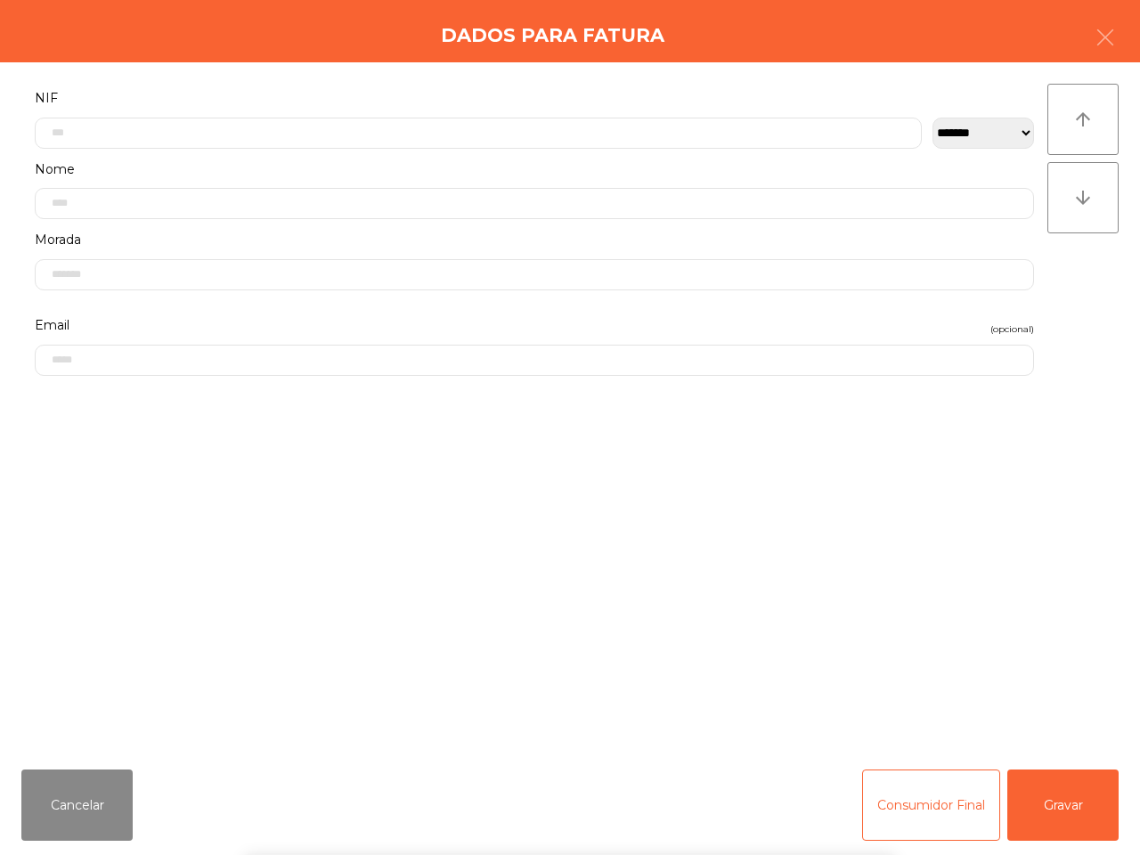
click at [1076, 803] on div "` 1 2 3 4 5 6 7 8 9 0 - = keyboard_backspace keyboard_tab q w e r t y u i o p […" at bounding box center [570, 744] width 1140 height 221
click at [1067, 821] on button "Gravar" at bounding box center [1062, 805] width 111 height 71
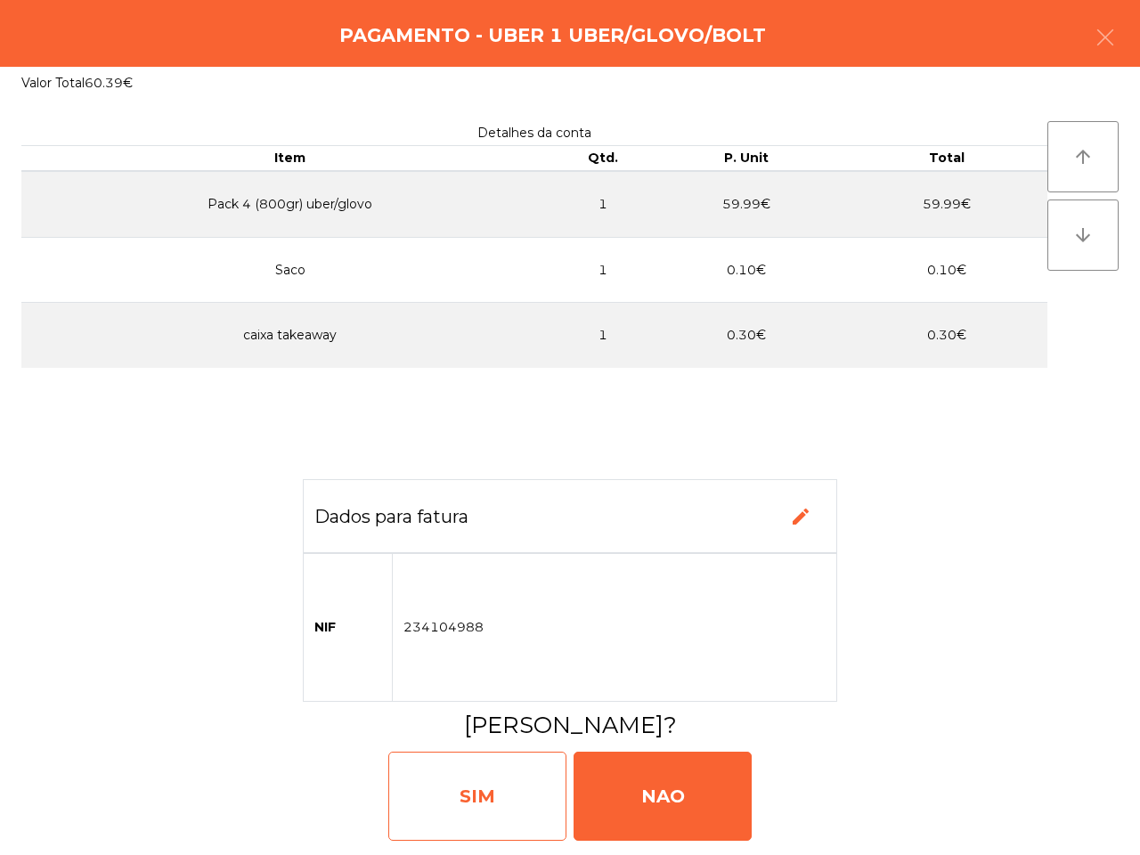
click at [474, 809] on div "SIM" at bounding box center [477, 796] width 178 height 89
